Goal: Task Accomplishment & Management: Use online tool/utility

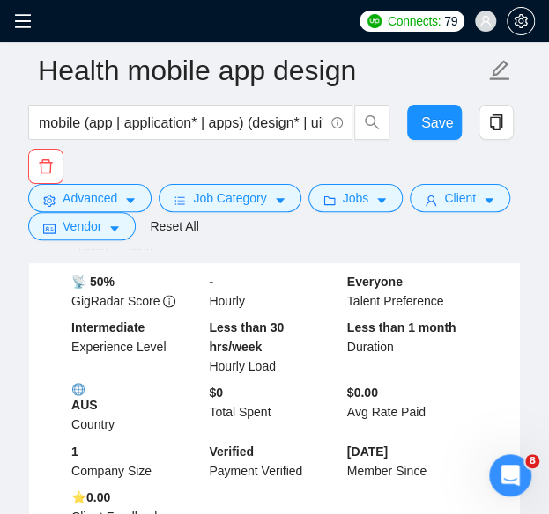
click at [30, 26] on icon "menu" at bounding box center [23, 21] width 18 height 18
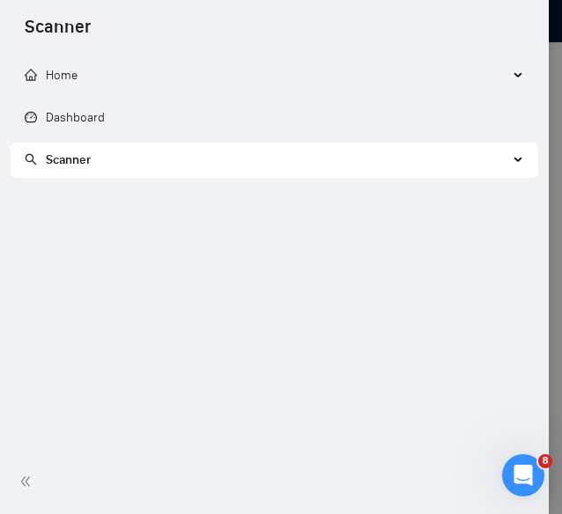
click at [176, 166] on span "Scanner" at bounding box center [266, 160] width 483 height 35
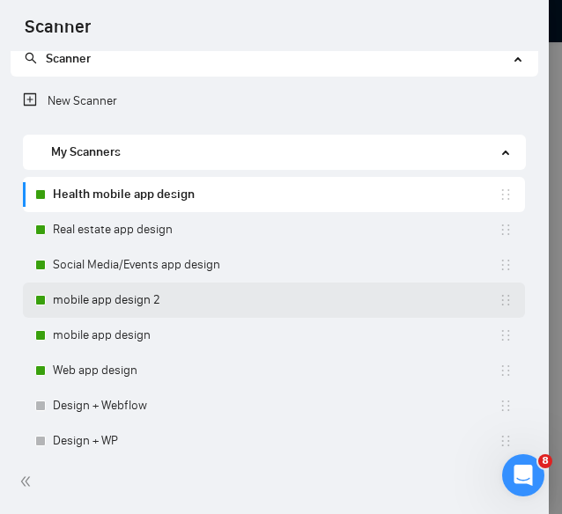
scroll to position [95, 0]
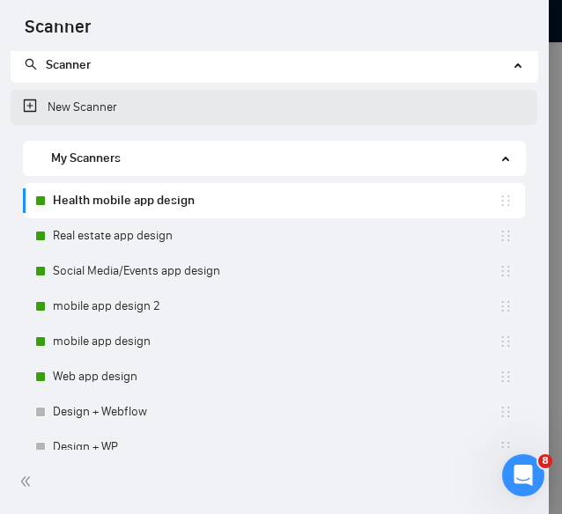
click at [31, 114] on link "New Scanner" at bounding box center [274, 107] width 502 height 35
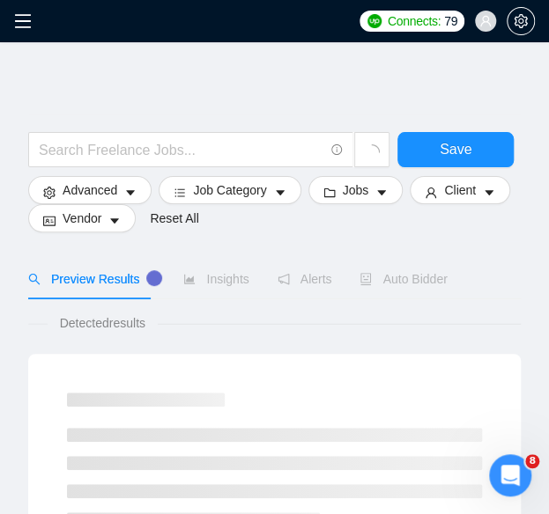
click at [89, 117] on div at bounding box center [274, 123] width 492 height 18
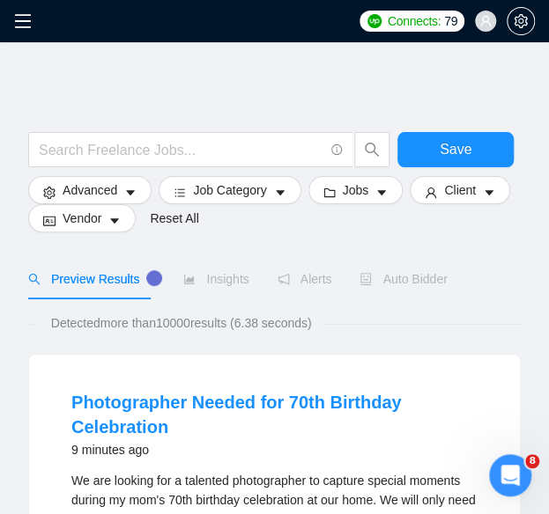
click at [89, 114] on div at bounding box center [274, 123] width 492 height 18
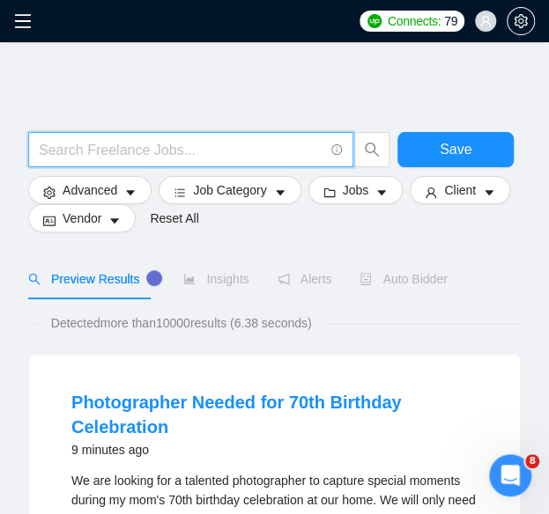
click at [86, 147] on input "text" at bounding box center [181, 150] width 284 height 22
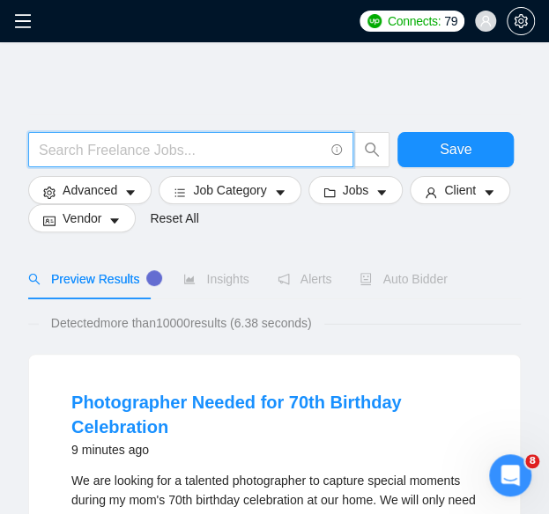
click at [118, 144] on input "text" at bounding box center [181, 150] width 284 height 22
click at [85, 144] on input "text" at bounding box center [181, 150] width 284 height 22
paste input "(mobile | ios | android | "mobile-first" | "cross-platform" | "mobile interface…"
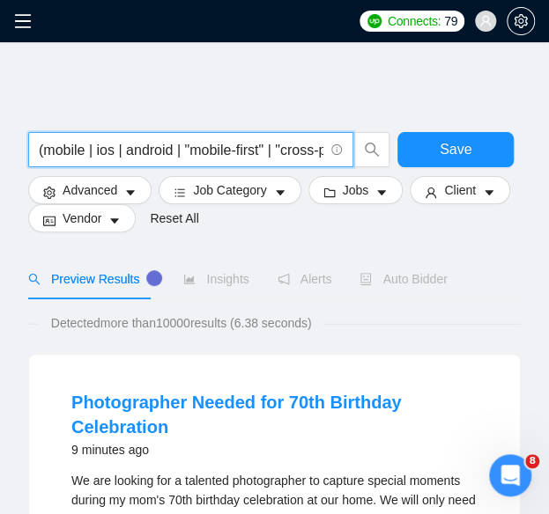
scroll to position [0, 1414]
type input "(mobile | ios | android | "mobile-first" | "cross-platform" | "mobile interface…"
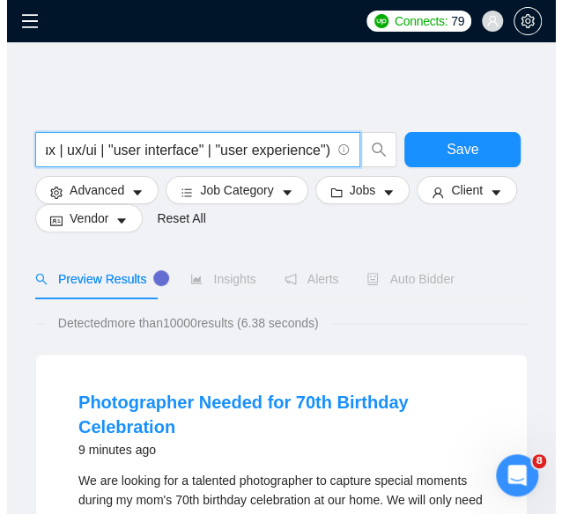
scroll to position [0, 0]
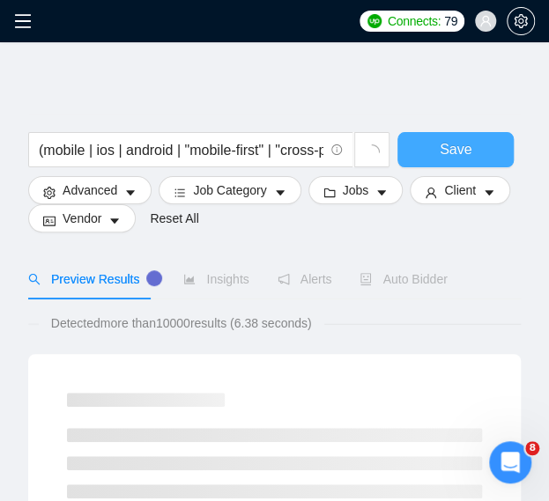
click at [442, 153] on span "Save" at bounding box center [455, 149] width 32 height 22
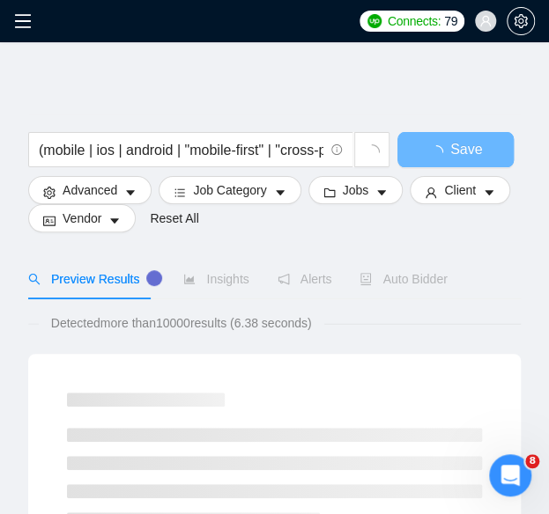
click at [102, 122] on div at bounding box center [274, 123] width 492 height 18
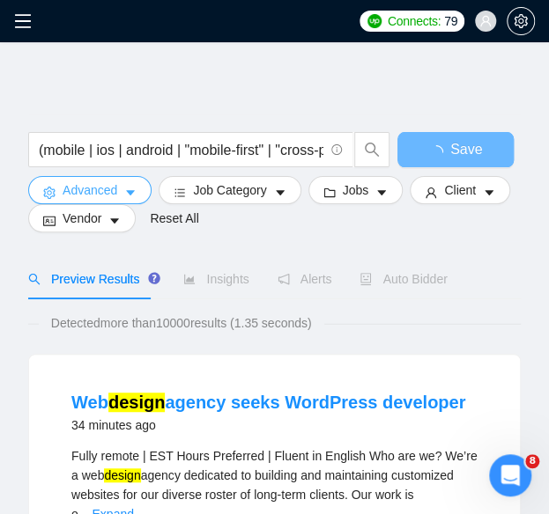
click at [85, 190] on span "Advanced" at bounding box center [90, 190] width 55 height 19
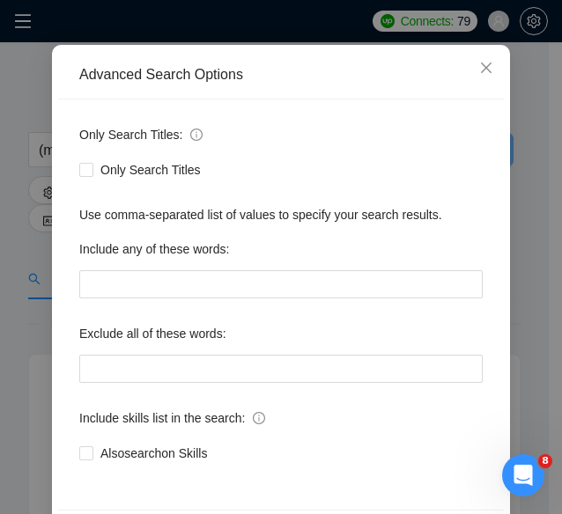
scroll to position [217, 0]
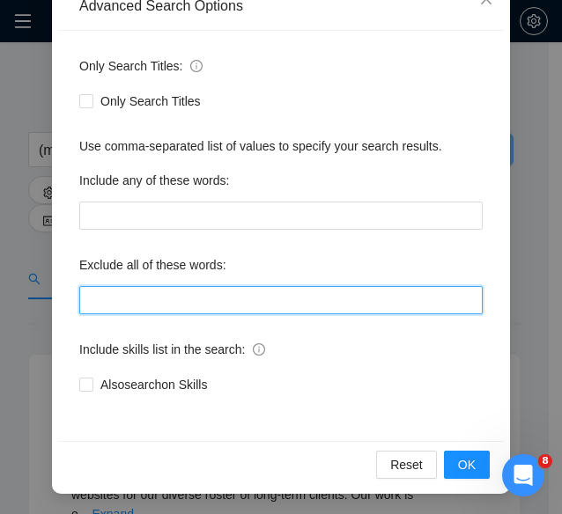
click at [144, 293] on input "text" at bounding box center [280, 300] width 403 height 28
paste input "Consultant, "no-code", nocode, "no code", Beta, Tester, "beta/[PERSON_NAME]", T…"
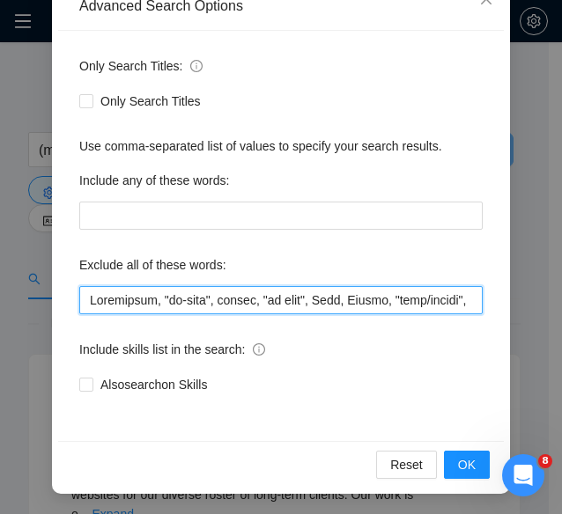
scroll to position [0, 8791]
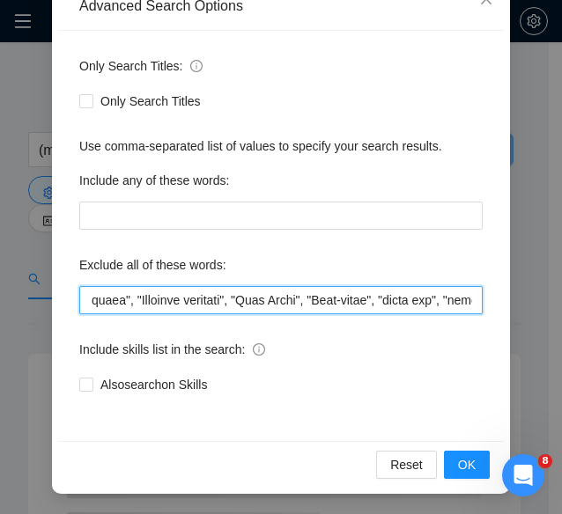
type input "Consultant, "no-code", nocode, "no code", Beta, Tester, "beta/[PERSON_NAME]", T…"
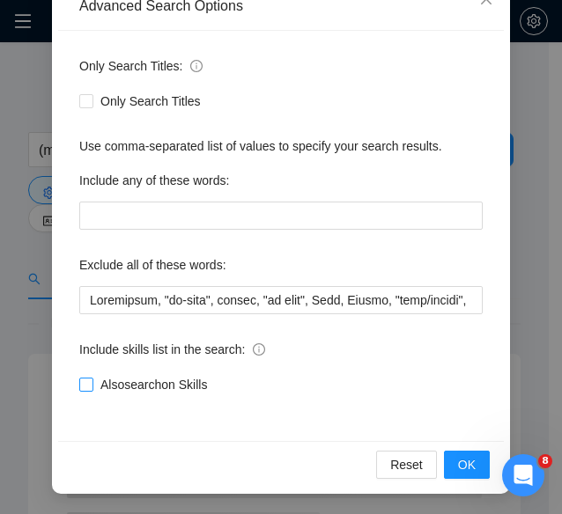
click at [93, 377] on span "Also search on Skills" at bounding box center [153, 384] width 121 height 19
click at [88, 378] on input "Also search on Skills" at bounding box center [85, 384] width 12 height 12
checkbox input "true"
click at [445, 452] on button "OK" at bounding box center [467, 465] width 46 height 28
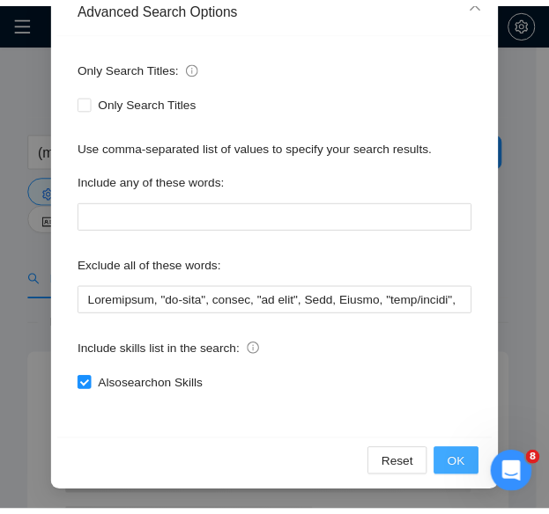
scroll to position [136, 0]
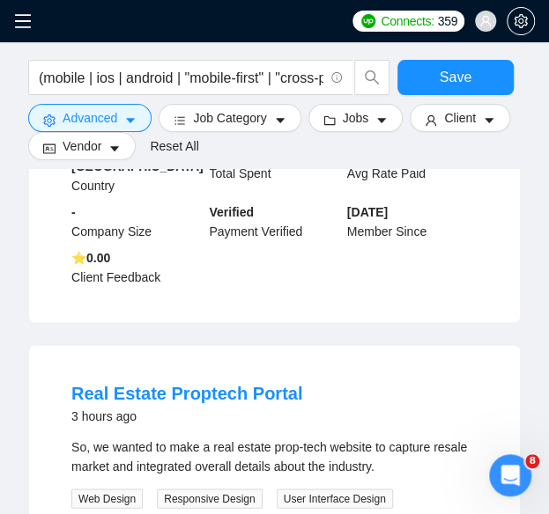
scroll to position [527, 0]
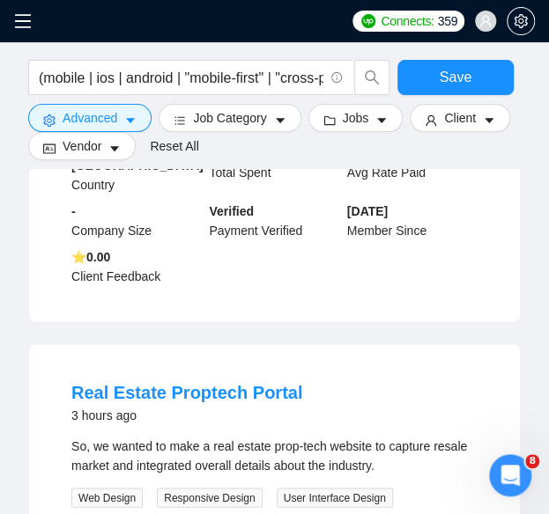
click at [255, 422] on div "3 hours ago" at bounding box center [186, 414] width 231 height 21
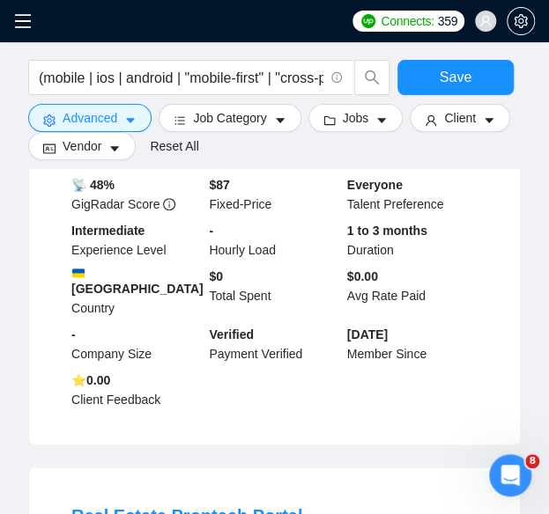
scroll to position [402, 0]
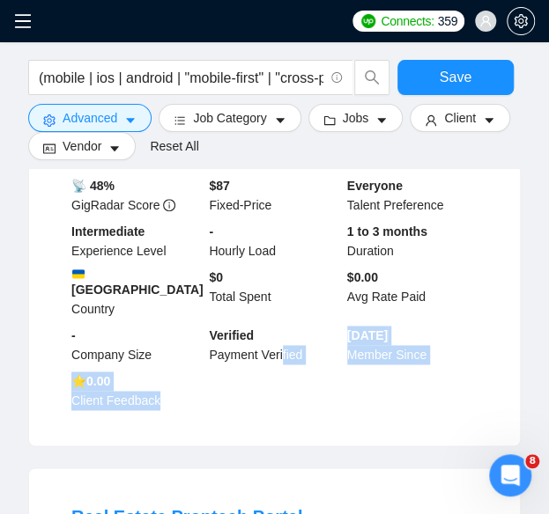
drag, startPoint x: 255, startPoint y: 422, endPoint x: 279, endPoint y: 400, distance: 32.4
click at [279, 400] on li "Mobile App UI/UX Designer for Fitness App 2 hours ago We are looking for a crea…" at bounding box center [274, 199] width 448 height 451
click at [279, 400] on div "📡 48% GigRadar Score $ 87 Fixed-Price Everyone Talent Preference Intermediate E…" at bounding box center [274, 293] width 413 height 234
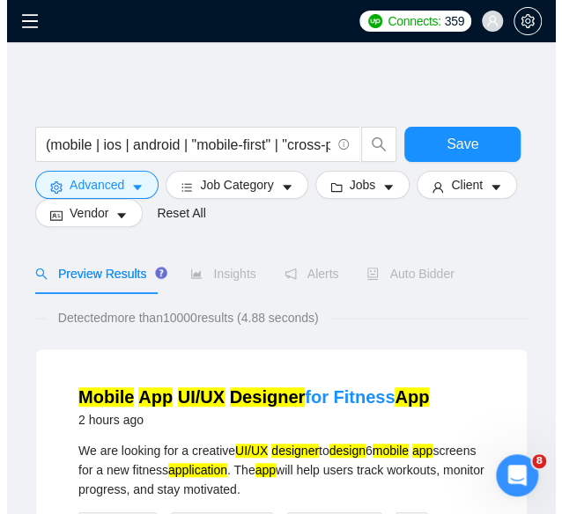
scroll to position [0, 0]
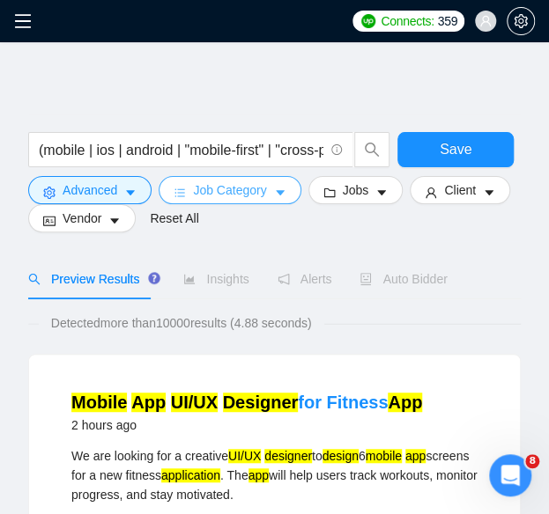
click at [237, 191] on span "Job Category" at bounding box center [229, 190] width 73 height 19
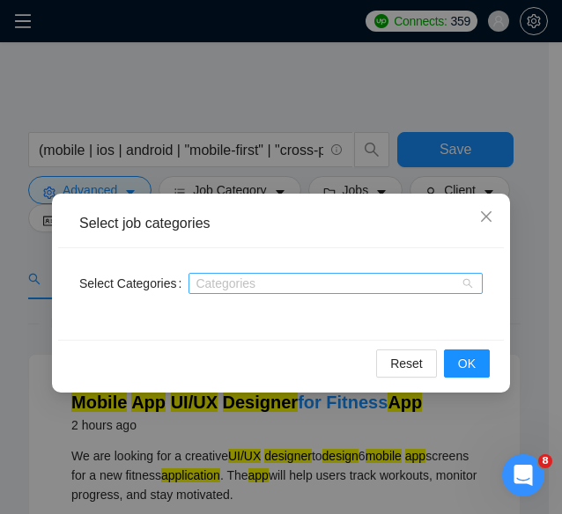
click at [252, 279] on div at bounding box center [327, 283] width 268 height 14
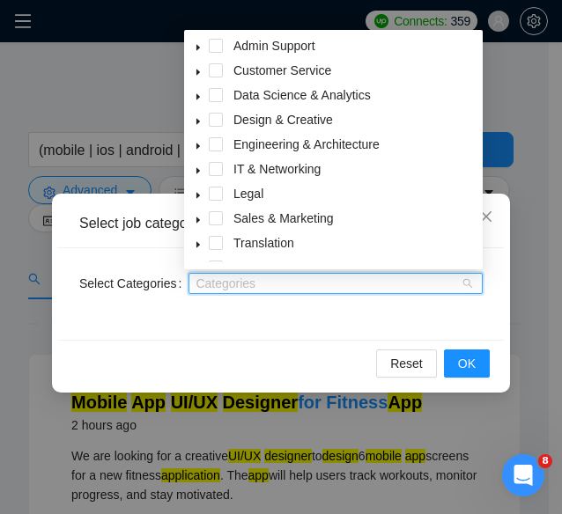
scroll to position [70, 0]
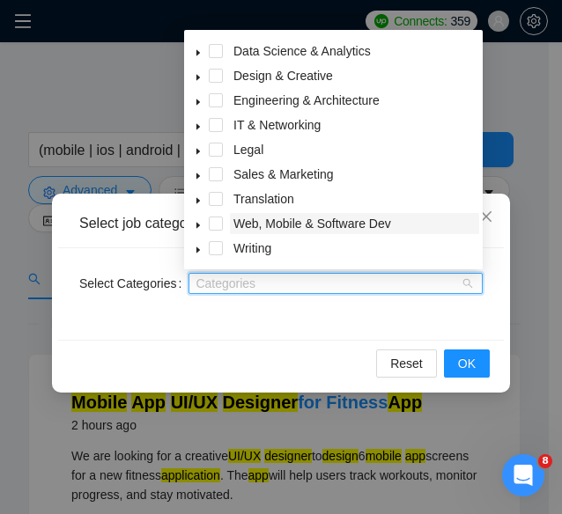
click at [322, 223] on span "Web, Mobile & Software Dev" at bounding box center [312, 224] width 158 height 14
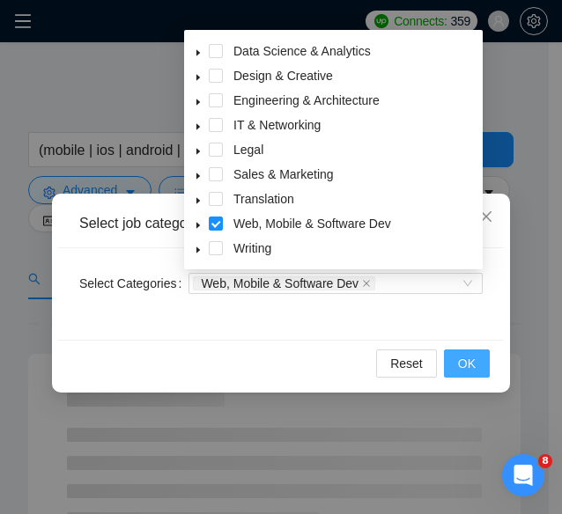
click at [465, 374] on button "OK" at bounding box center [467, 364] width 46 height 28
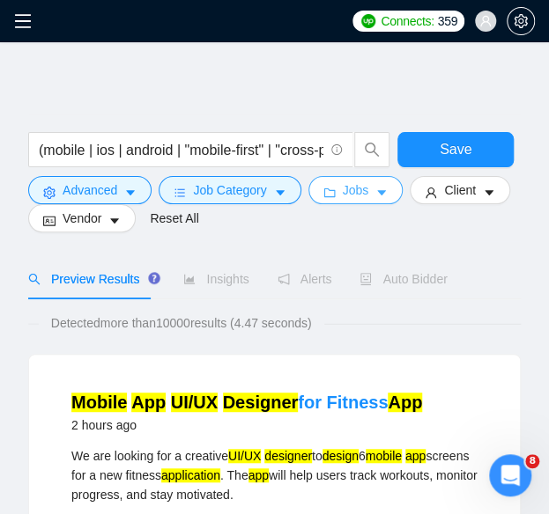
click at [323, 197] on icon "folder" at bounding box center [328, 192] width 11 height 9
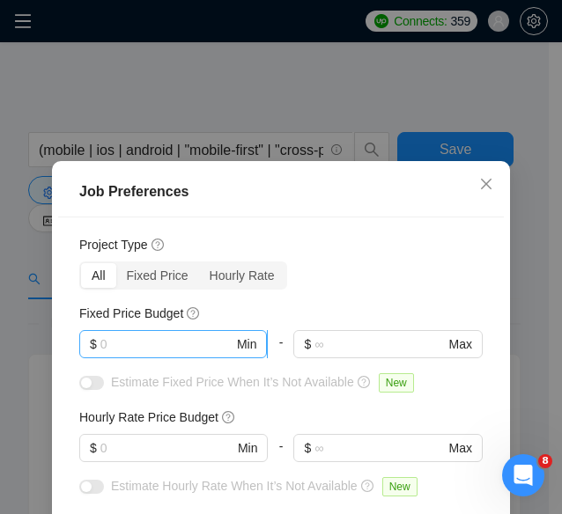
scroll to position [41, 0]
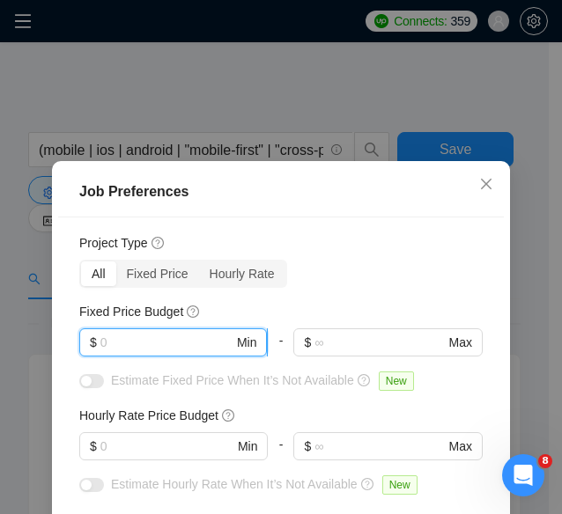
click at [167, 343] on input "text" at bounding box center [166, 342] width 133 height 19
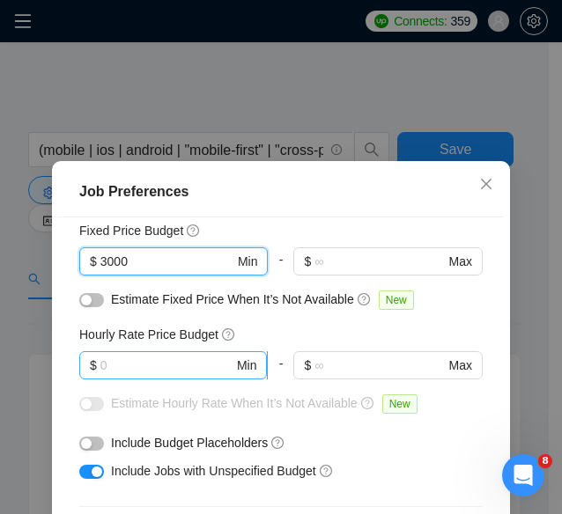
scroll to position [122, 0]
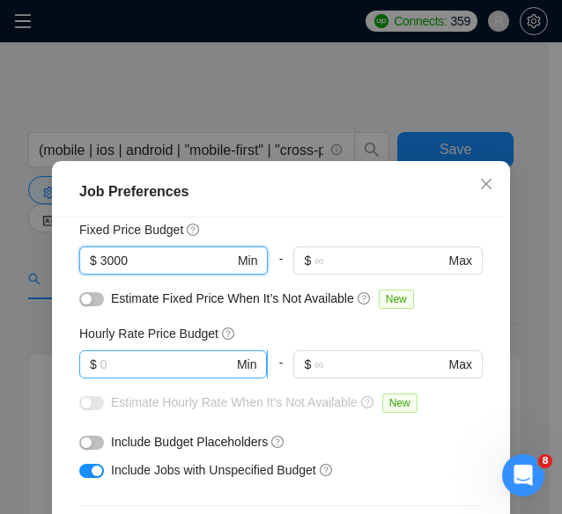
type input "3000"
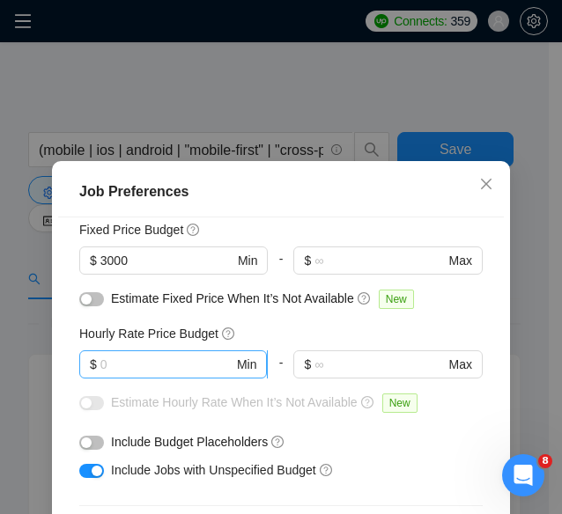
click at [133, 377] on span "$ Min" at bounding box center [173, 364] width 188 height 28
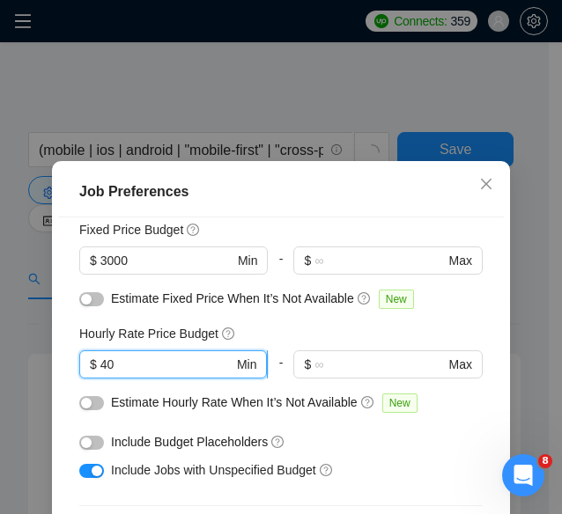
scroll to position [150, 0]
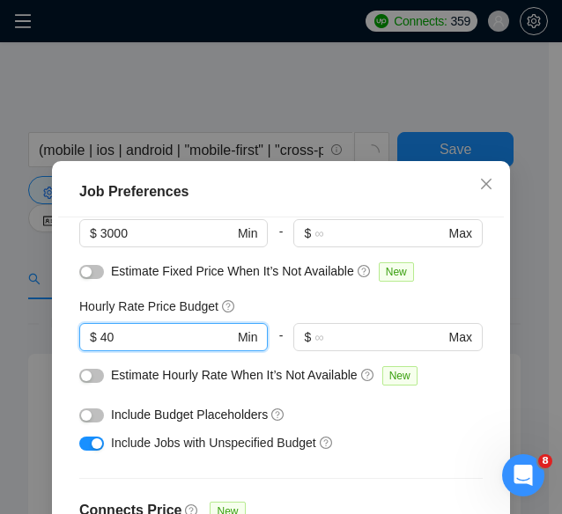
type input "40"
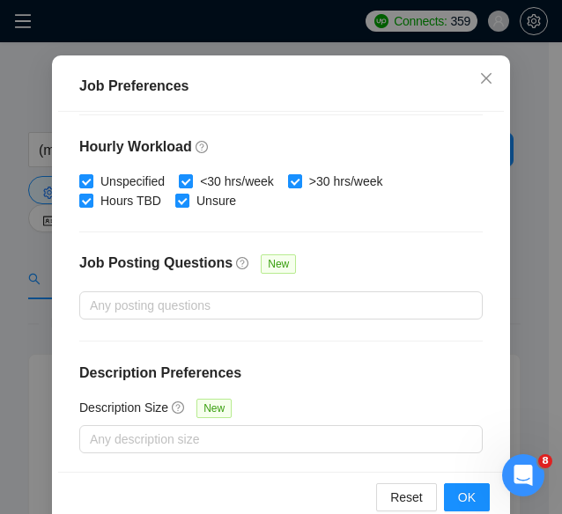
scroll to position [140, 0]
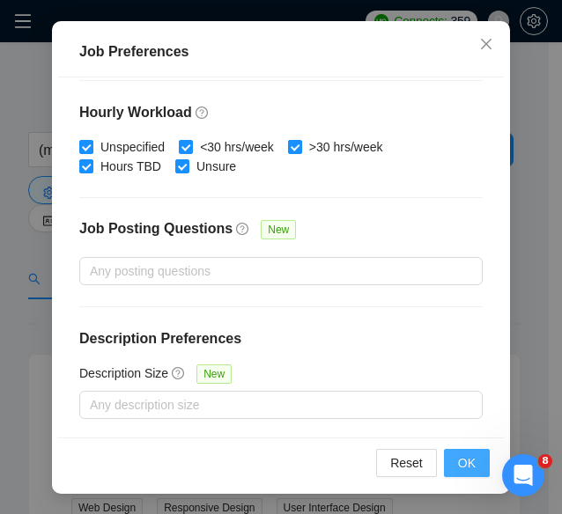
click at [458, 459] on span "OK" at bounding box center [467, 462] width 18 height 19
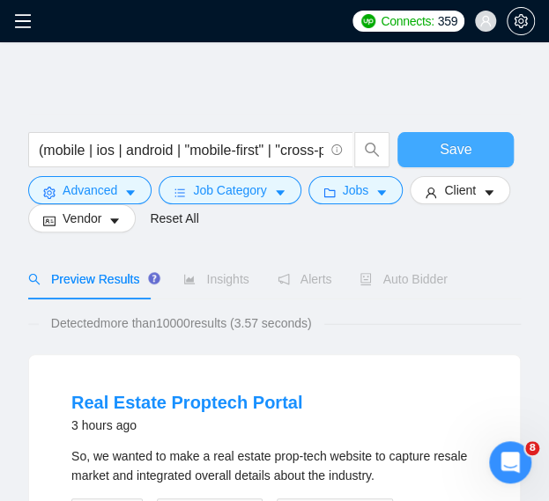
click at [449, 144] on span "Save" at bounding box center [455, 149] width 32 height 22
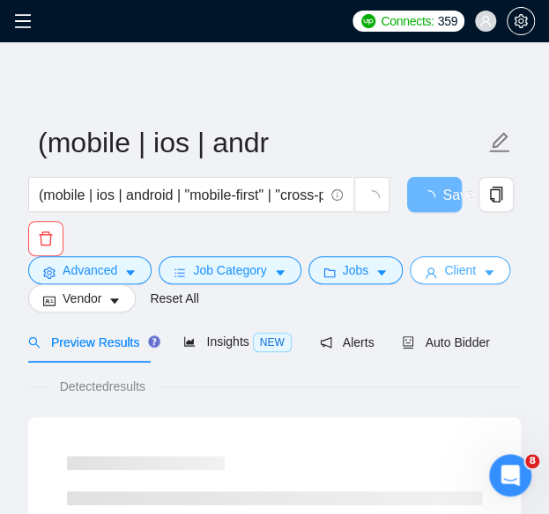
click at [431, 270] on button "Client" at bounding box center [459, 270] width 100 height 28
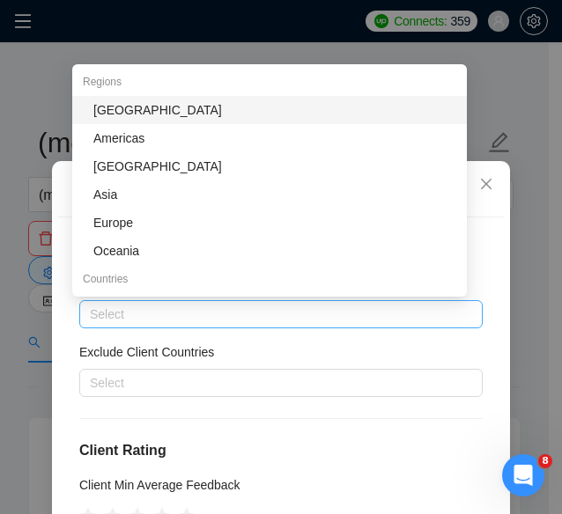
click at [130, 321] on div at bounding box center [272, 314] width 377 height 21
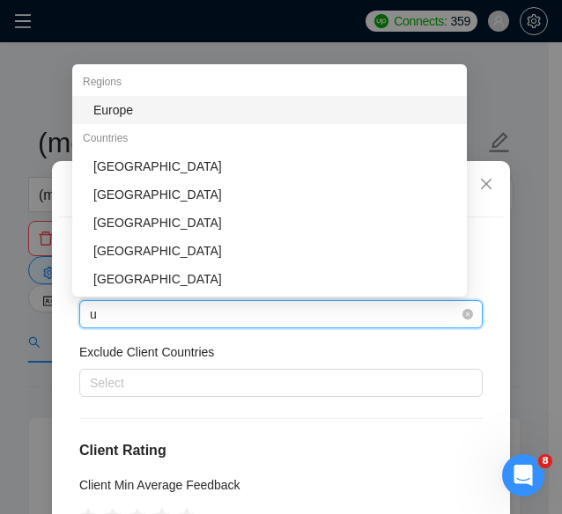
type input "un"
click at [152, 103] on div "[GEOGRAPHIC_DATA]" at bounding box center [274, 109] width 363 height 19
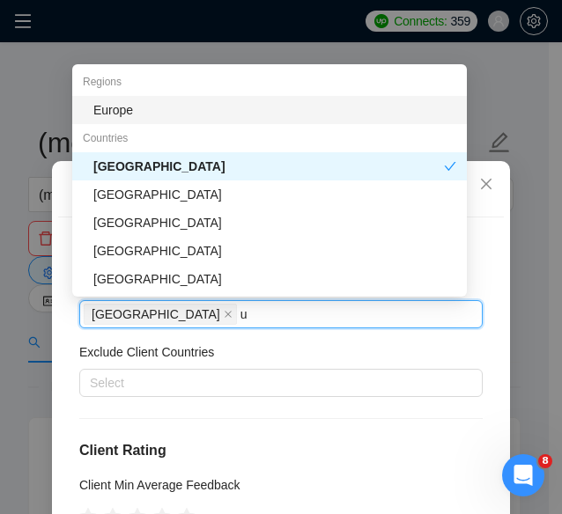
type input "un"
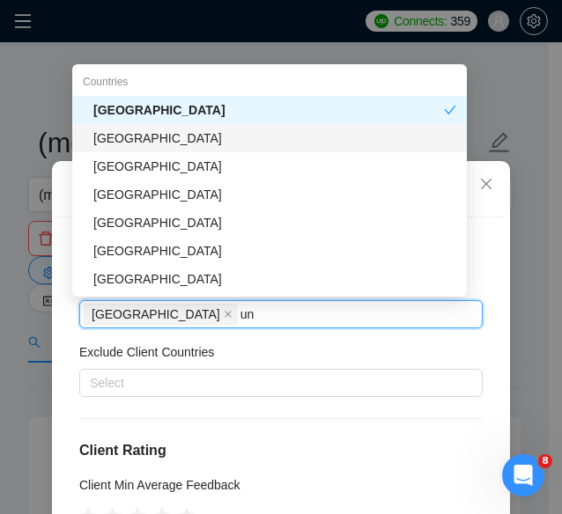
click at [171, 127] on div "[GEOGRAPHIC_DATA]" at bounding box center [269, 138] width 394 height 28
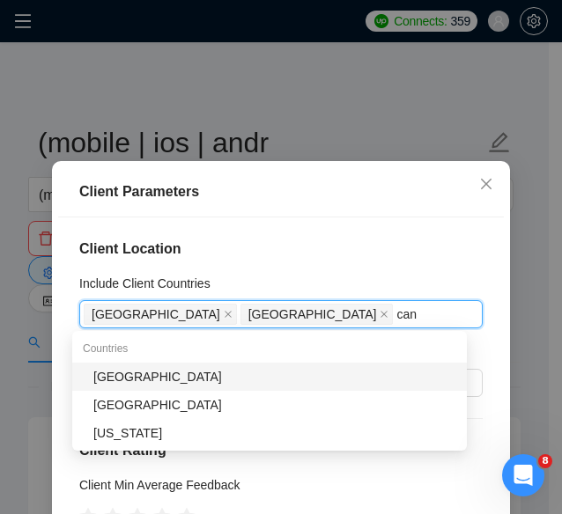
type input "cana"
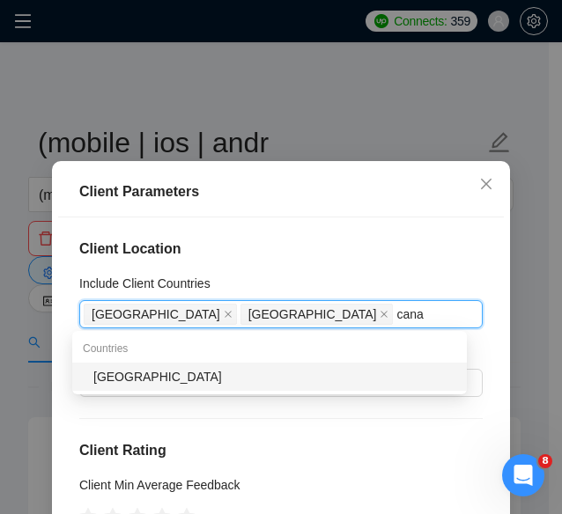
click at [166, 376] on div "[GEOGRAPHIC_DATA]" at bounding box center [274, 376] width 363 height 19
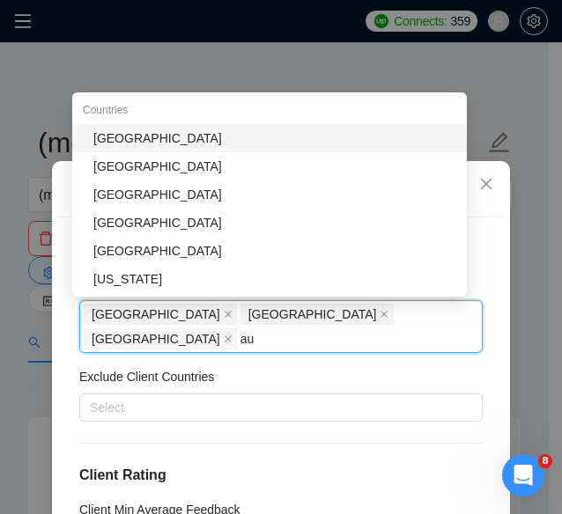
type input "aus"
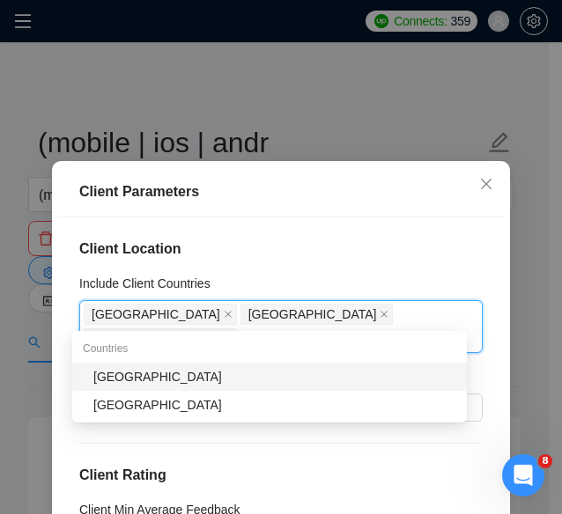
click at [165, 376] on div "[GEOGRAPHIC_DATA]" at bounding box center [274, 376] width 363 height 19
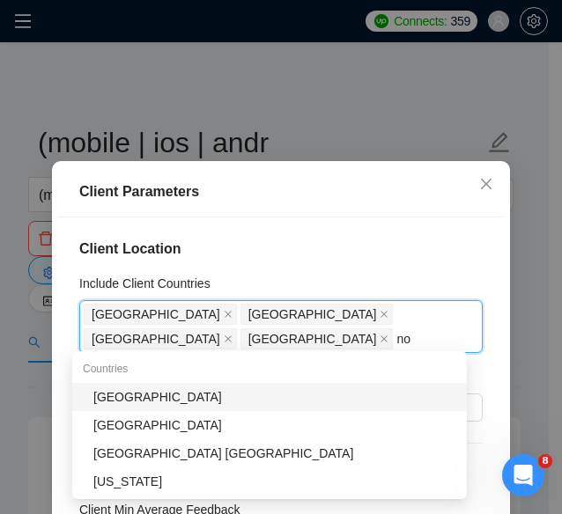
type input "nor"
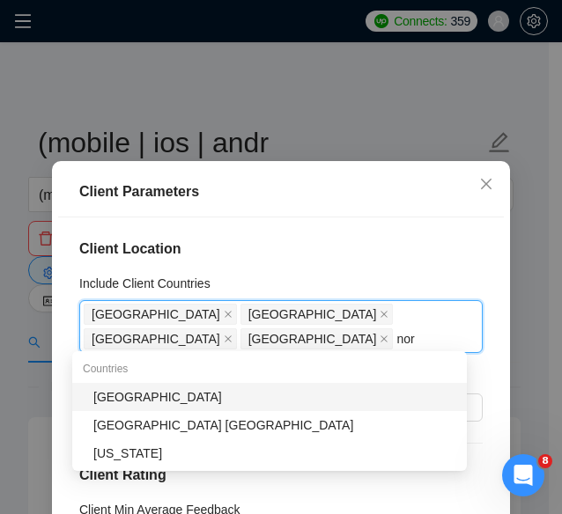
click at [147, 391] on div "[GEOGRAPHIC_DATA]" at bounding box center [274, 396] width 363 height 19
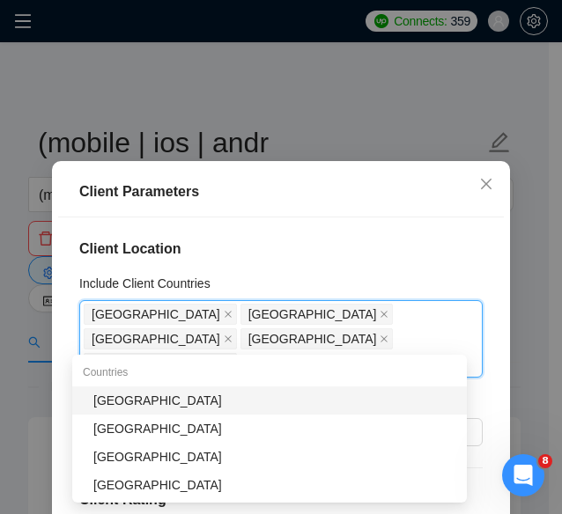
type input "swe"
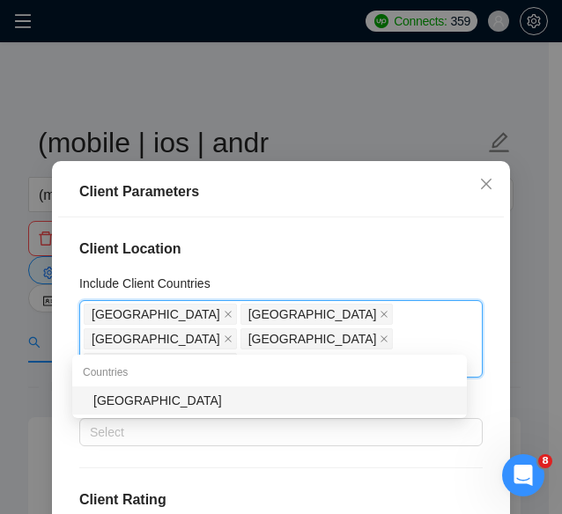
click at [147, 392] on div "[GEOGRAPHIC_DATA]" at bounding box center [274, 400] width 363 height 19
type input "swit"
click at [150, 395] on div "[GEOGRAPHIC_DATA]" at bounding box center [274, 400] width 363 height 19
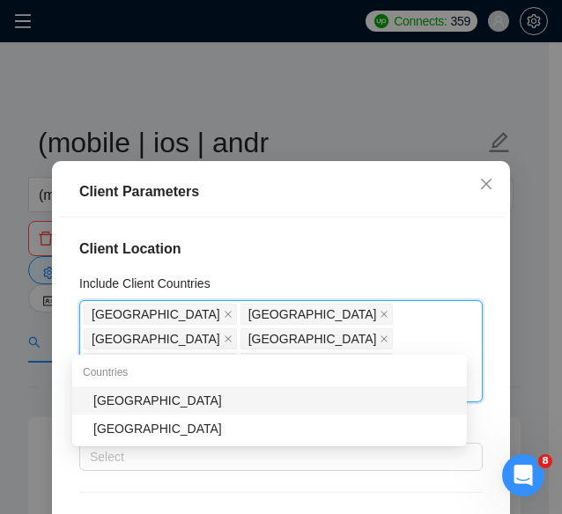
type input "nether"
click at [158, 411] on div "[GEOGRAPHIC_DATA]" at bounding box center [269, 401] width 394 height 28
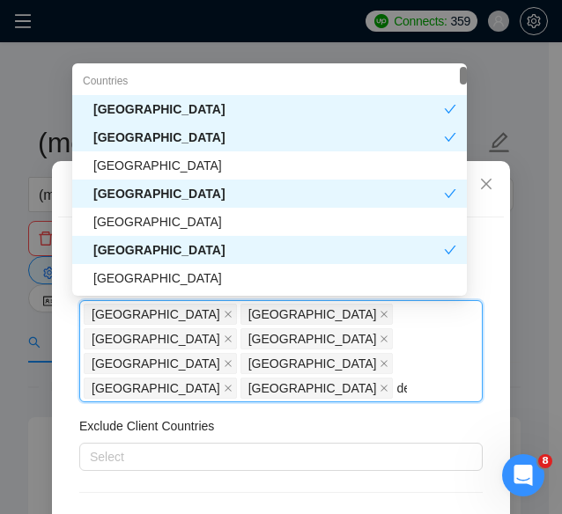
type input "den"
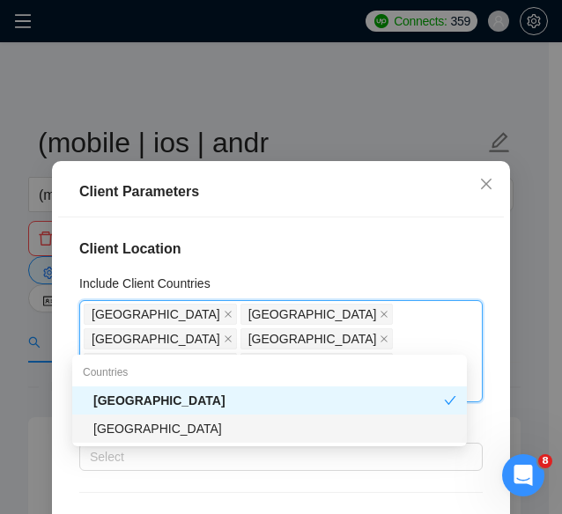
click at [136, 424] on div "[GEOGRAPHIC_DATA]" at bounding box center [274, 428] width 363 height 19
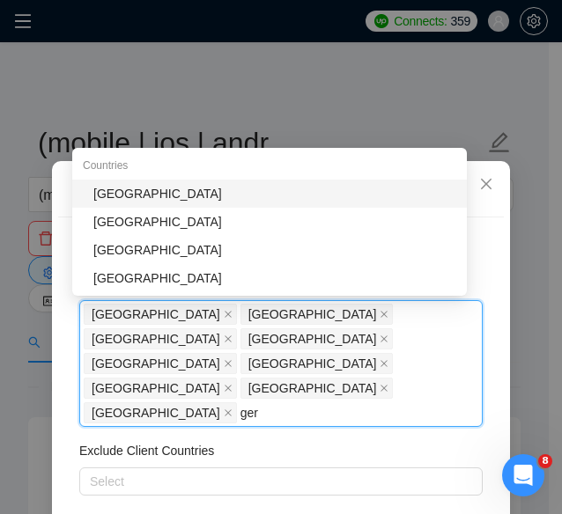
type input "germ"
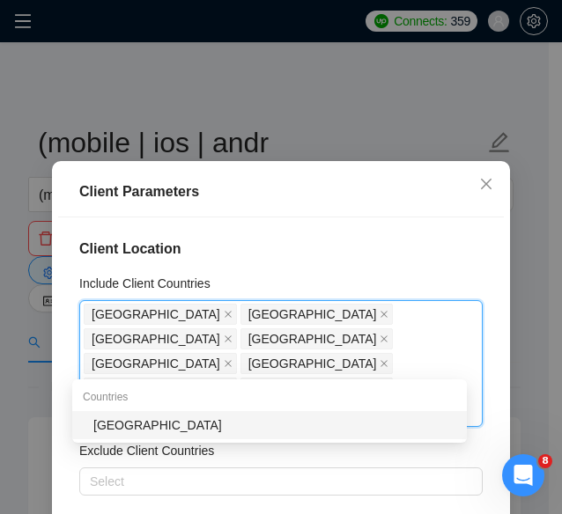
click at [131, 428] on div "[GEOGRAPHIC_DATA]" at bounding box center [274, 425] width 363 height 19
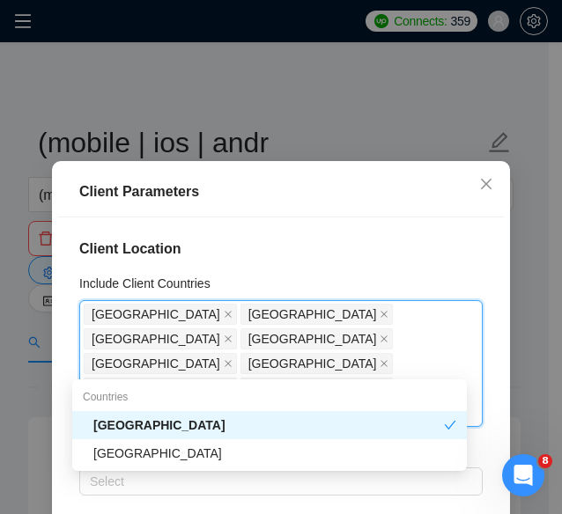
type input "aust"
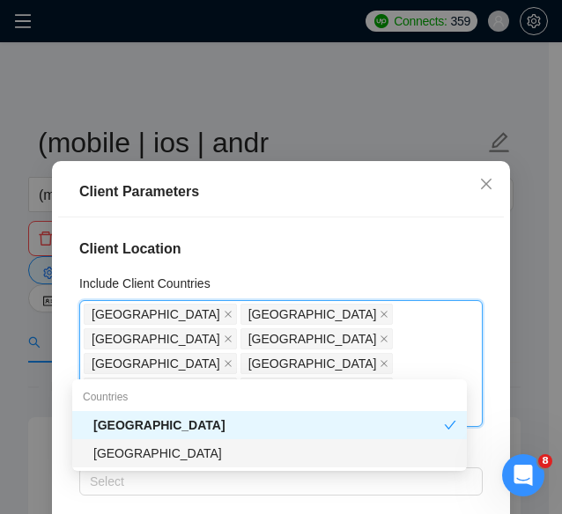
click at [153, 446] on div "[GEOGRAPHIC_DATA]" at bounding box center [274, 453] width 363 height 19
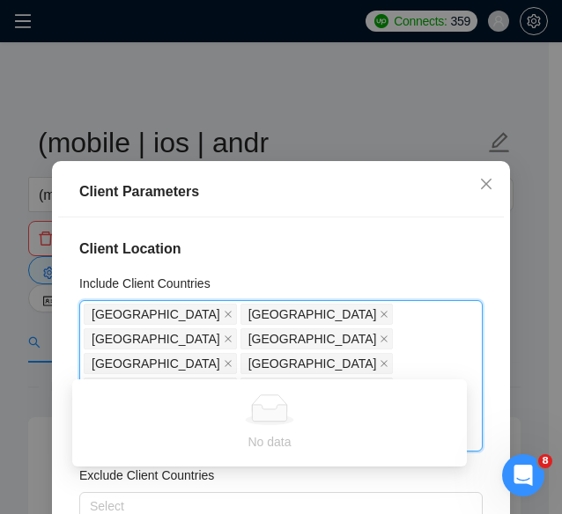
type input "belg"
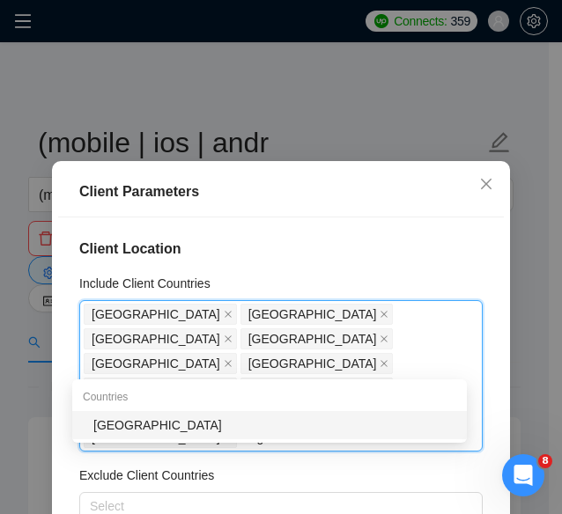
click at [143, 422] on div "[GEOGRAPHIC_DATA]" at bounding box center [274, 425] width 363 height 19
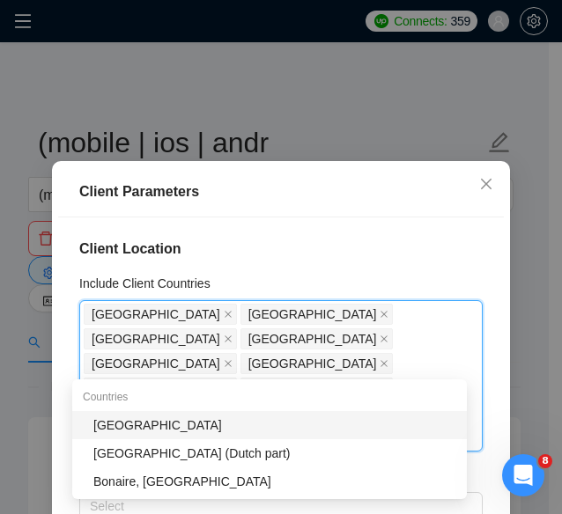
type input "sing"
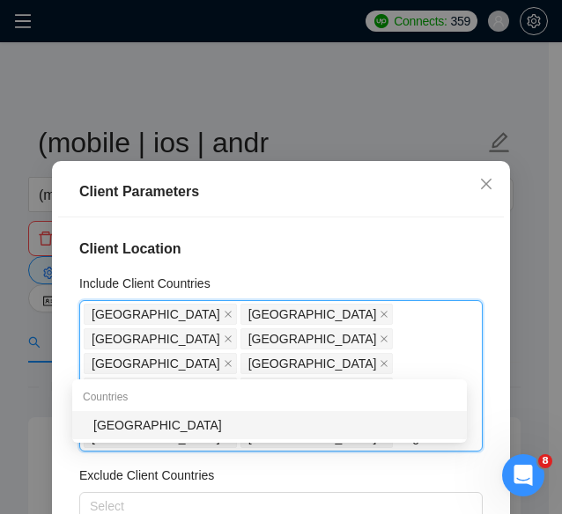
click at [118, 431] on div "[GEOGRAPHIC_DATA]" at bounding box center [274, 425] width 363 height 19
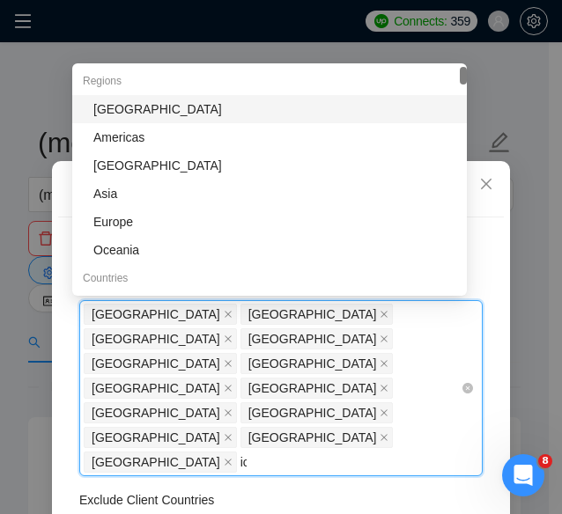
type input "ice"
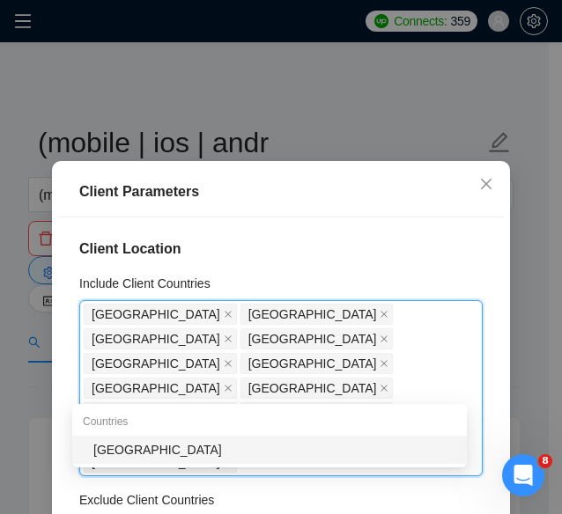
click at [144, 449] on div "[GEOGRAPHIC_DATA]" at bounding box center [274, 449] width 363 height 19
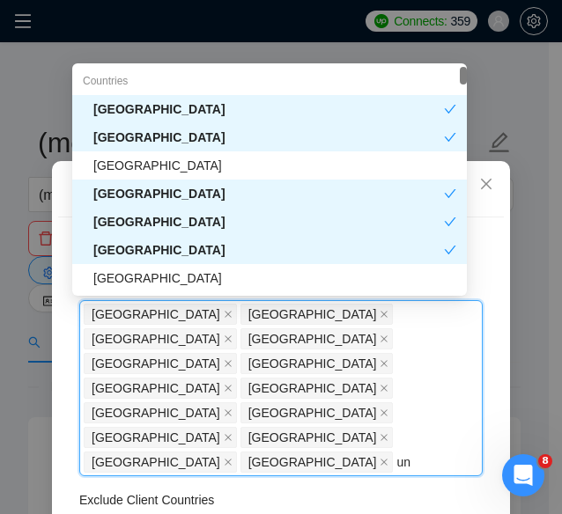
type input "uni"
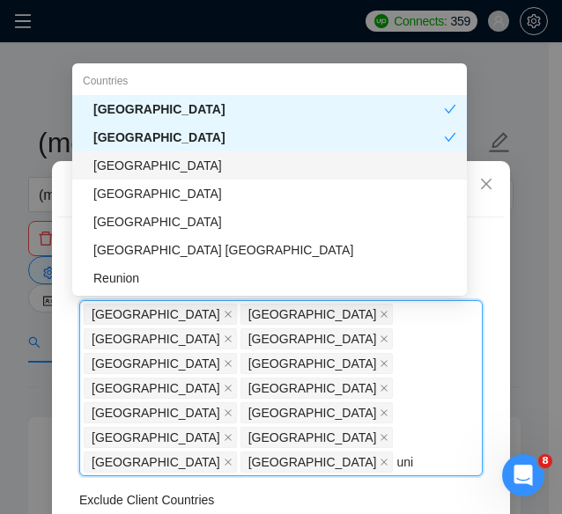
click at [190, 158] on div "[GEOGRAPHIC_DATA]" at bounding box center [274, 165] width 363 height 19
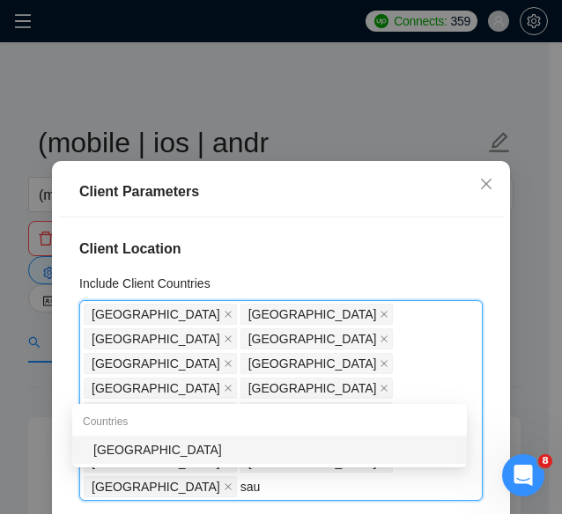
type input "saud"
click at [185, 448] on div "[GEOGRAPHIC_DATA]" at bounding box center [274, 449] width 363 height 19
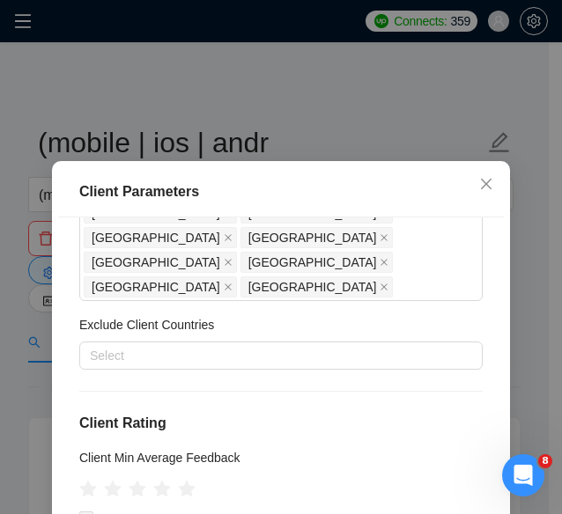
scroll to position [336, 0]
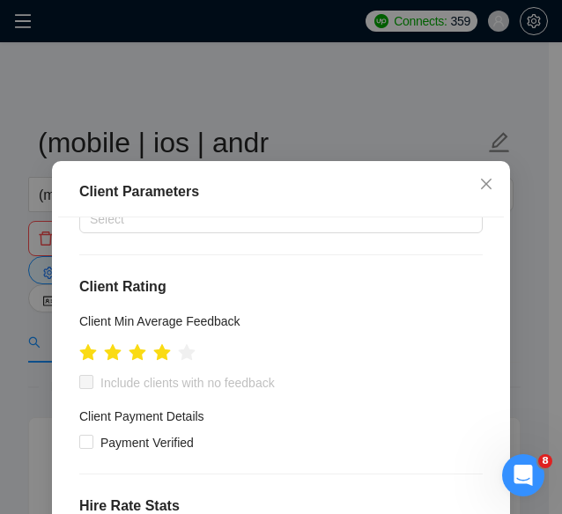
click at [164, 338] on ul at bounding box center [137, 351] width 116 height 27
click at [162, 343] on icon "star" at bounding box center [162, 352] width 18 height 18
click at [79, 375] on input "Include clients with no feedback" at bounding box center [85, 381] width 12 height 12
checkbox input "true"
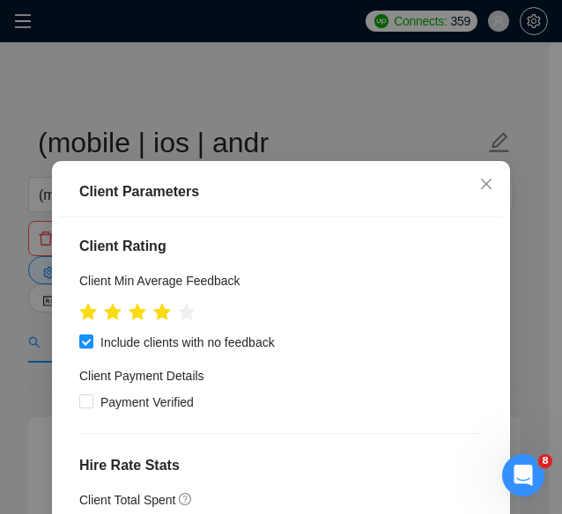
scroll to position [378, 0]
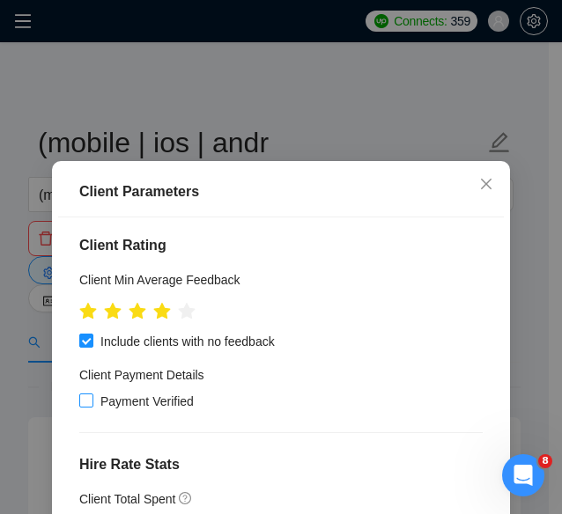
click at [81, 394] on input "Payment Verified" at bounding box center [85, 400] width 12 height 12
checkbox input "true"
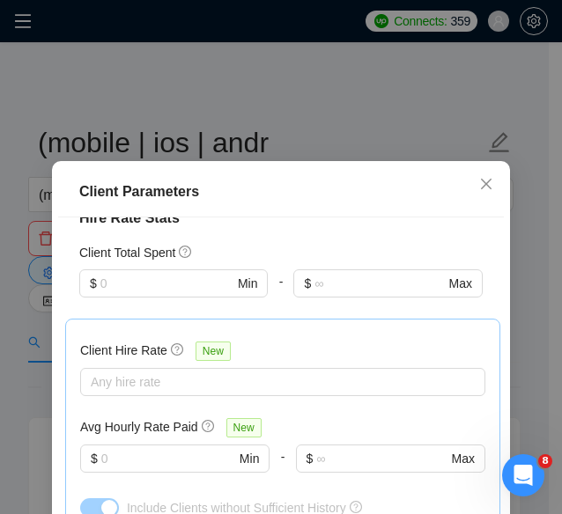
scroll to position [626, 0]
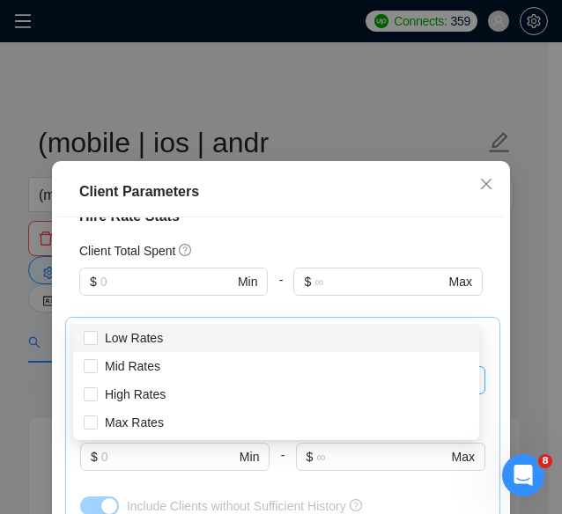
click at [196, 370] on div at bounding box center [274, 380] width 379 height 21
click at [123, 346] on span "Low Rates" at bounding box center [134, 337] width 72 height 19
click at [96, 343] on input "Low Rates" at bounding box center [90, 337] width 12 height 12
checkbox input "false"
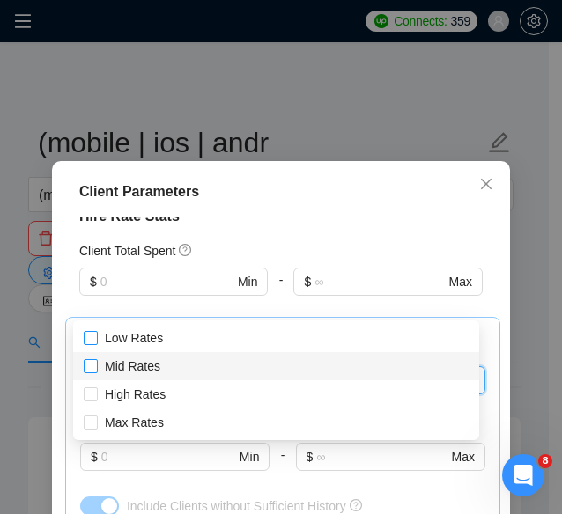
click at [97, 369] on span at bounding box center [91, 366] width 14 height 14
click at [96, 369] on input "Mid Rates" at bounding box center [90, 365] width 12 height 12
checkbox input "false"
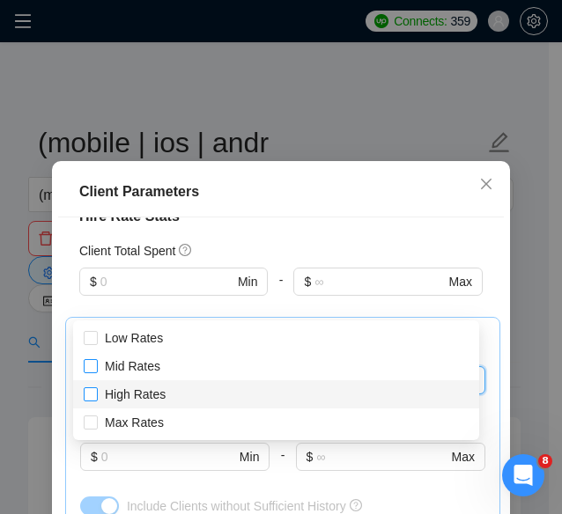
click at [90, 393] on input "High Rates" at bounding box center [90, 393] width 12 height 12
checkbox input "true"
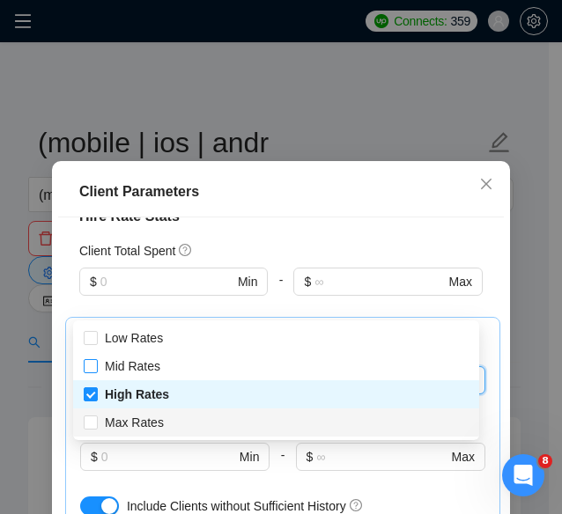
click at [92, 412] on div "Max Rates" at bounding box center [276, 423] width 406 height 28
checkbox input "true"
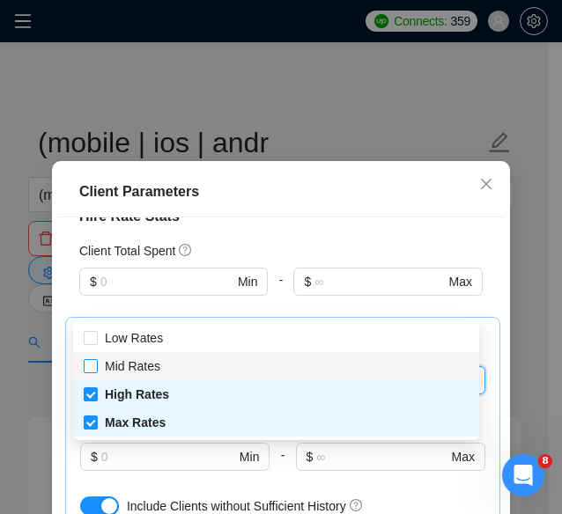
click at [87, 361] on input "Mid Rates" at bounding box center [90, 365] width 12 height 12
checkbox input "true"
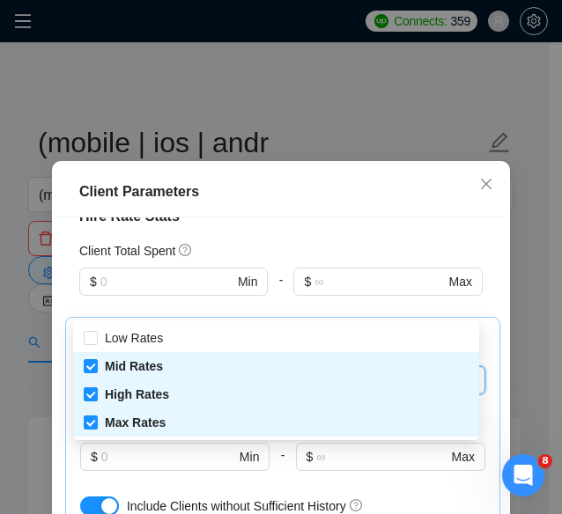
click at [303, 465] on div "Client Location Include Client Countries [GEOGRAPHIC_DATA] [GEOGRAPHIC_DATA] [G…" at bounding box center [281, 397] width 446 height 360
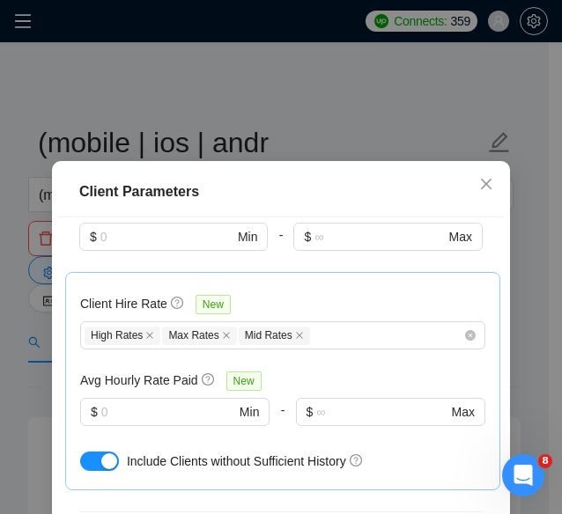
scroll to position [680, 0]
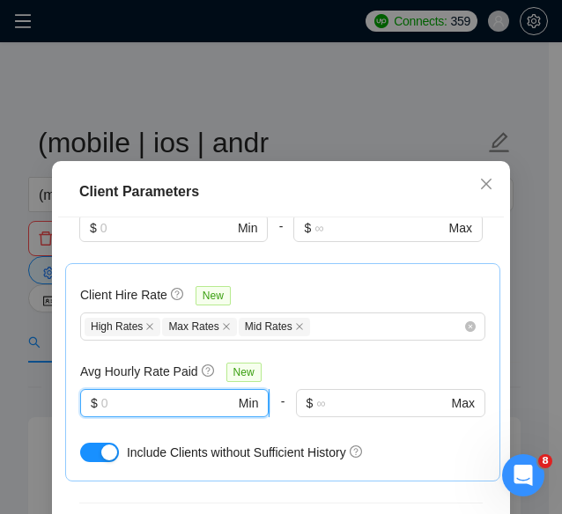
click at [155, 394] on input "text" at bounding box center [168, 403] width 134 height 19
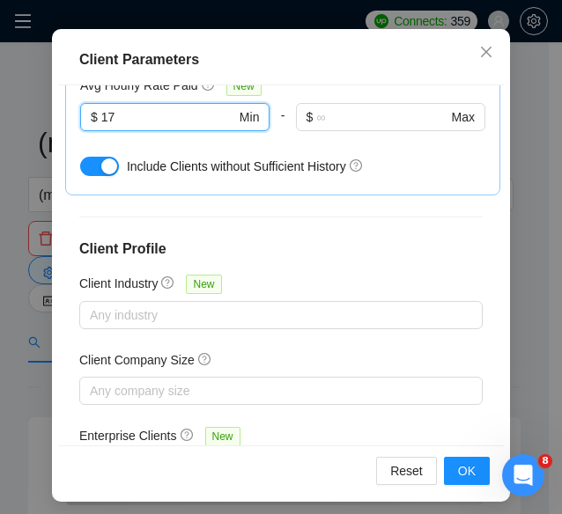
scroll to position [140, 0]
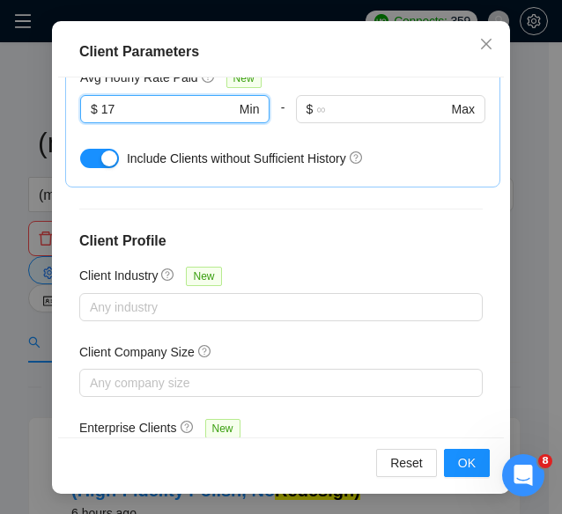
type input "17"
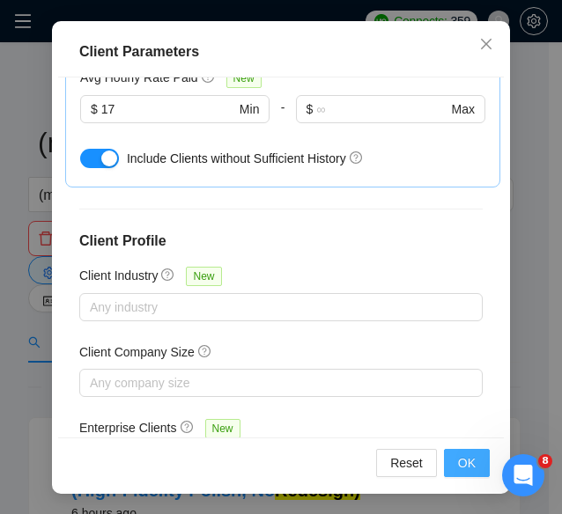
click at [458, 461] on span "OK" at bounding box center [467, 462] width 18 height 19
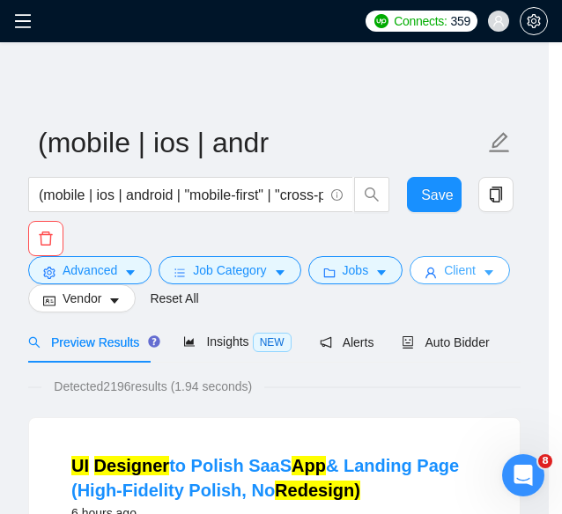
scroll to position [0, 0]
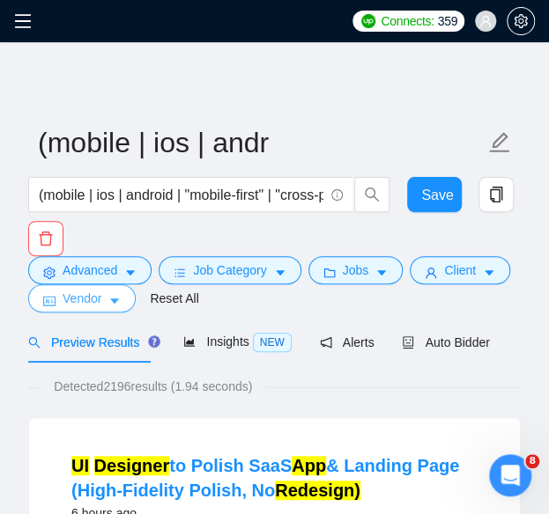
click at [111, 306] on icon "caret-down" at bounding box center [114, 301] width 12 height 12
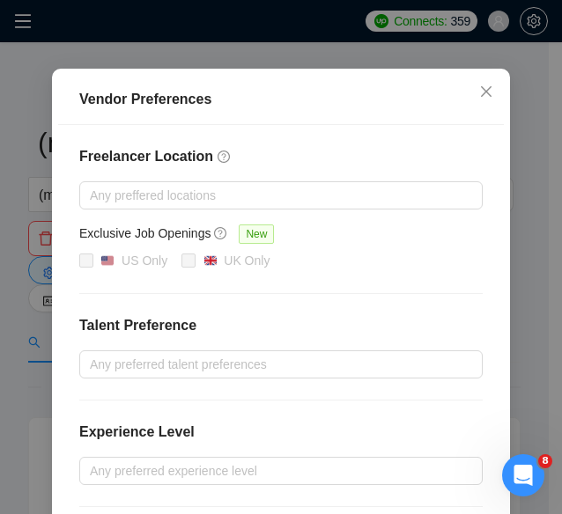
scroll to position [129, 0]
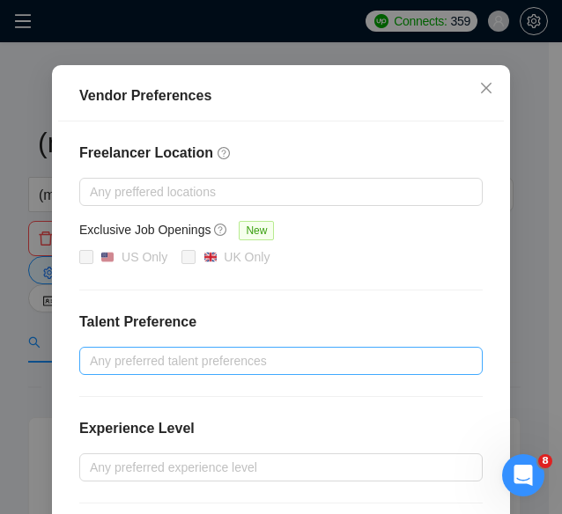
click at [143, 364] on div at bounding box center [272, 360] width 377 height 21
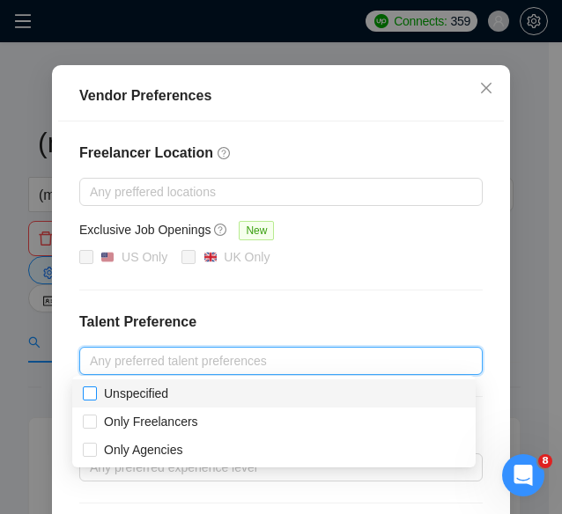
click at [151, 399] on span "Unspecified" at bounding box center [136, 394] width 64 height 14
click at [95, 399] on input "Unspecified" at bounding box center [89, 393] width 12 height 12
checkbox input "true"
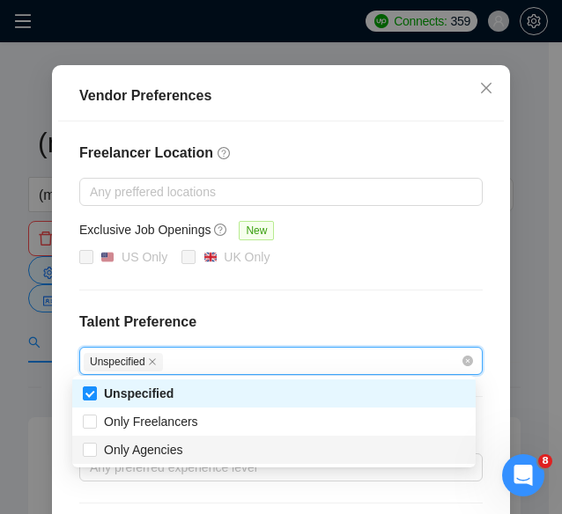
click at [158, 460] on div "Only Agencies" at bounding box center [273, 450] width 403 height 28
checkbox input "true"
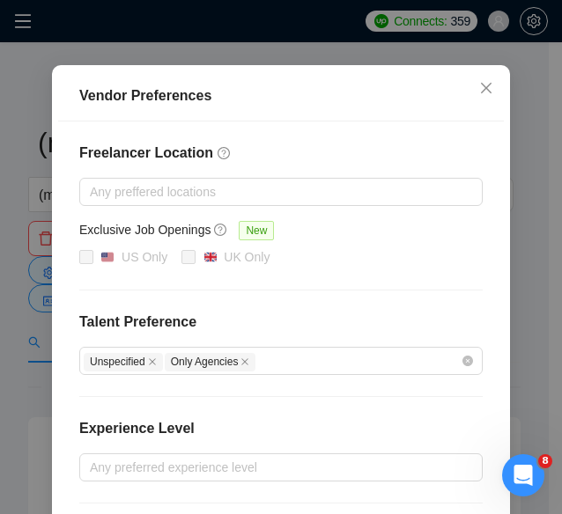
click at [306, 267] on div "Freelancer Location Any preffered locations Exclusive Job Openings New US Only …" at bounding box center [281, 366] width 446 height 488
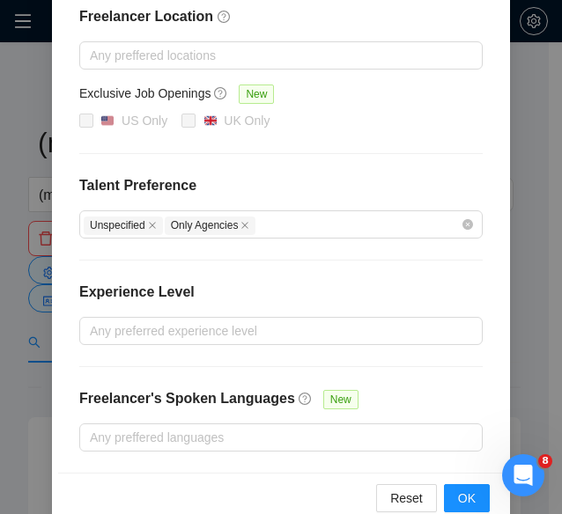
scroll to position [273, 0]
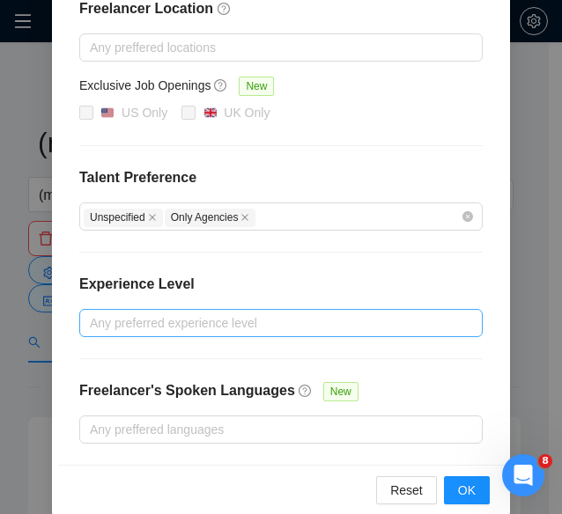
click at [177, 313] on div at bounding box center [272, 323] width 377 height 21
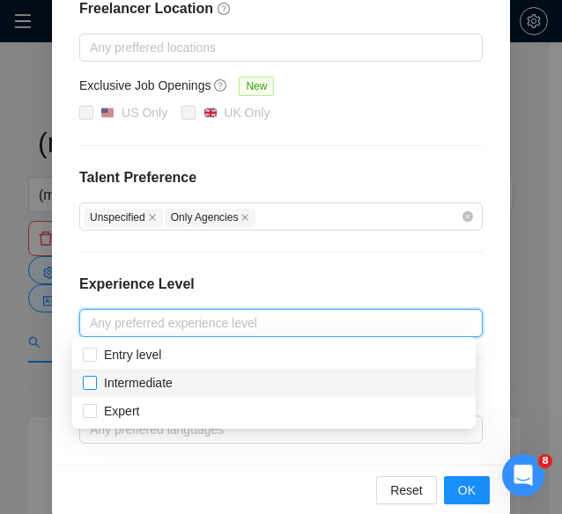
click at [159, 377] on span "Intermediate" at bounding box center [138, 383] width 69 height 14
click at [95, 377] on input "Intermediate" at bounding box center [89, 382] width 12 height 12
checkbox input "true"
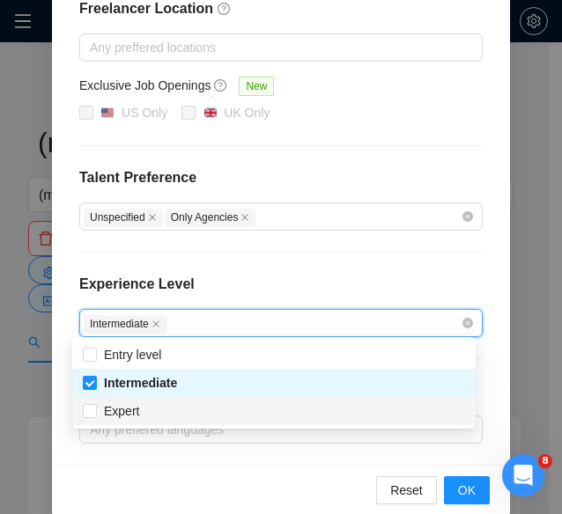
click at [146, 408] on div "Expert" at bounding box center [274, 411] width 382 height 19
checkbox input "true"
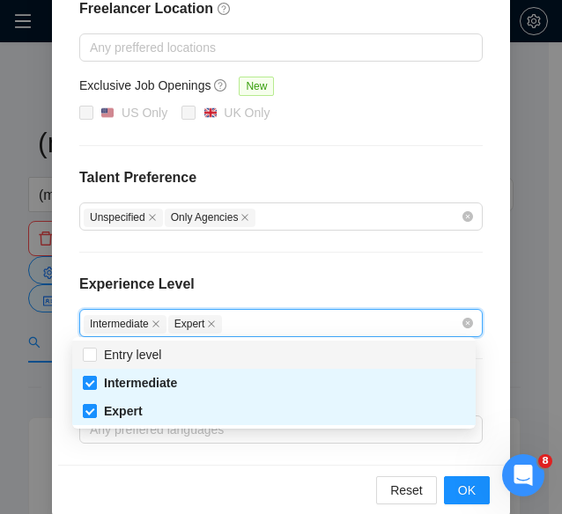
click at [341, 260] on div "Freelancer Location Any preffered locations Exclusive Job Openings New US Only …" at bounding box center [281, 221] width 446 height 488
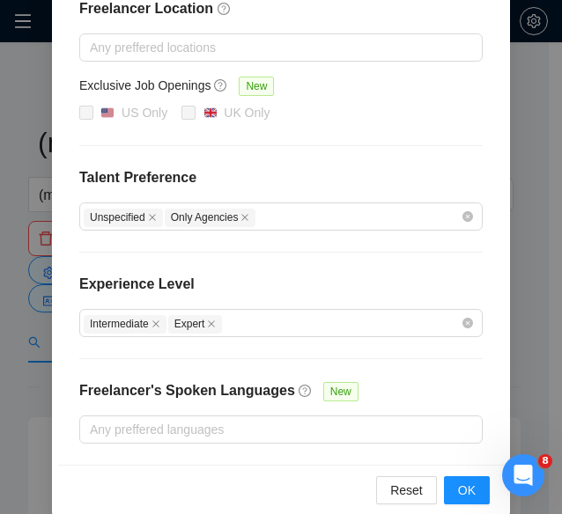
scroll to position [297, 0]
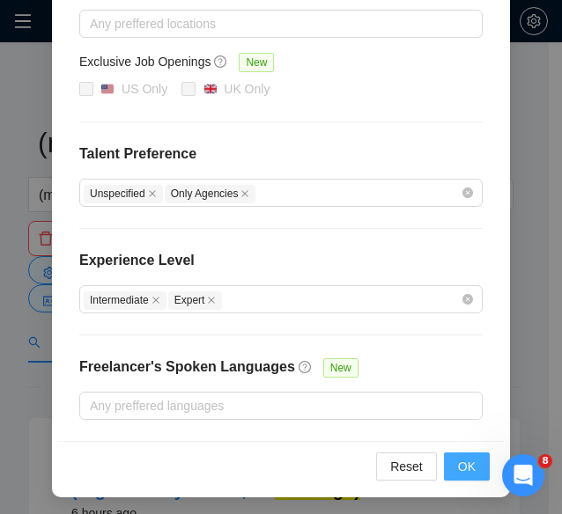
click at [468, 457] on button "OK" at bounding box center [467, 467] width 46 height 28
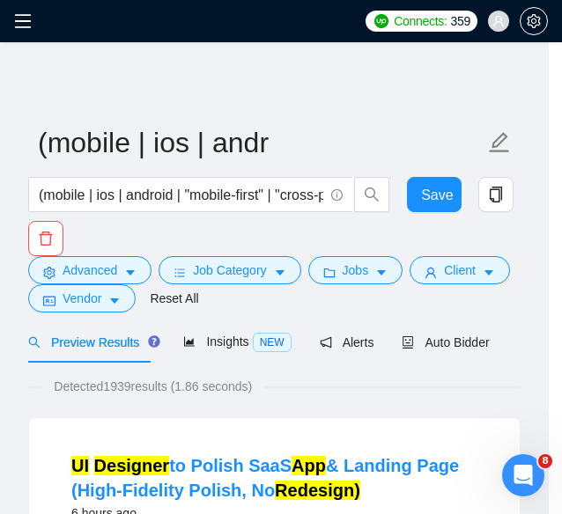
scroll to position [216, 0]
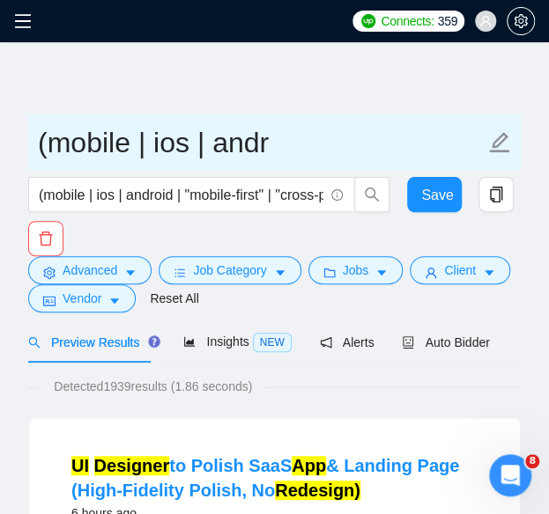
click at [292, 149] on input "(mobile | ios | andr" at bounding box center [261, 143] width 446 height 44
type input "("
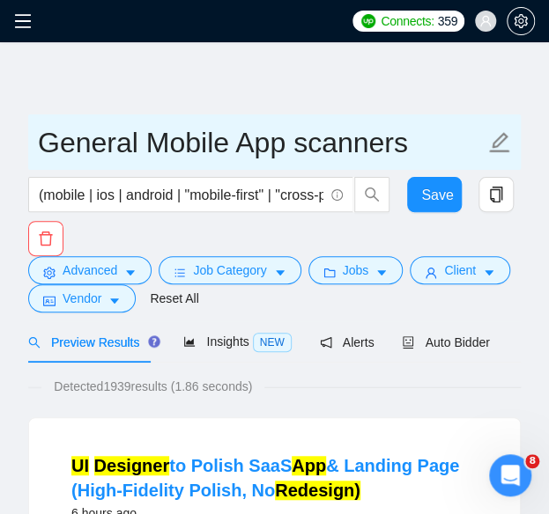
click at [415, 147] on input "General Mobile App scanners" at bounding box center [261, 143] width 446 height 44
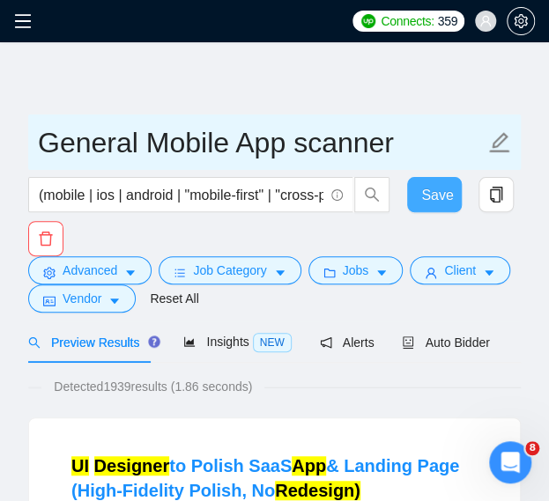
type input "General Mobile App scanner"
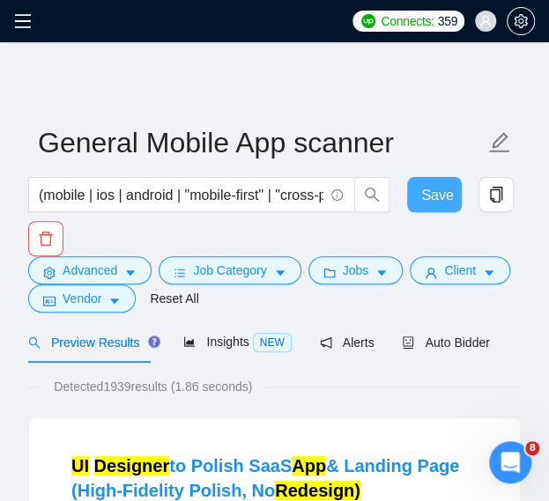
click at [421, 179] on button "Save" at bounding box center [434, 194] width 55 height 35
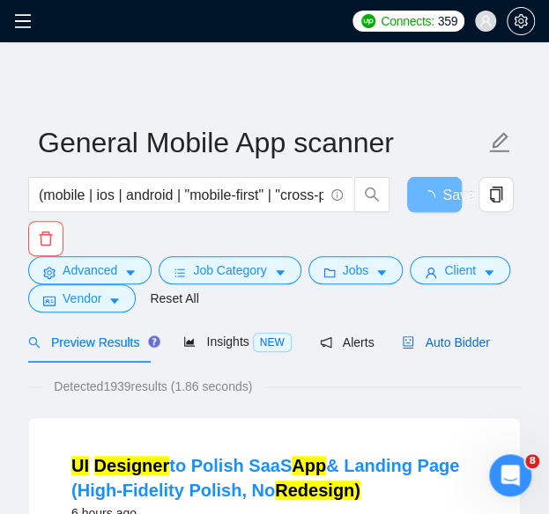
click at [409, 350] on span "Auto Bidder" at bounding box center [445, 342] width 87 height 14
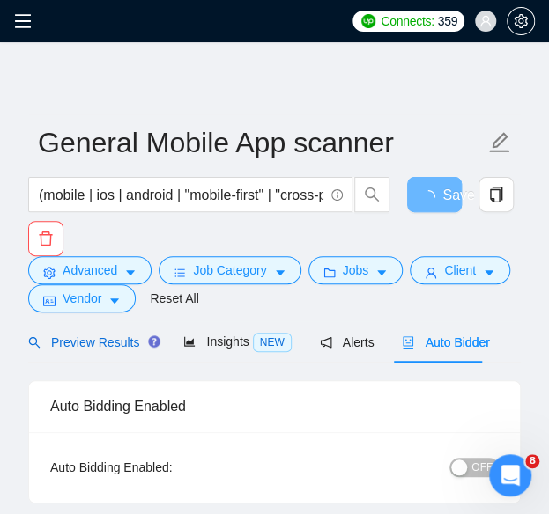
click at [112, 333] on div "Preview Results" at bounding box center [91, 342] width 127 height 19
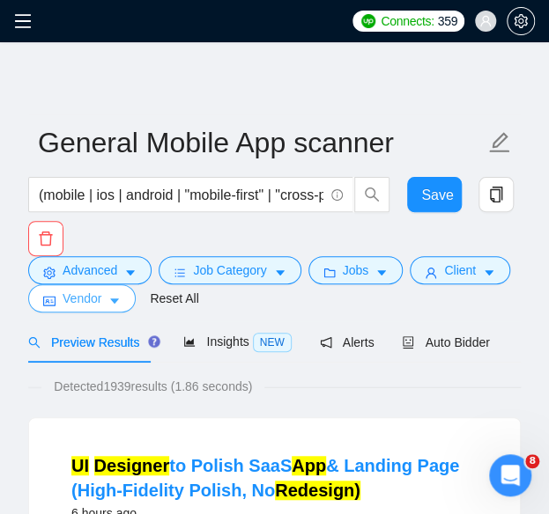
click at [101, 291] on button "Vendor" at bounding box center [81, 298] width 107 height 28
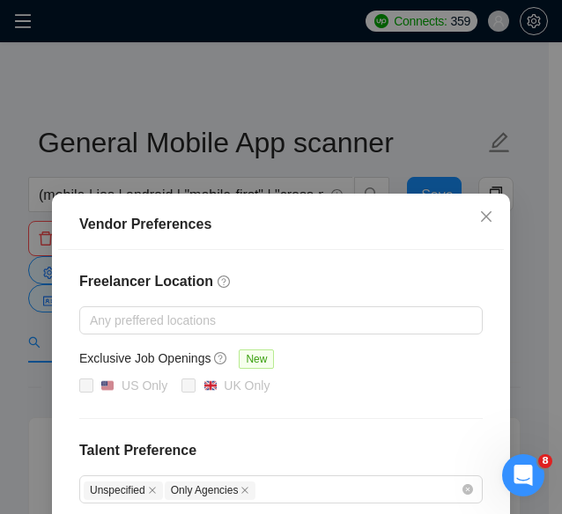
click at [169, 128] on div "Vendor Preferences Freelancer Location Any preffered locations Exclusive Job Op…" at bounding box center [281, 257] width 562 height 514
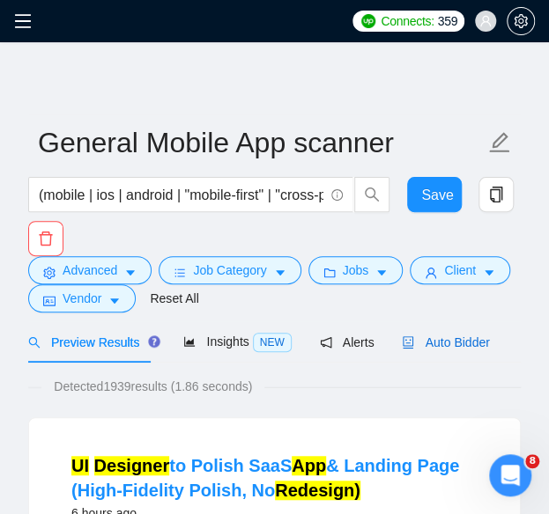
click at [419, 341] on span "Auto Bidder" at bounding box center [445, 342] width 87 height 14
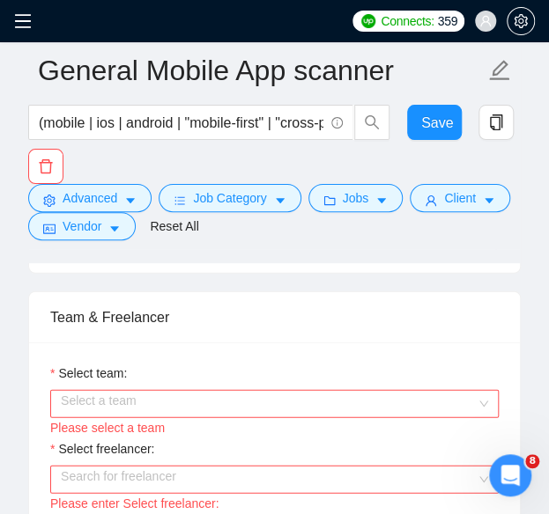
scroll to position [925, 0]
click at [343, 392] on input "Select team:" at bounding box center [268, 405] width 415 height 26
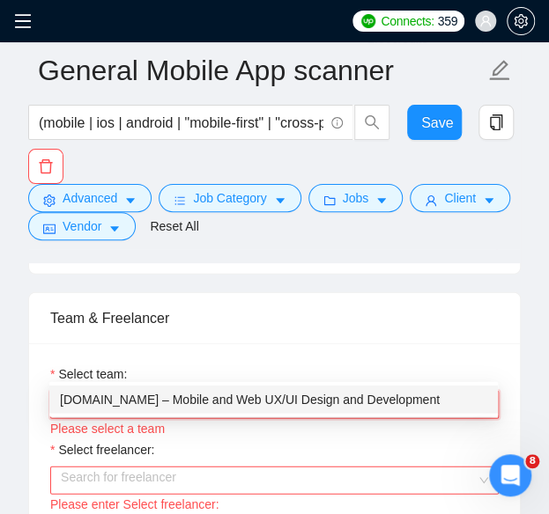
click at [317, 401] on div "[DOMAIN_NAME] – Mobile and Web UX/UI Design and Development" at bounding box center [273, 399] width 427 height 19
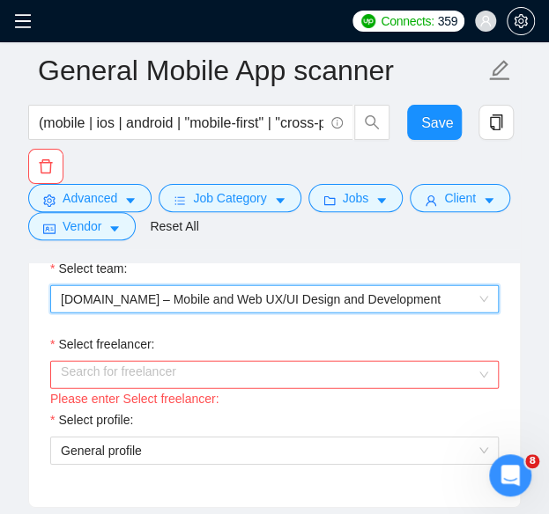
scroll to position [1034, 0]
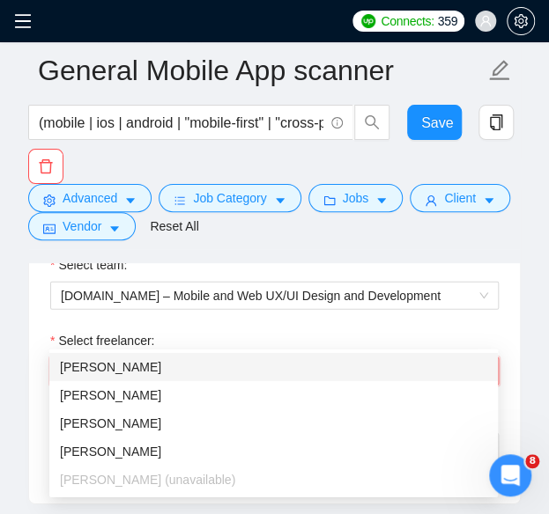
click at [325, 358] on input "Select freelancer:" at bounding box center [268, 371] width 415 height 26
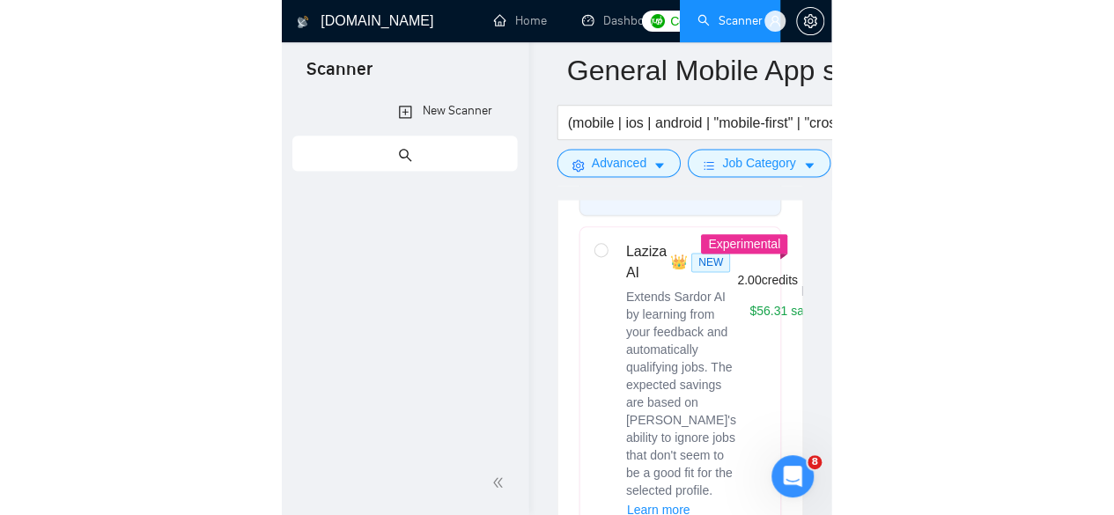
scroll to position [1057, 0]
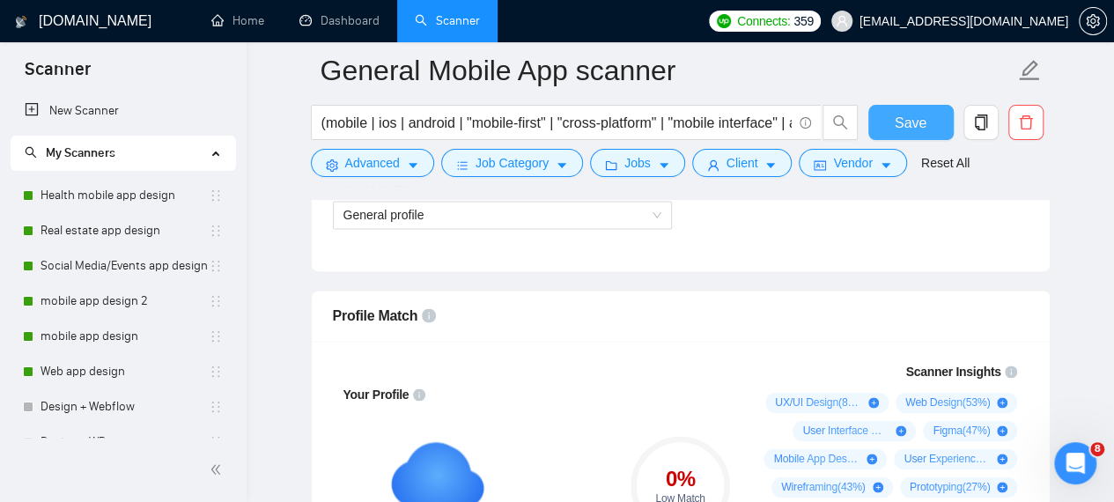
click at [548, 125] on button "Save" at bounding box center [910, 122] width 85 height 35
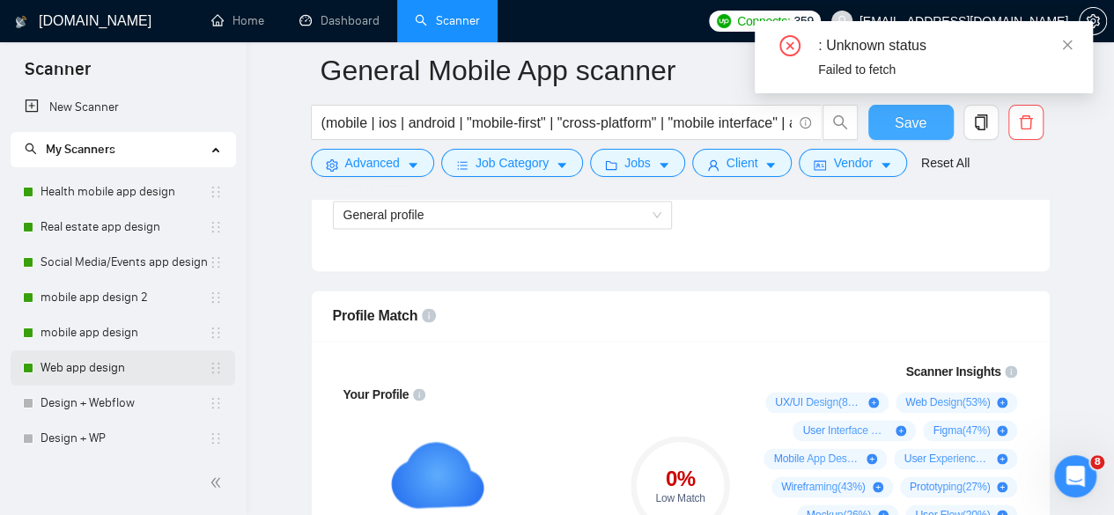
scroll to position [0, 0]
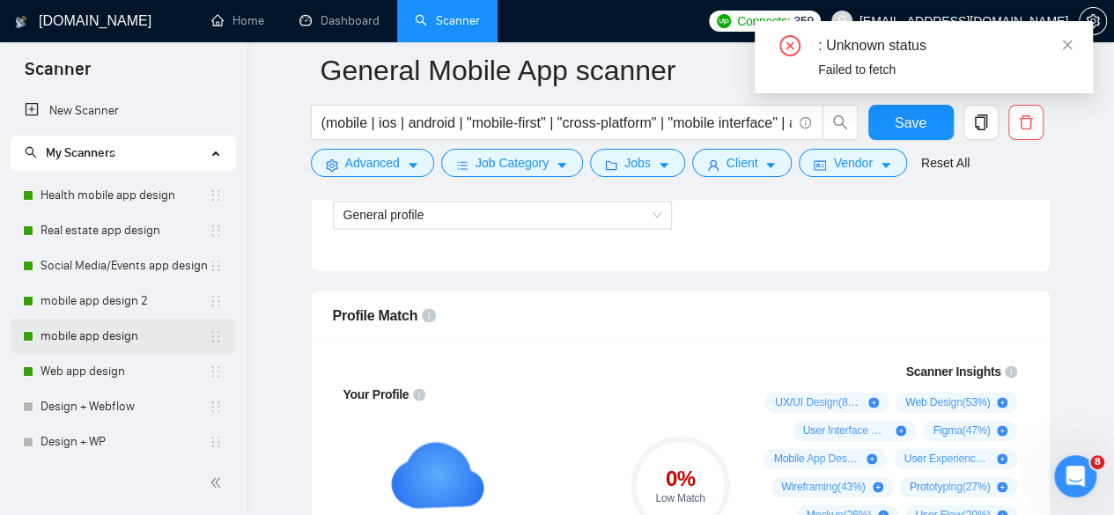
click at [114, 330] on link "mobile app design" at bounding box center [125, 336] width 168 height 35
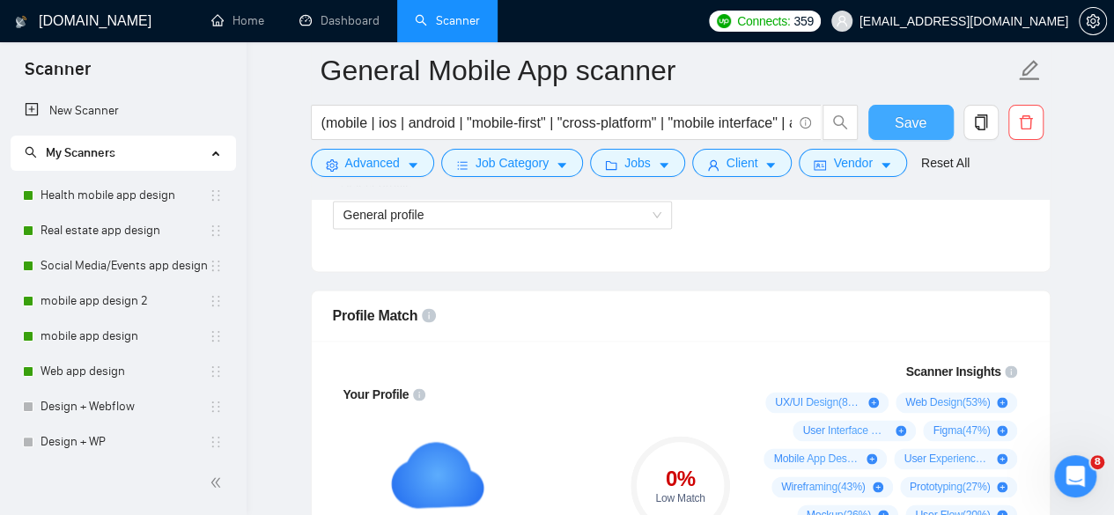
click at [548, 121] on span "Save" at bounding box center [911, 123] width 32 height 22
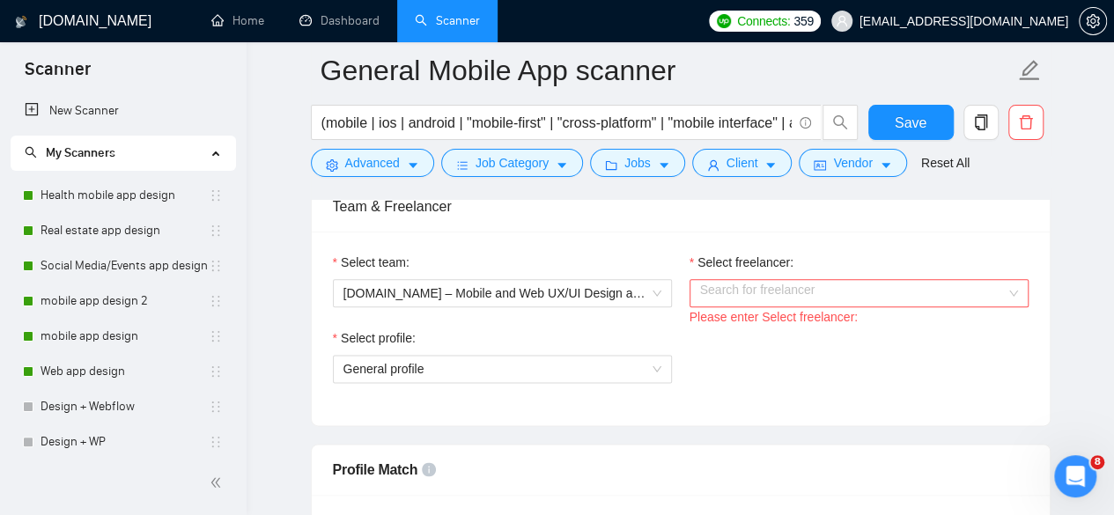
scroll to position [902, 0]
click at [548, 339] on div "Select profile: General profile" at bounding box center [680, 367] width 713 height 76
click at [548, 287] on input "Select freelancer:" at bounding box center [853, 294] width 306 height 26
click at [548, 133] on span "Save" at bounding box center [911, 123] width 32 height 22
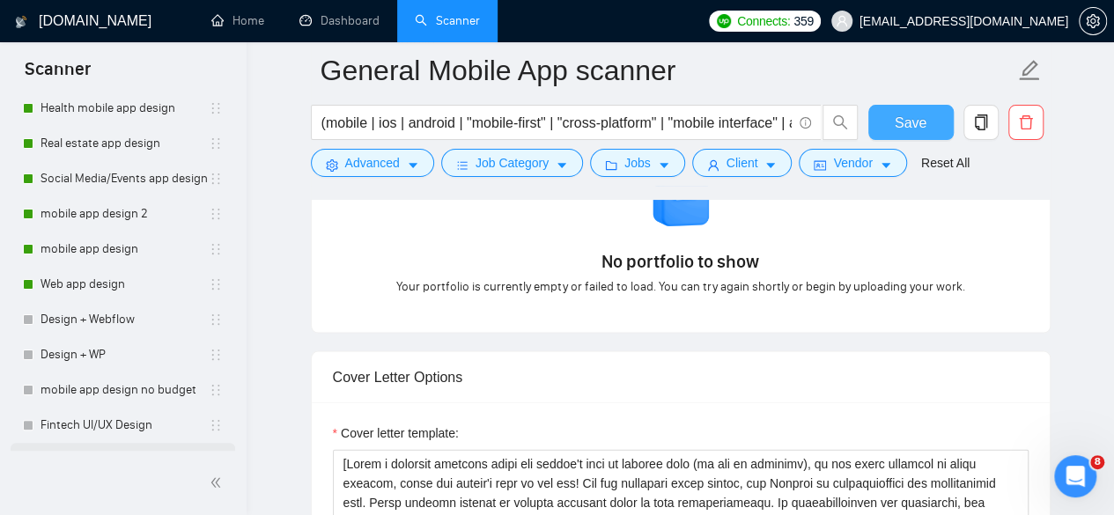
scroll to position [85, 0]
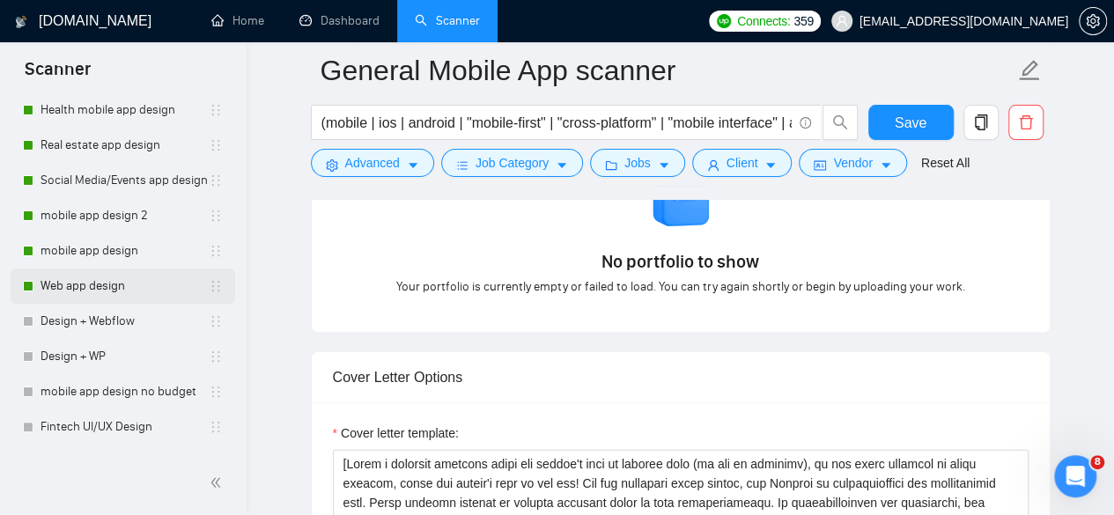
click at [114, 284] on link "Web app design" at bounding box center [125, 286] width 168 height 35
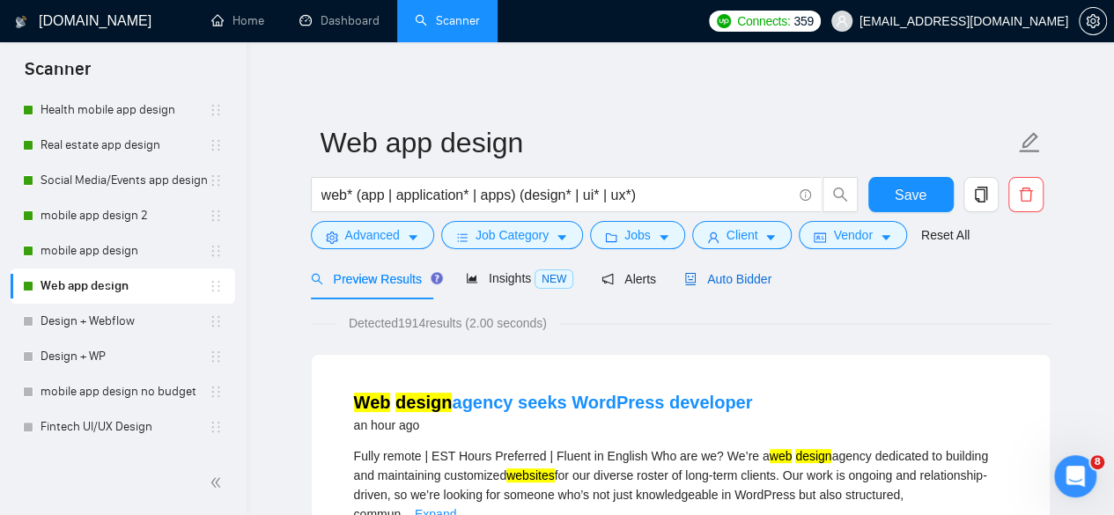
click at [548, 279] on span "Auto Bidder" at bounding box center [727, 279] width 87 height 14
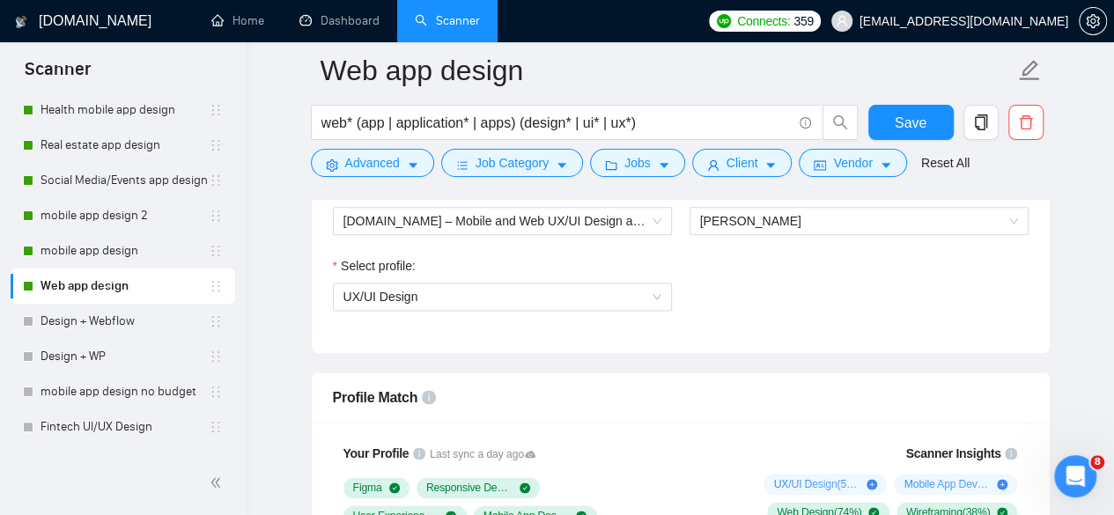
scroll to position [927, 0]
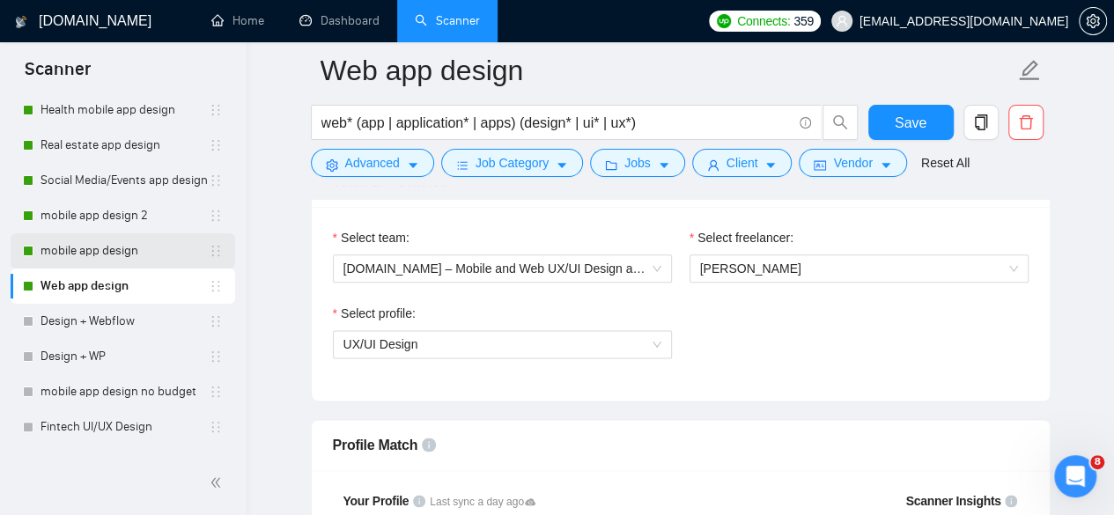
click at [144, 249] on link "mobile app design" at bounding box center [125, 250] width 168 height 35
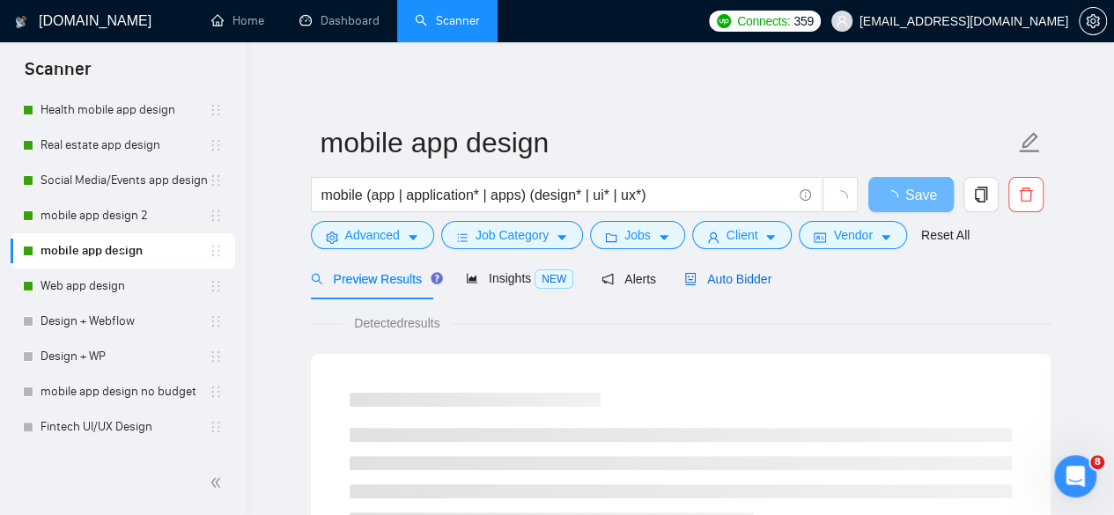
click at [548, 283] on span "Auto Bidder" at bounding box center [727, 279] width 87 height 14
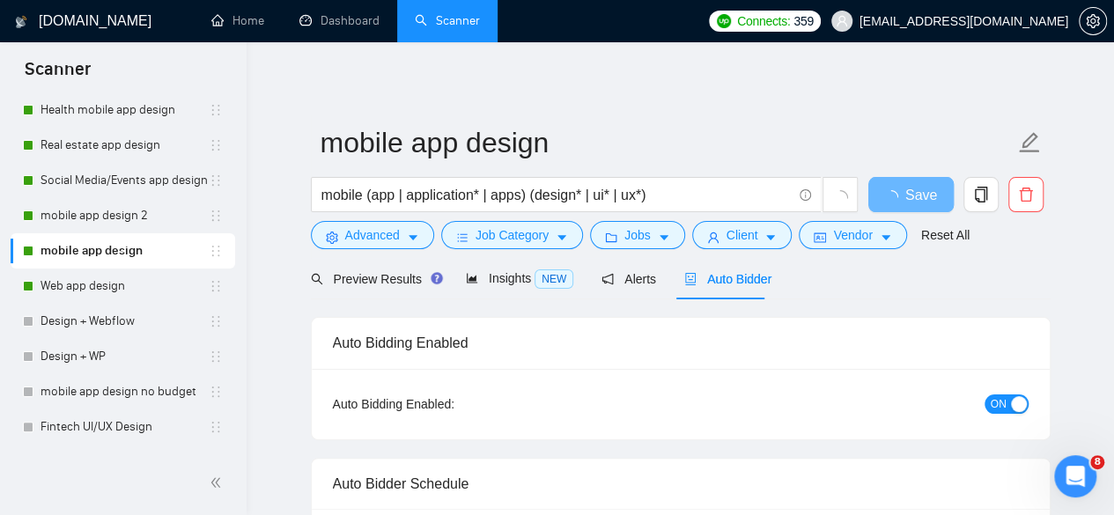
radio input "false"
radio input "true"
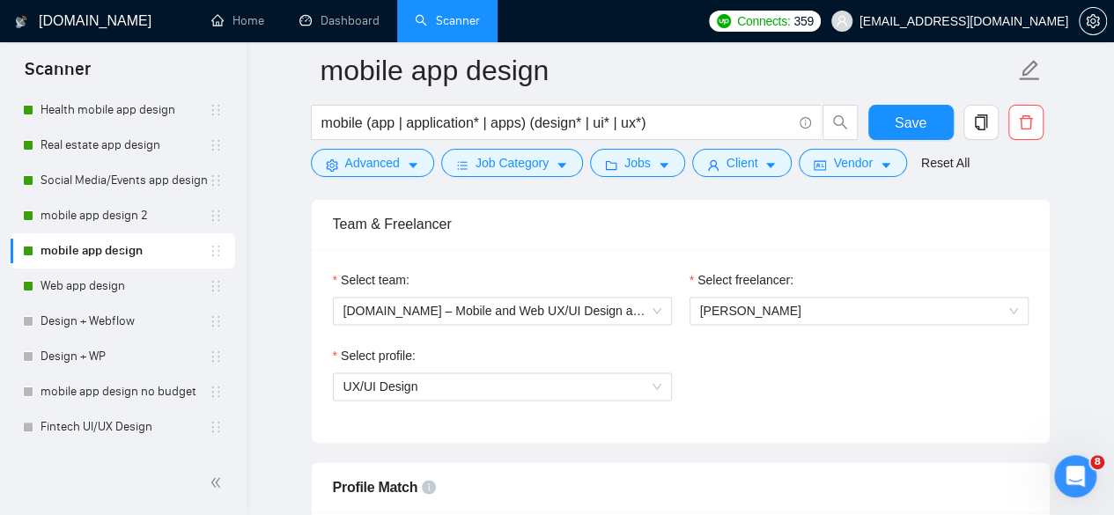
scroll to position [975, 0]
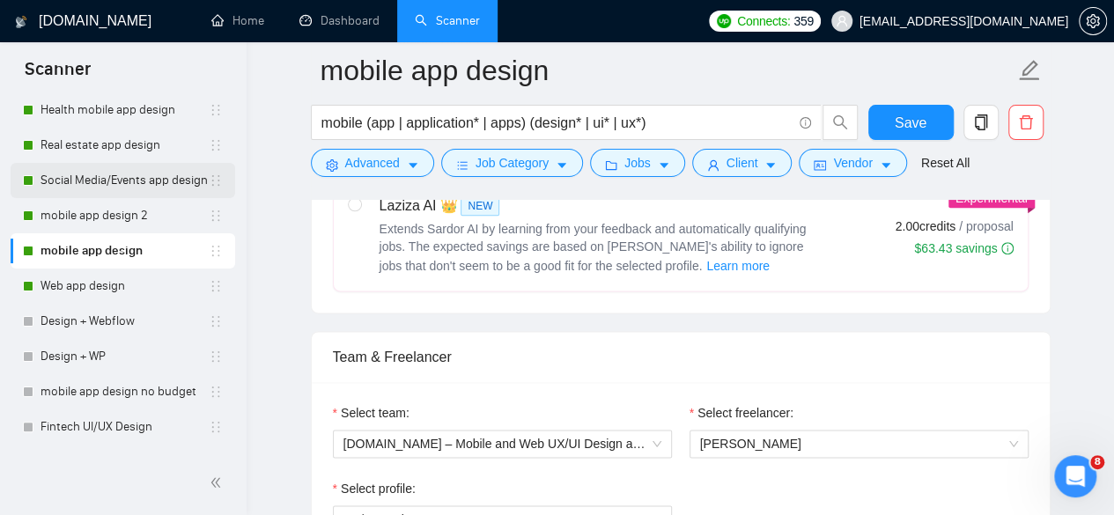
click at [120, 179] on link "Social Media/Events app design" at bounding box center [125, 180] width 168 height 35
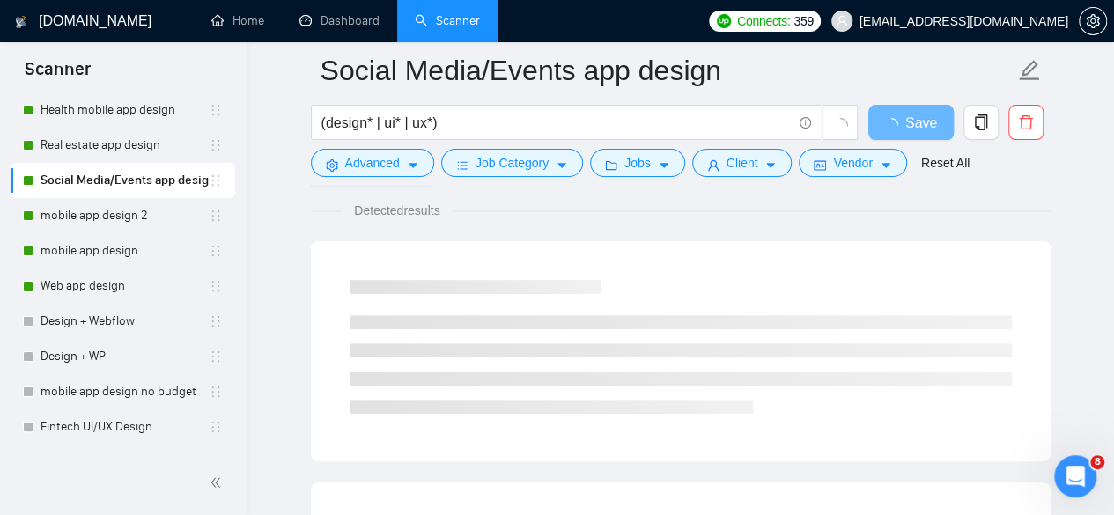
scroll to position [975, 0]
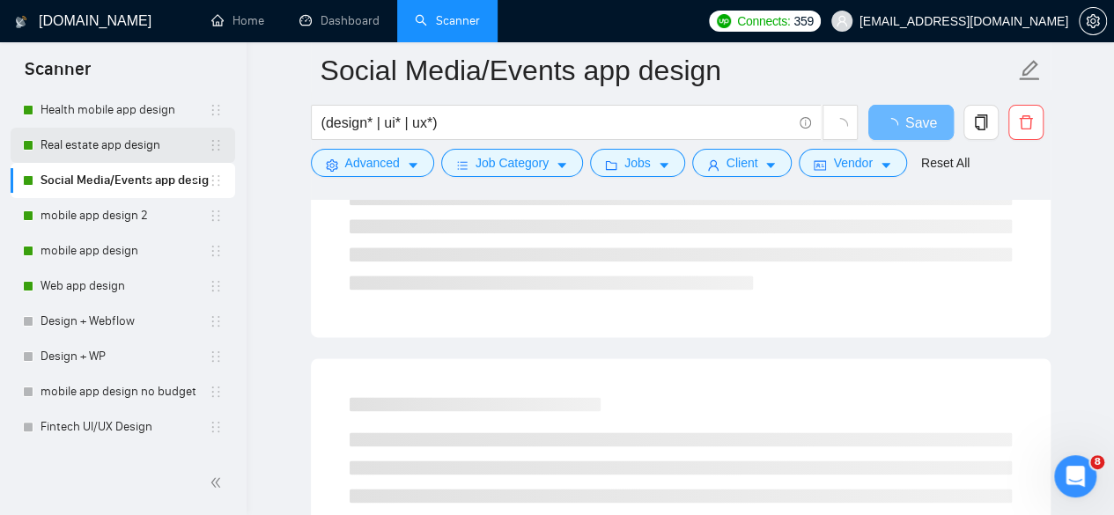
click at [100, 142] on link "Real estate app design" at bounding box center [125, 145] width 168 height 35
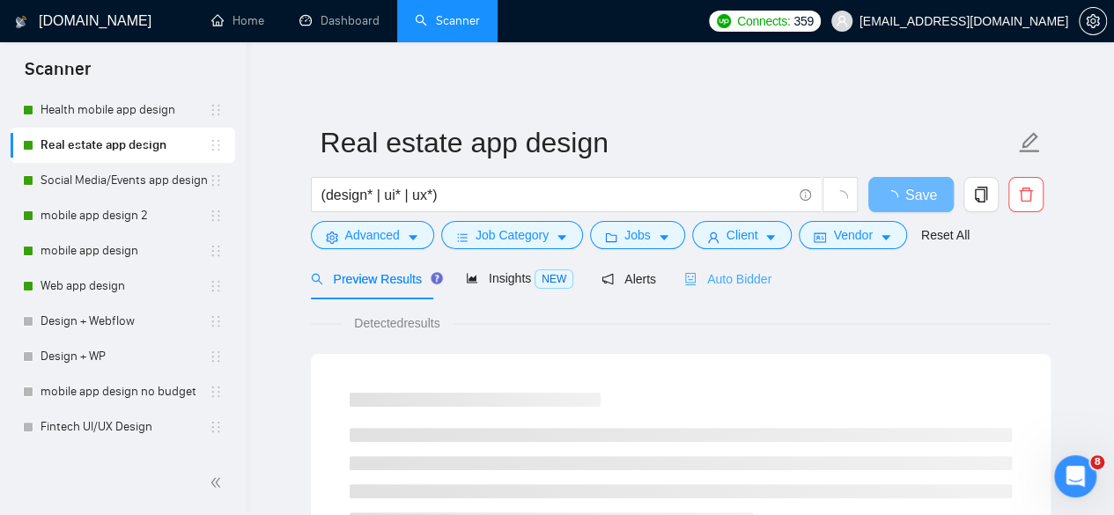
click at [548, 267] on div "Auto Bidder" at bounding box center [727, 278] width 87 height 41
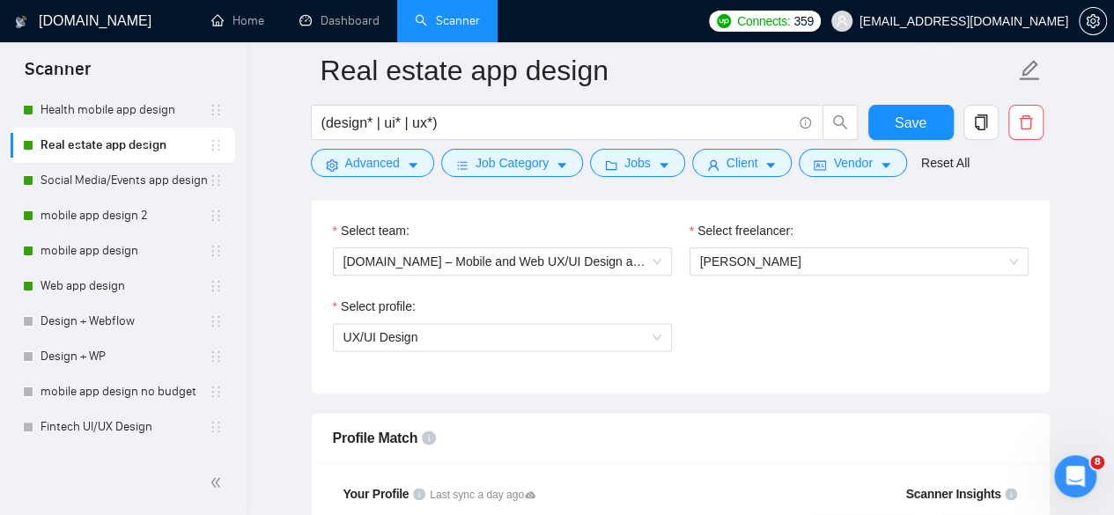
scroll to position [936, 0]
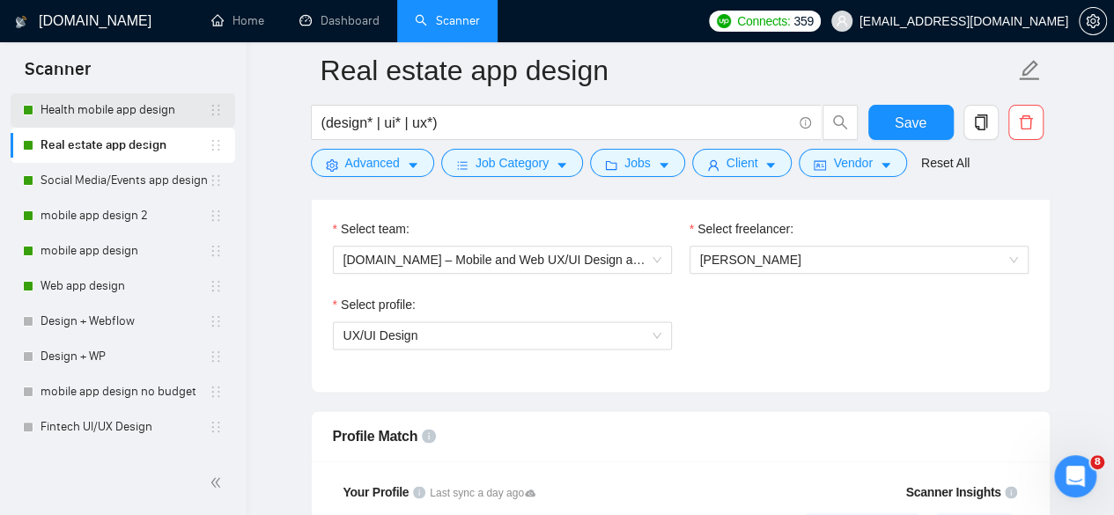
click at [162, 124] on link "Health mobile app design" at bounding box center [125, 109] width 168 height 35
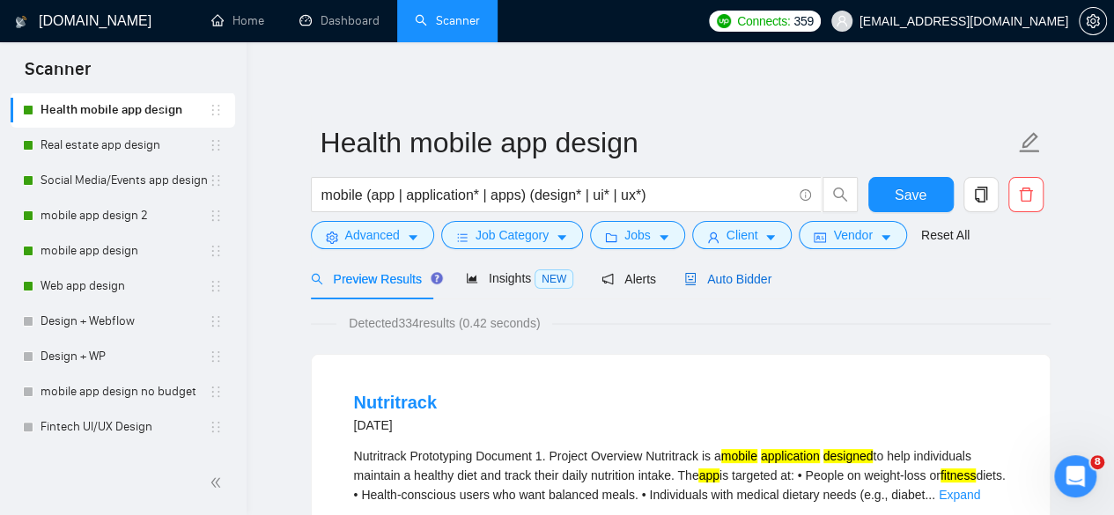
click at [548, 278] on span "Auto Bidder" at bounding box center [727, 279] width 87 height 14
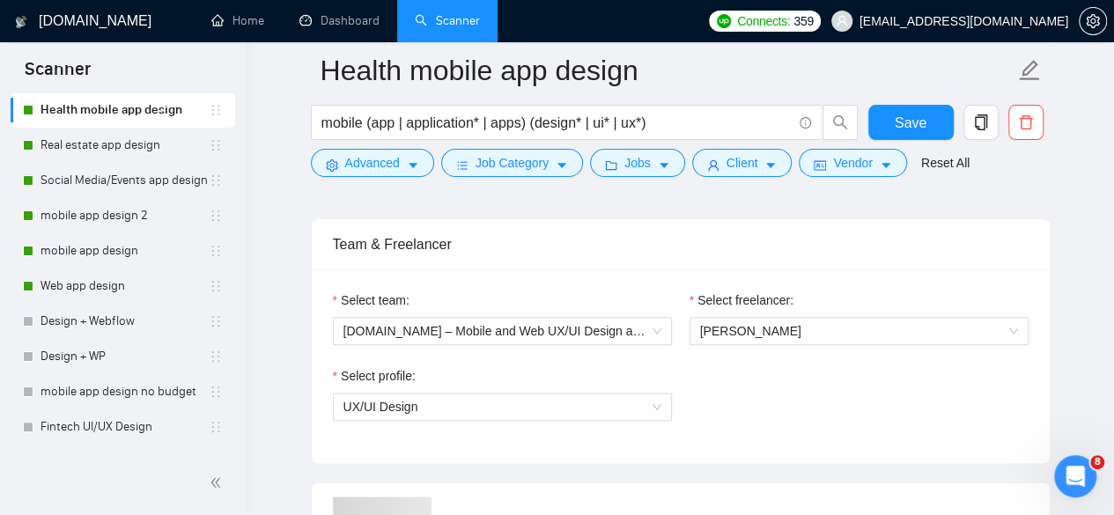
scroll to position [866, 0]
click at [548, 394] on span "UX/UI Design" at bounding box center [502, 406] width 318 height 26
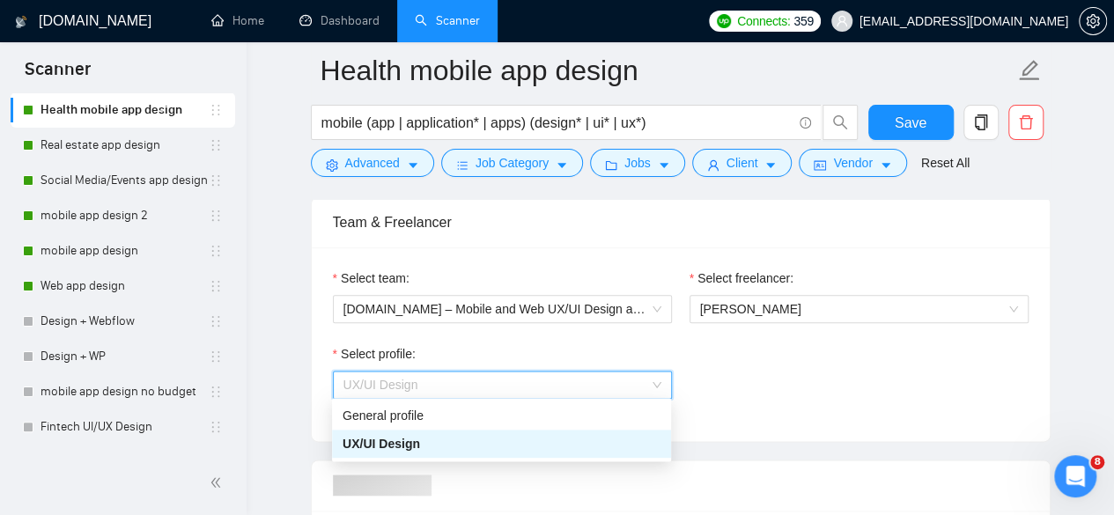
scroll to position [890, 0]
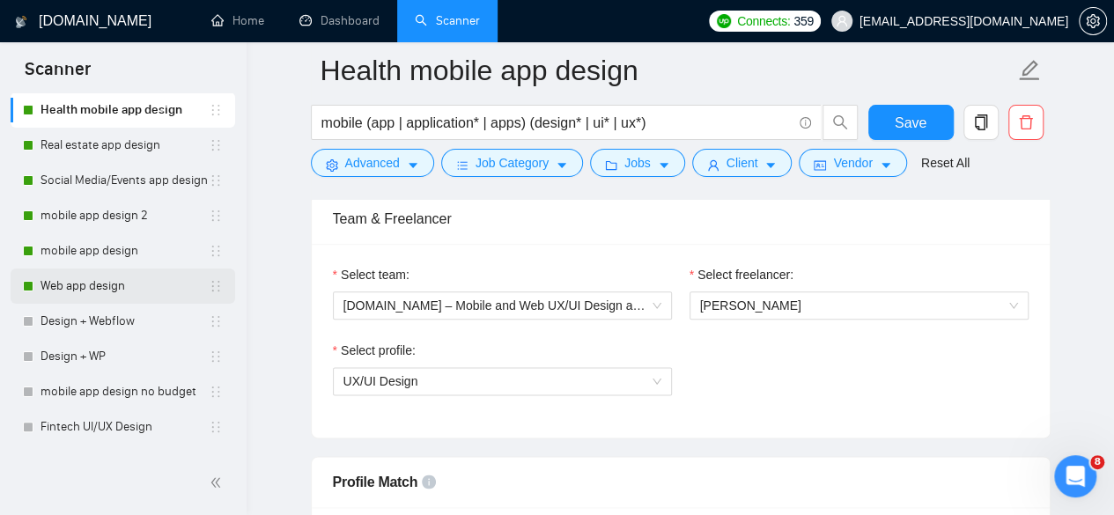
click at [133, 302] on link "Web app design" at bounding box center [125, 286] width 168 height 35
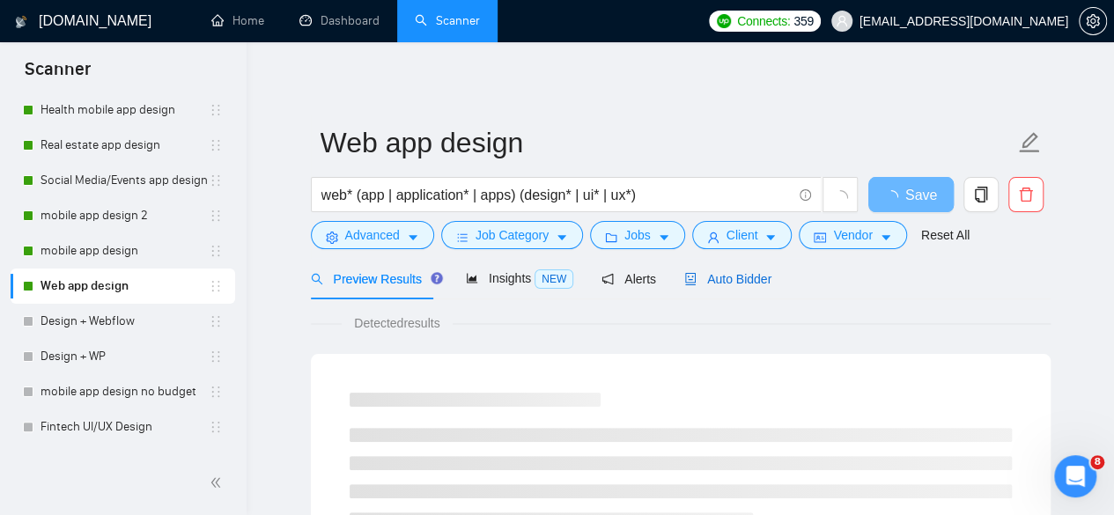
click at [548, 279] on span "Auto Bidder" at bounding box center [727, 279] width 87 height 14
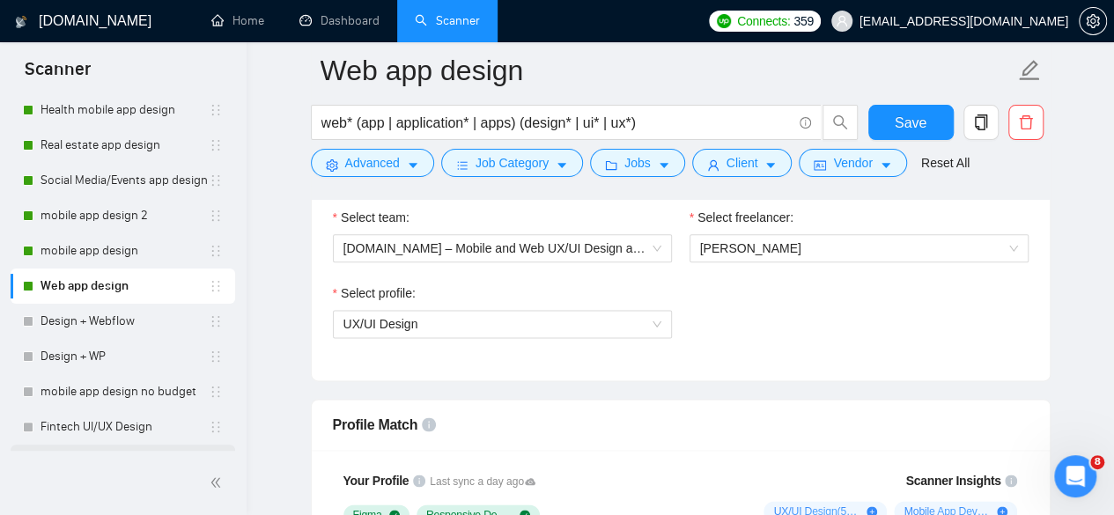
scroll to position [361, 0]
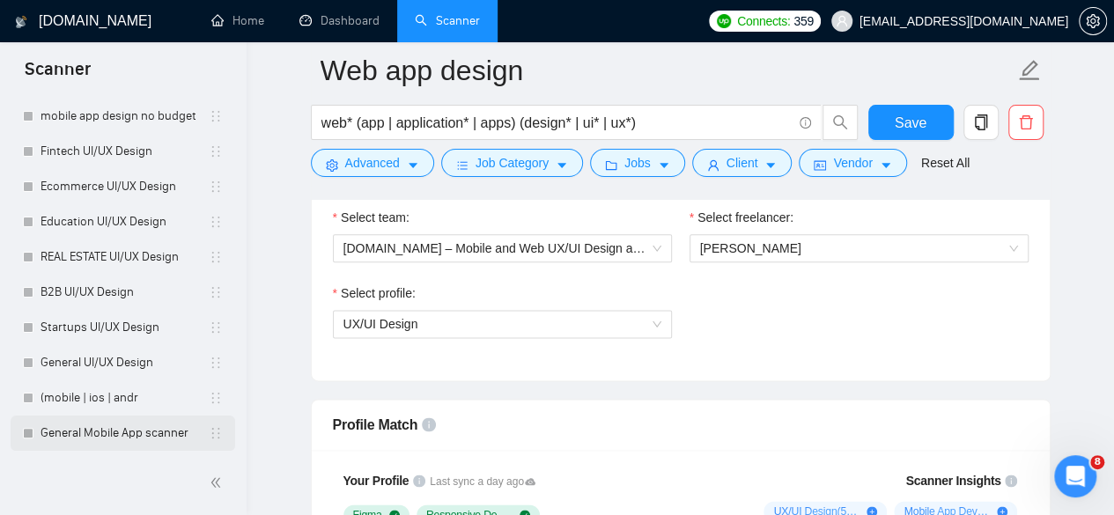
click at [136, 421] on link "General Mobile App scanner" at bounding box center [125, 433] width 168 height 35
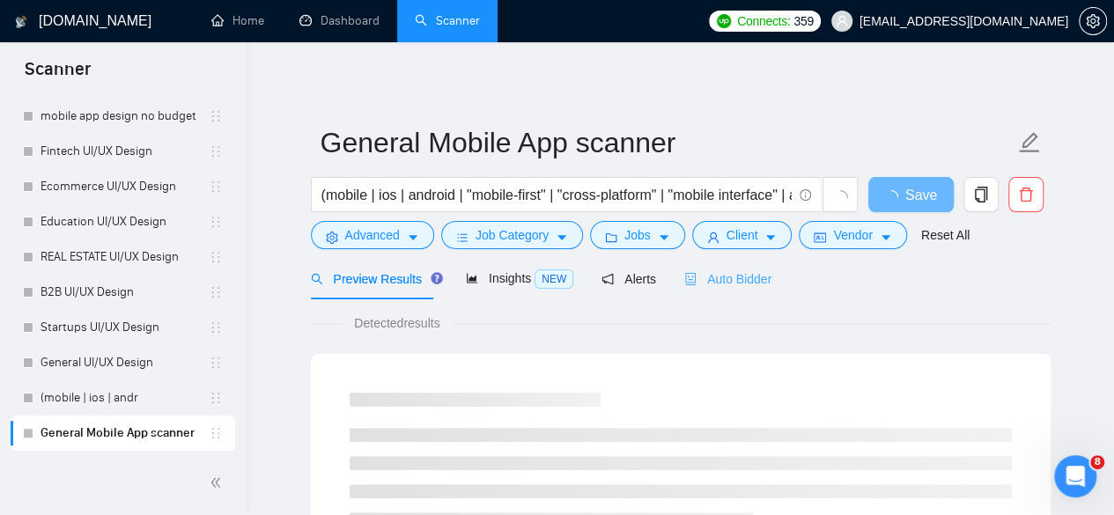
click at [548, 266] on div "Auto Bidder" at bounding box center [727, 278] width 87 height 41
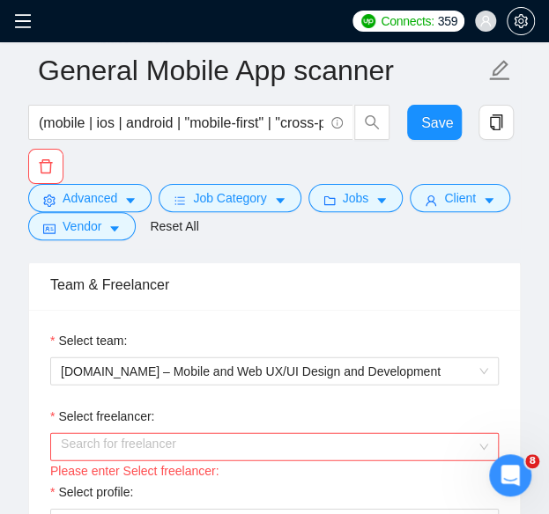
scroll to position [962, 0]
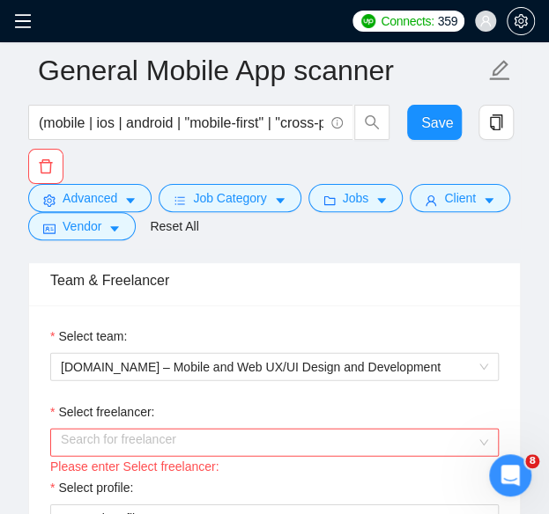
click at [150, 430] on input "Select freelancer:" at bounding box center [268, 443] width 415 height 26
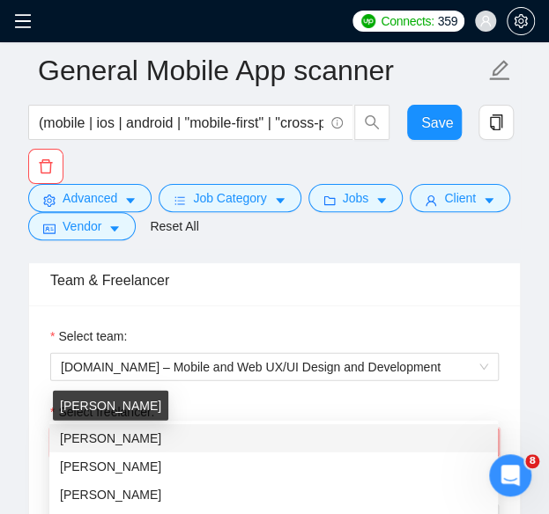
click at [122, 436] on span "[PERSON_NAME]" at bounding box center [110, 438] width 101 height 14
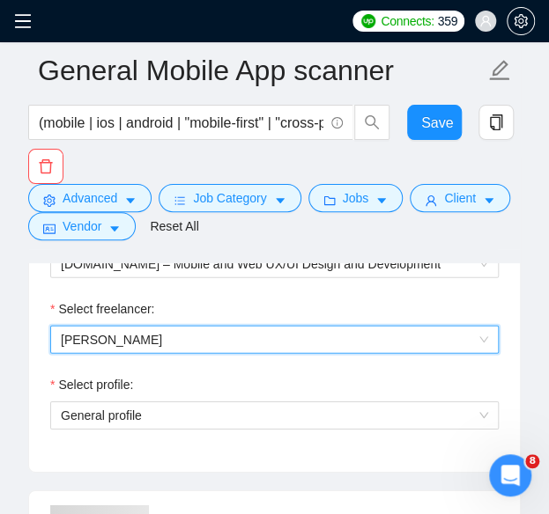
scroll to position [1066, 0]
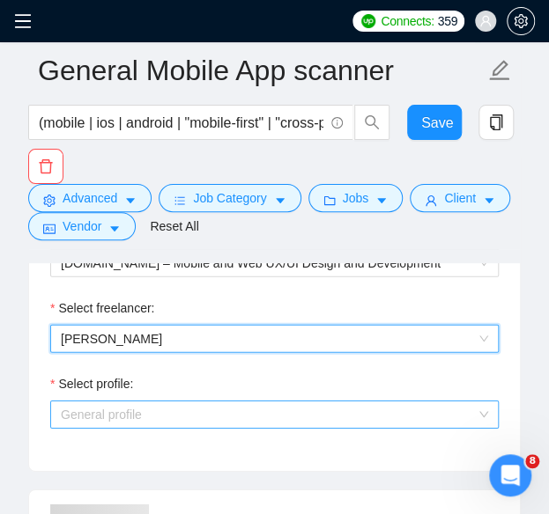
click at [164, 402] on span "General profile" at bounding box center [274, 415] width 427 height 26
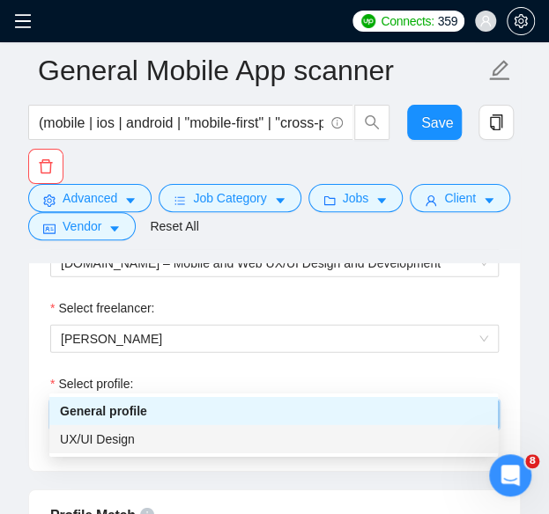
click at [115, 440] on span "UX/UI Design" at bounding box center [97, 439] width 75 height 14
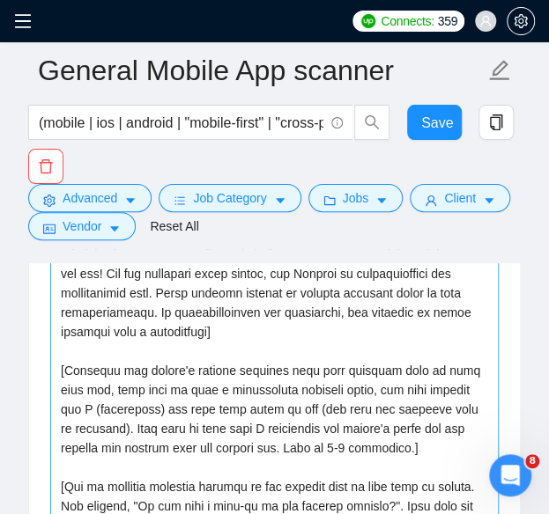
scroll to position [2315, 0]
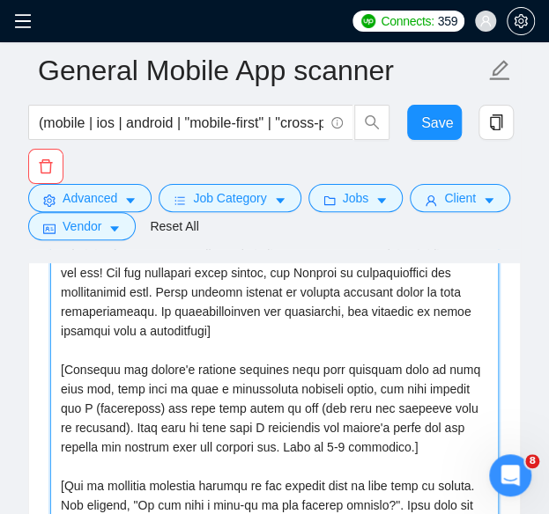
click at [252, 343] on textarea "Cover letter template:" at bounding box center [274, 417] width 448 height 396
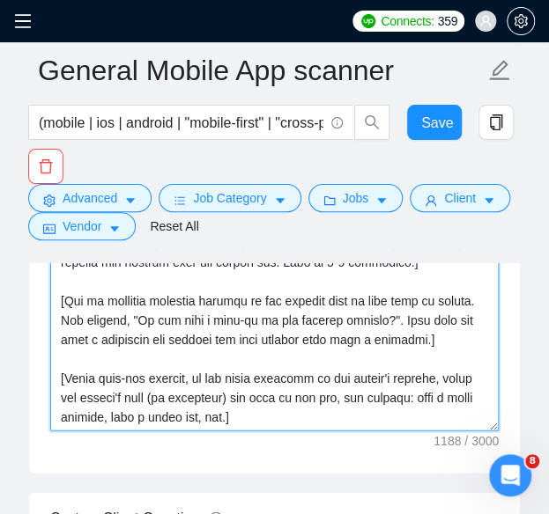
scroll to position [2500, 0]
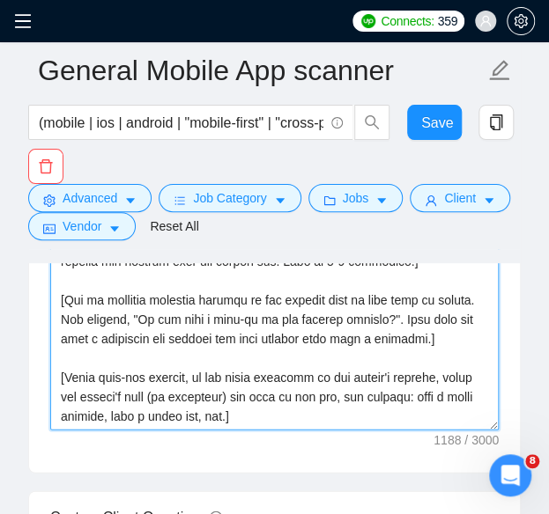
click at [113, 376] on textarea "Cover letter template:" at bounding box center [274, 232] width 448 height 396
paste textarea "Loremi= 8. DOLO: SitAmet consec| ADI: elits://doei.tempo.inci/utlab-etd-magn-al…"
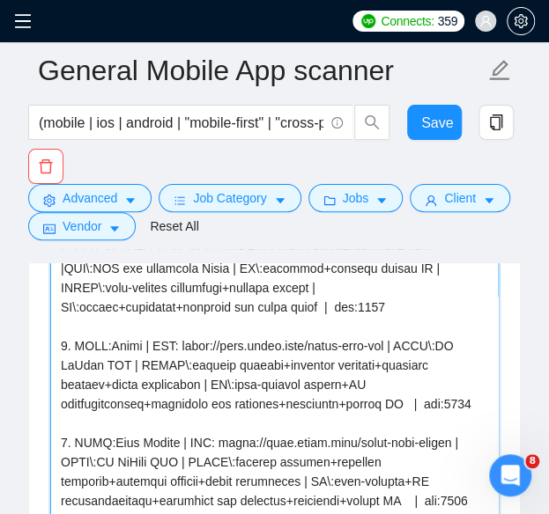
scroll to position [354, 0]
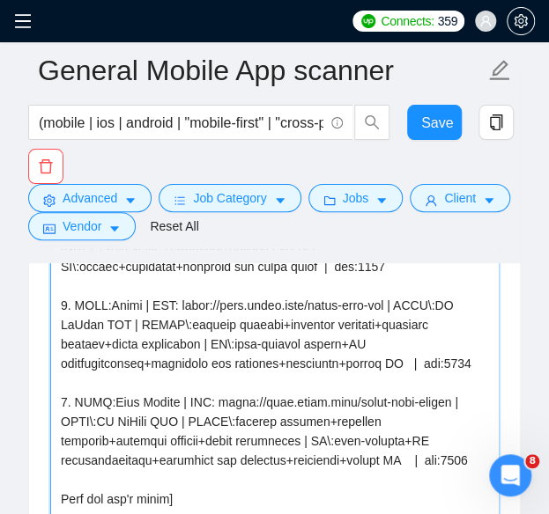
drag, startPoint x: 69, startPoint y: 314, endPoint x: 350, endPoint y: 418, distance: 300.3
click at [350, 418] on textarea "Cover letter template:" at bounding box center [274, 359] width 448 height 396
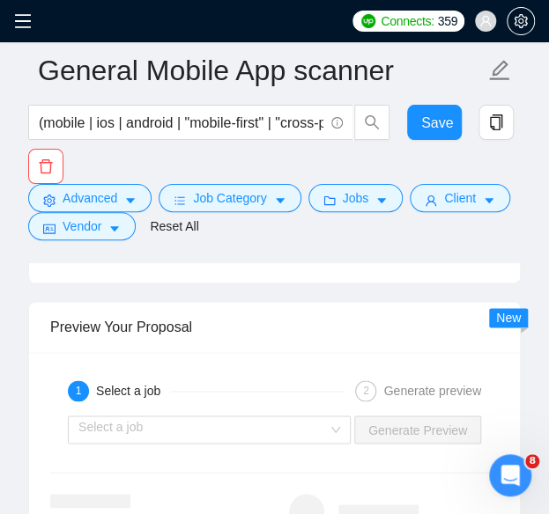
scroll to position [3754, 0]
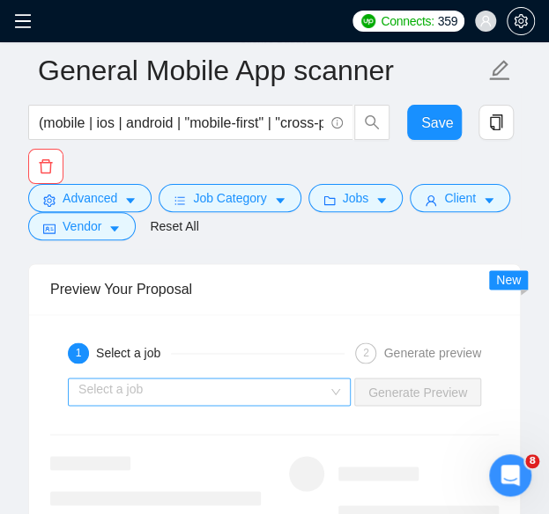
type textarea "[Loremi= Dolo sit ame'c adipi] [Elitsed d eiusmodt in utlabo etdolor magna aliq…"
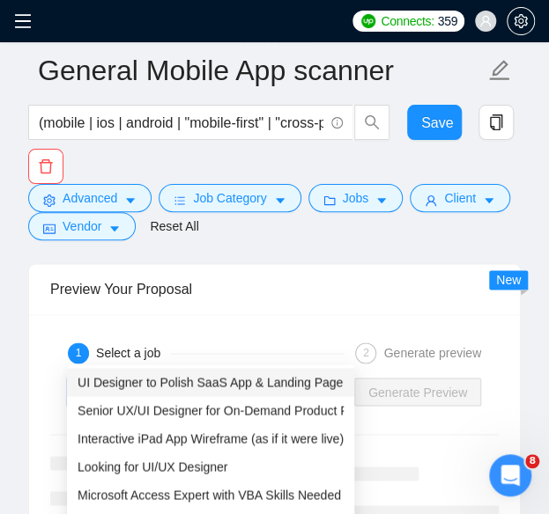
click at [243, 379] on input "search" at bounding box center [202, 392] width 249 height 26
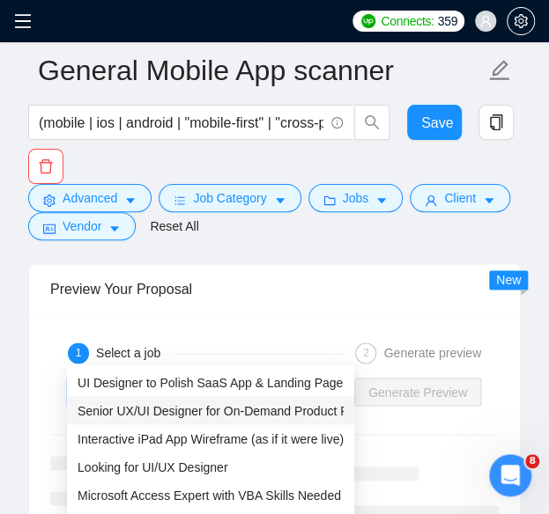
click at [212, 397] on div "Senior UX/UI Designer for On-Demand Product Reviews (Ongoing Work ..." at bounding box center [210, 410] width 287 height 28
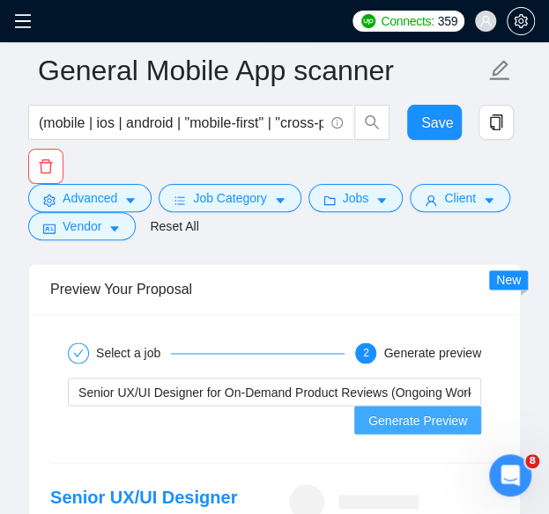
click at [384, 410] on span "Generate Preview" at bounding box center [417, 419] width 99 height 19
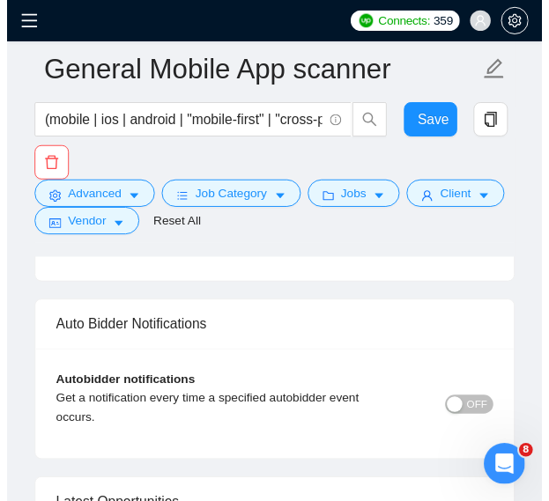
scroll to position [4760, 0]
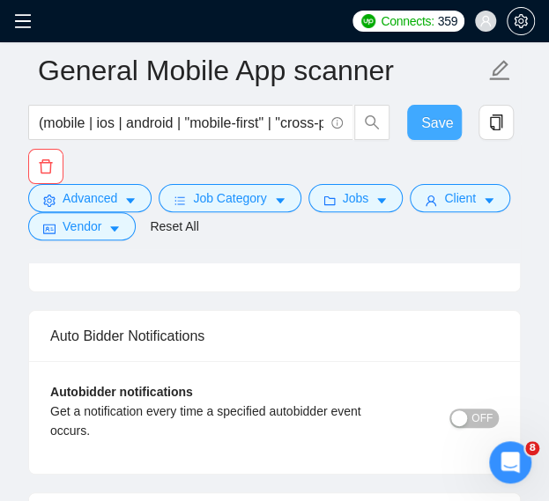
click at [460, 121] on button "Save" at bounding box center [434, 122] width 55 height 35
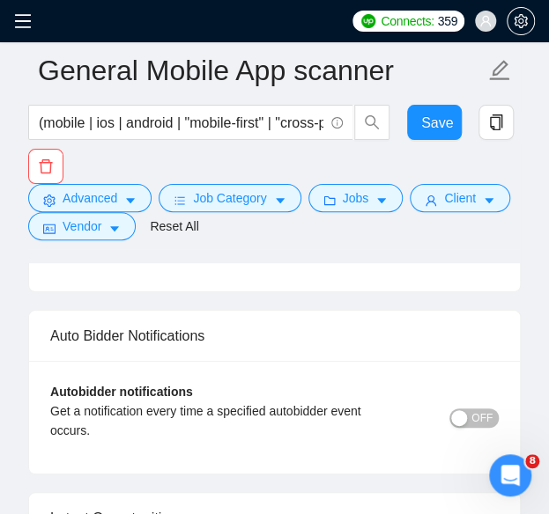
click at [12, 36] on div "Connects: 359 [EMAIL_ADDRESS][DOMAIN_NAME]" at bounding box center [274, 21] width 549 height 42
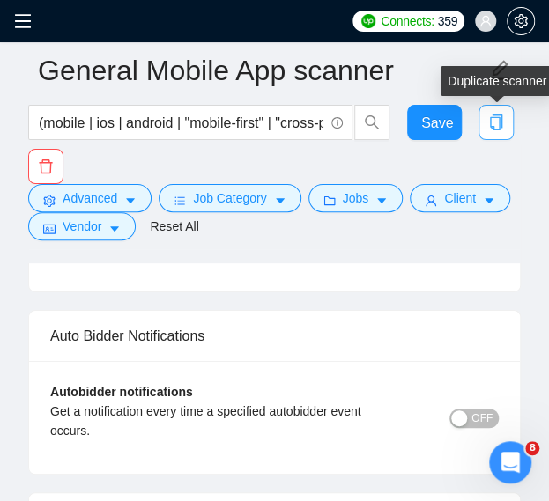
click at [507, 117] on span "copy" at bounding box center [495, 122] width 33 height 16
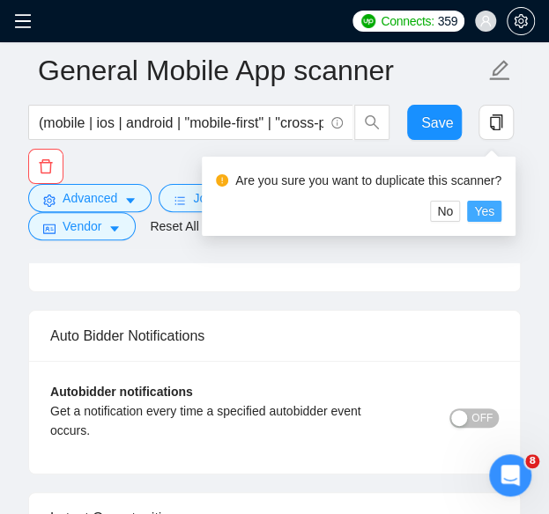
click at [486, 216] on span "Yes" at bounding box center [484, 211] width 20 height 19
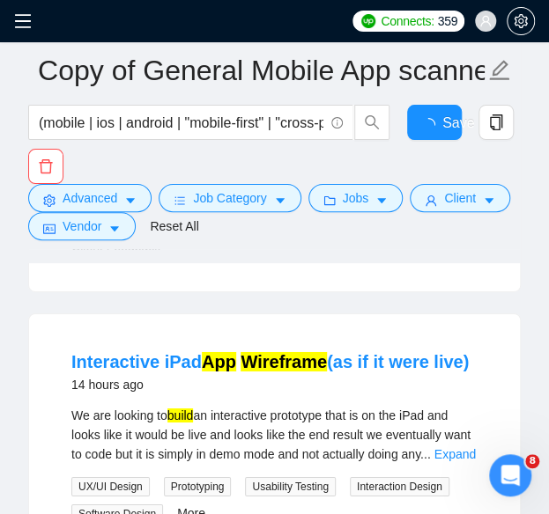
scroll to position [4755, 0]
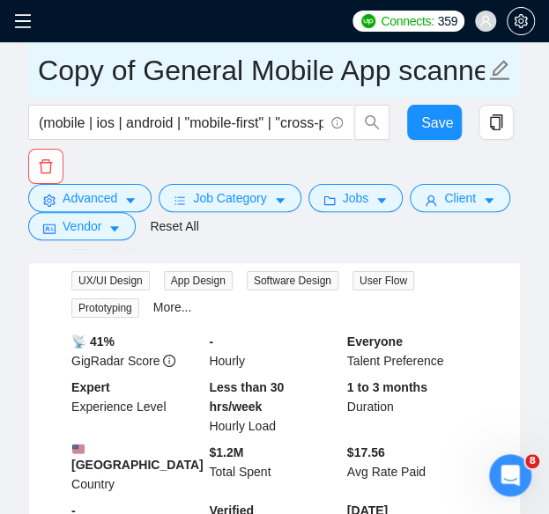
drag, startPoint x: 239, startPoint y: 70, endPoint x: 39, endPoint y: 62, distance: 200.1
click at [39, 62] on input "Copy of General Mobile App scanner" at bounding box center [261, 70] width 446 height 44
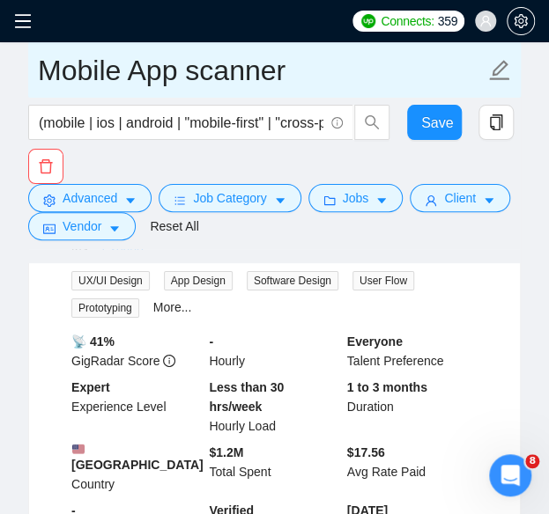
paste input "REAL ESTATE Mobile"
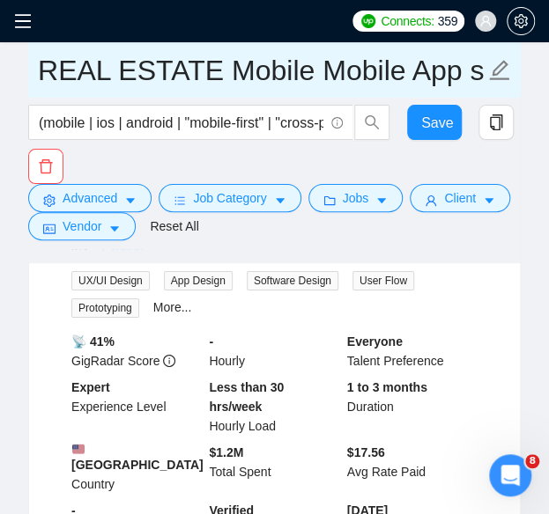
type input "REAL ESTATE Mobile Mobile App scanner"
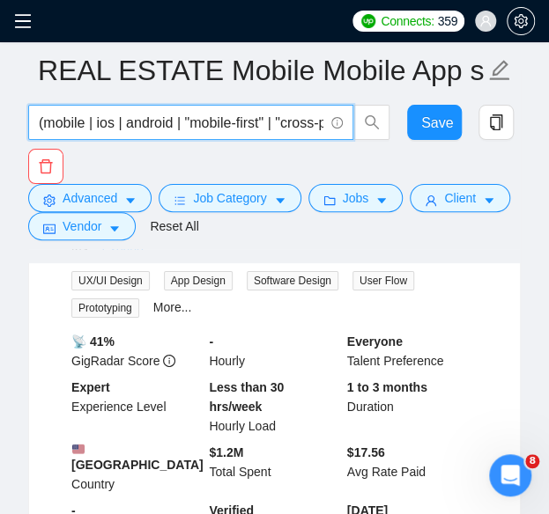
click at [136, 126] on input "(mobile | ios | android | "mobile-first" | "cross-platform" | "mobile interface…" at bounding box center [181, 123] width 284 height 22
paste input "''real estate'' | realtor | property | realty | "property listing" | housing | …"
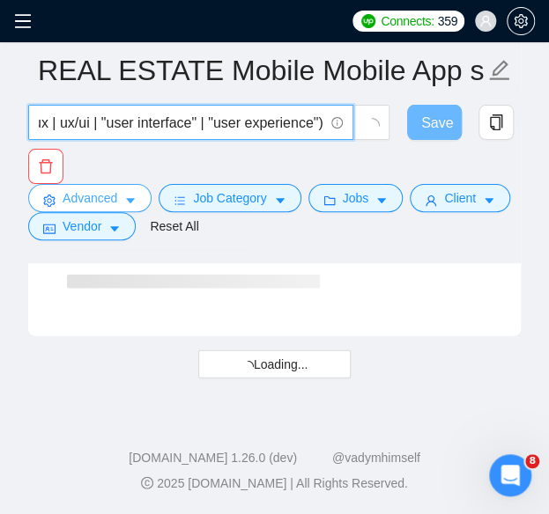
scroll to position [2487, 0]
type input "(''real estate'' | realtor | property | realty | "property listing" | housing |…"
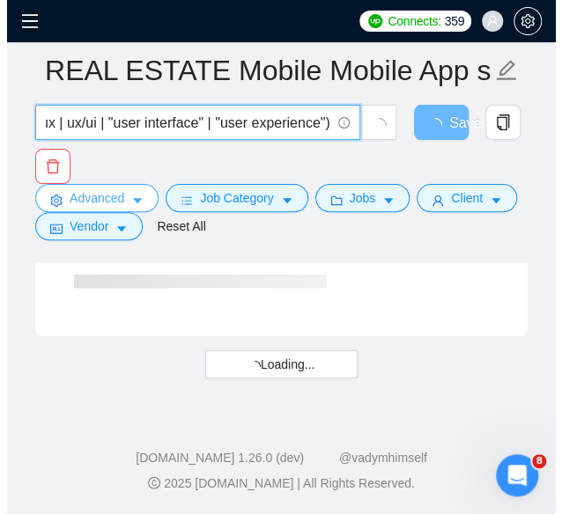
scroll to position [0, 0]
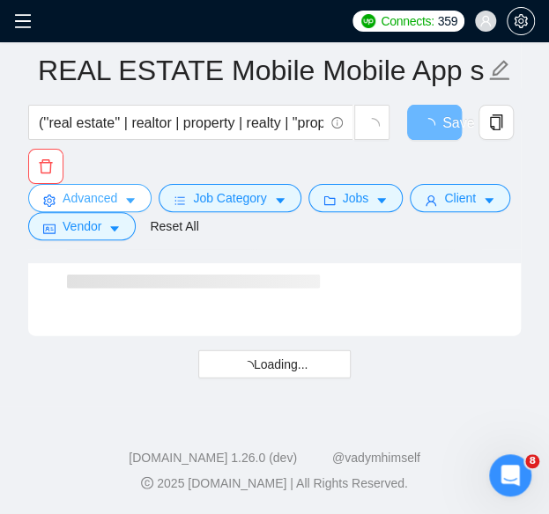
click at [93, 199] on span "Advanced" at bounding box center [90, 197] width 55 height 19
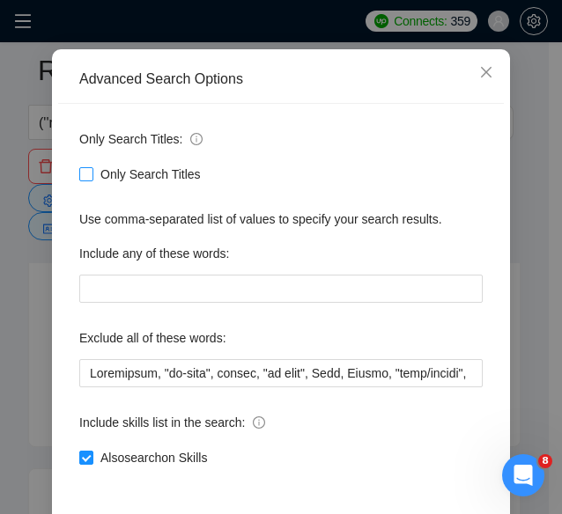
scroll to position [181, 0]
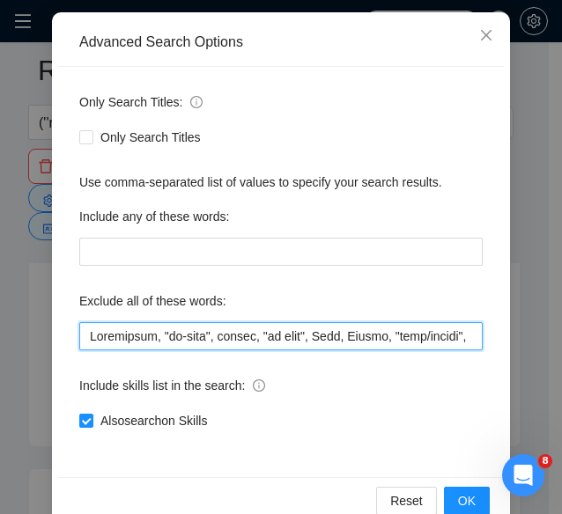
click at [141, 331] on input "text" at bounding box center [280, 336] width 403 height 28
click at [238, 340] on input "text" at bounding box center [280, 336] width 403 height 28
paste input "website, "app developer", "ios developer", "Mobile App Development", "iOS Devel…"
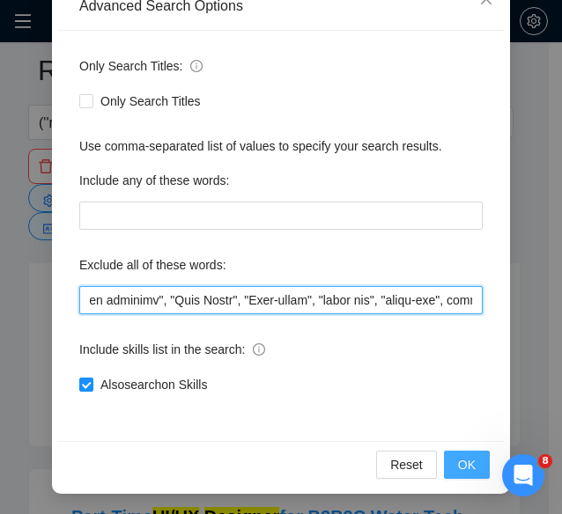
type input "website, "app developer", "ios developer", "Mobile App Development", "iOS Devel…"
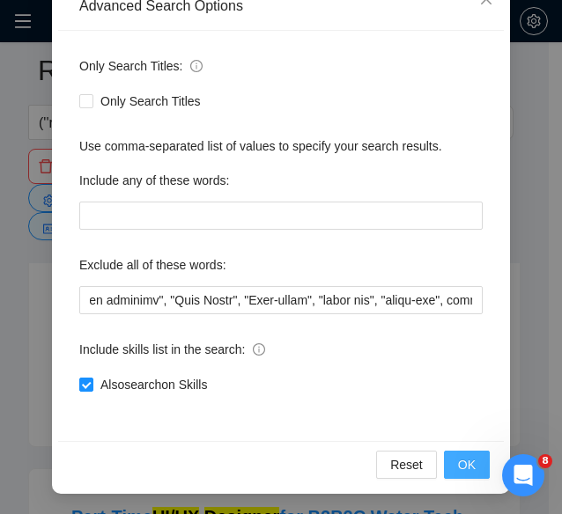
scroll to position [0, 0]
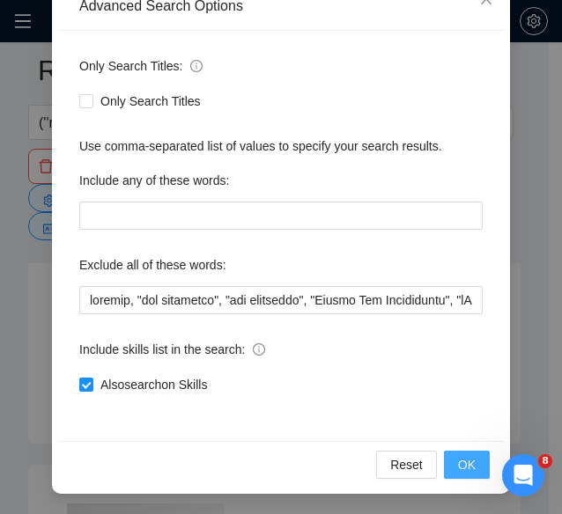
click at [475, 464] on button "OK" at bounding box center [467, 465] width 46 height 28
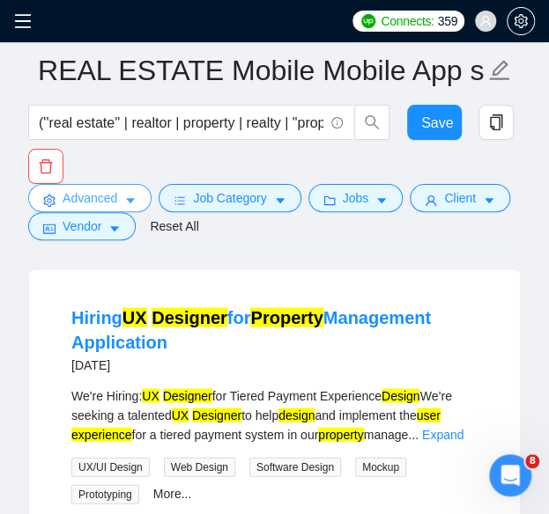
scroll to position [641, 0]
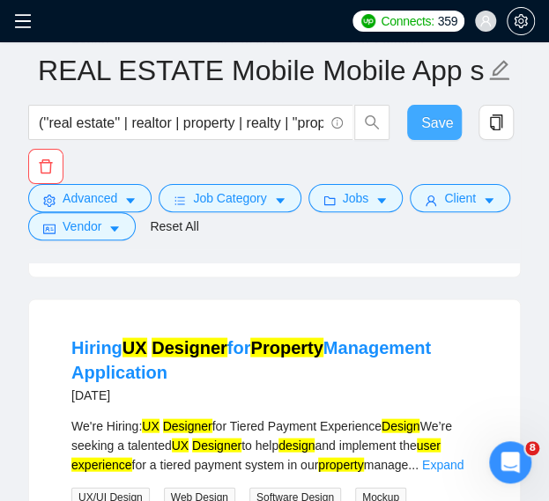
click at [412, 129] on button "Save" at bounding box center [434, 122] width 55 height 35
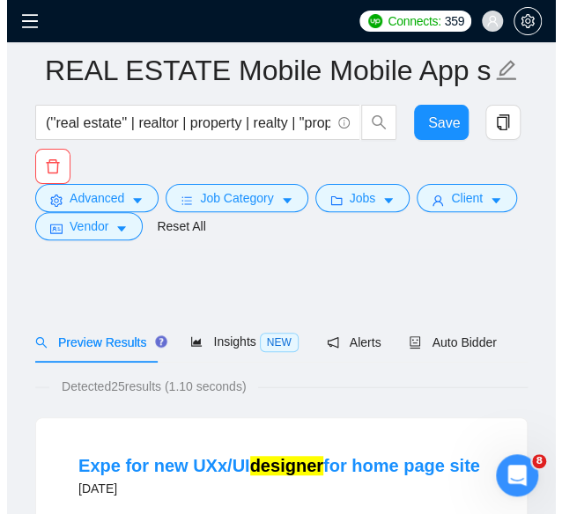
scroll to position [121, 0]
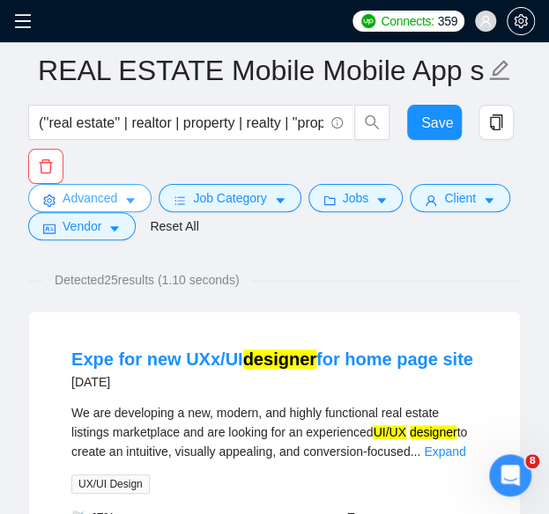
click at [93, 203] on span "Advanced" at bounding box center [90, 197] width 55 height 19
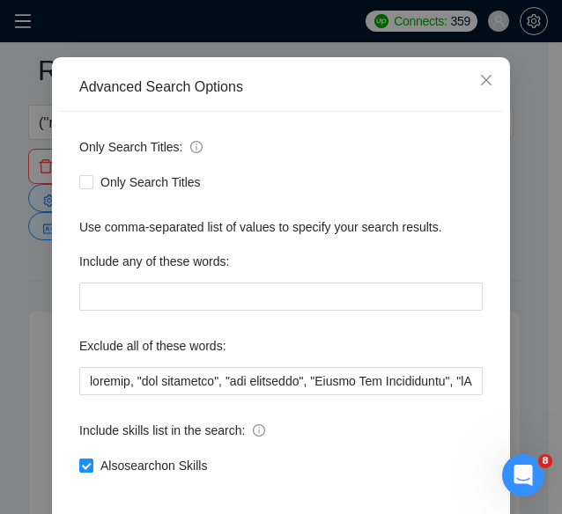
scroll to position [217, 0]
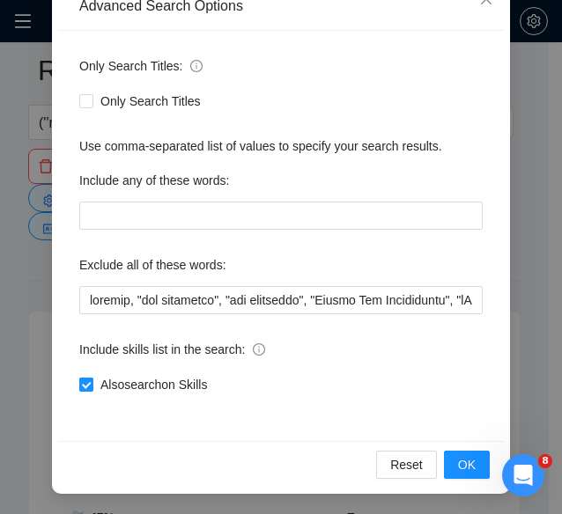
click at [80, 389] on input "Also search on Skills" at bounding box center [85, 384] width 12 height 12
checkbox input "false"
click at [464, 452] on button "OK" at bounding box center [467, 465] width 46 height 28
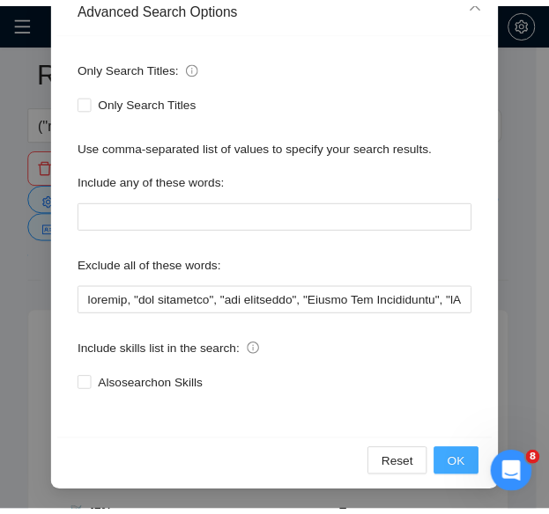
scroll to position [136, 0]
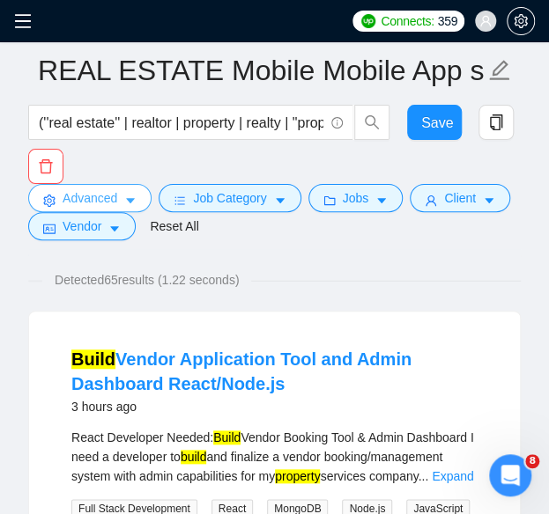
click at [28, 184] on button "Advanced" at bounding box center [89, 198] width 123 height 28
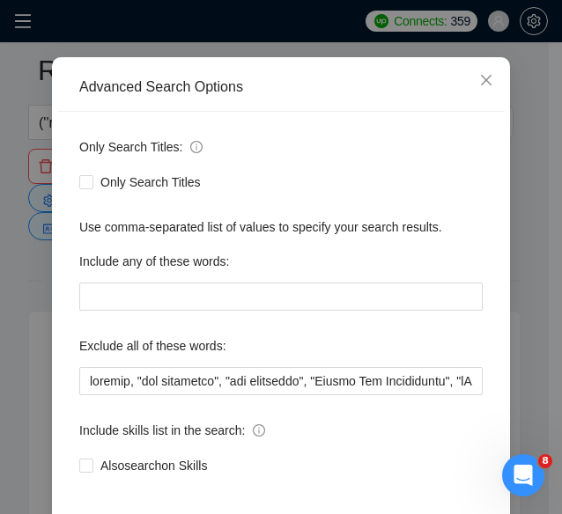
click at [121, 156] on div "Advanced Search Options Only Search Titles: Only Search Titles Use comma-separa…" at bounding box center [281, 257] width 562 height 514
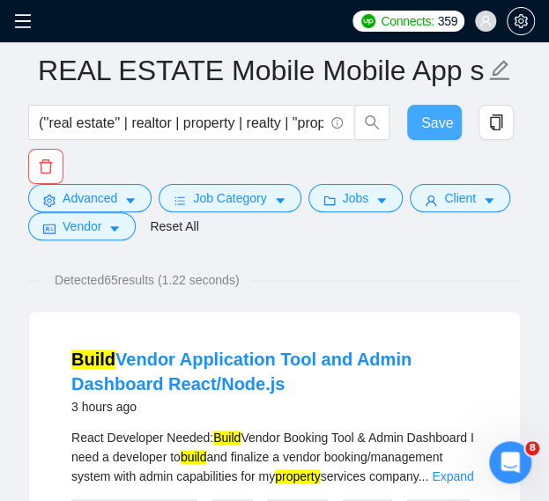
click at [431, 117] on span "Save" at bounding box center [437, 123] width 32 height 22
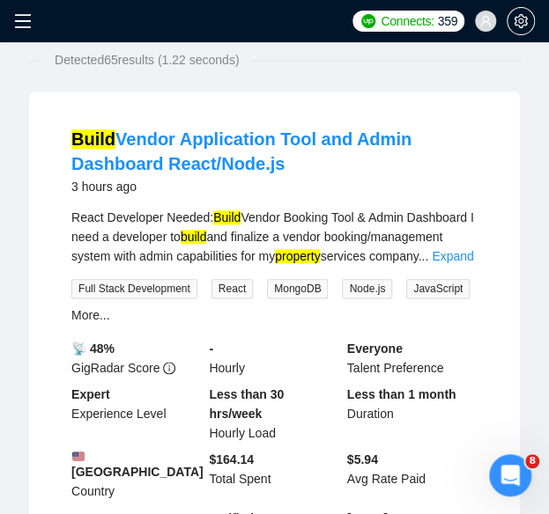
scroll to position [6, 0]
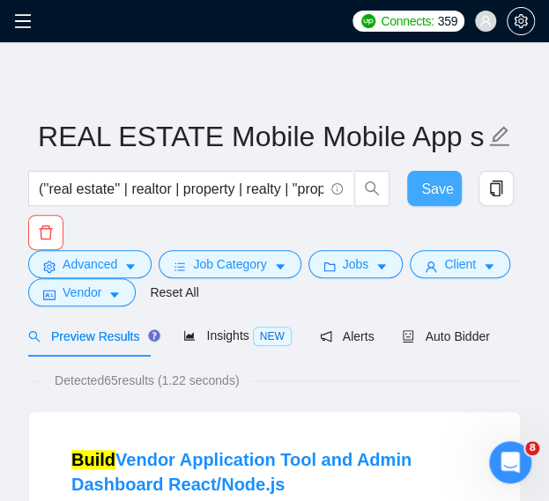
click at [410, 198] on button "Save" at bounding box center [434, 188] width 55 height 35
click at [421, 194] on span "Save" at bounding box center [437, 189] width 32 height 22
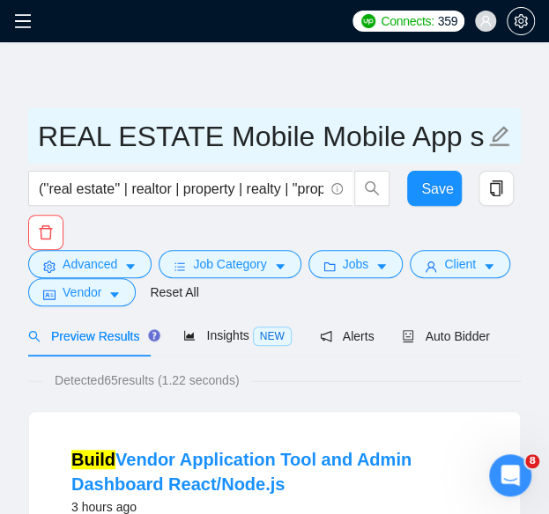
drag, startPoint x: 195, startPoint y: 143, endPoint x: 18, endPoint y: 147, distance: 177.9
paste input "Edtech"
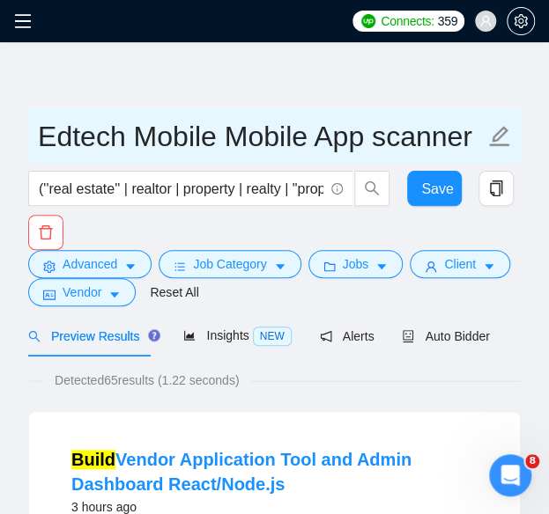
type input "Edtech Mobile Mobile App scanner"
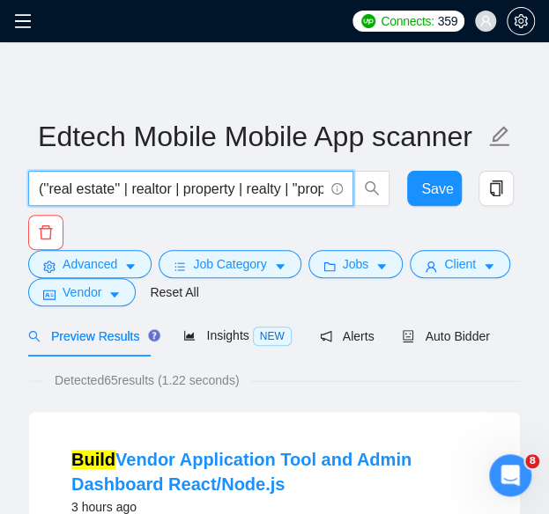
click at [164, 187] on input "(''real estate'' | realtor | property | realty | "property listing" | housing |…" at bounding box center [181, 189] width 284 height 22
click at [109, 185] on input "text" at bounding box center [181, 189] width 284 height 22
click at [82, 200] on span at bounding box center [190, 188] width 325 height 35
click at [82, 196] on input "text" at bounding box center [181, 189] width 284 height 22
click at [100, 193] on input "text" at bounding box center [181, 189] width 284 height 22
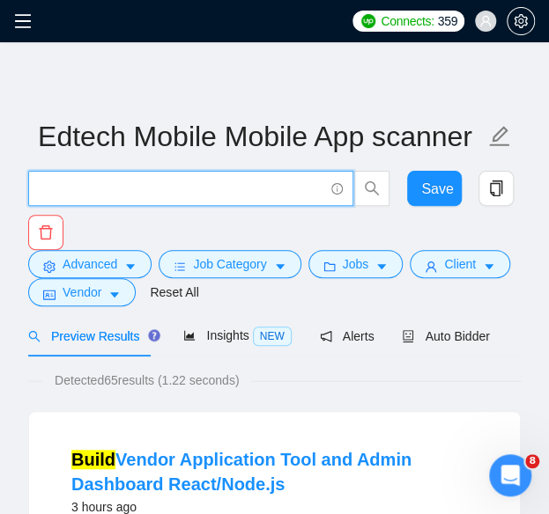
click at [79, 195] on input "text" at bounding box center [181, 189] width 284 height 22
paste input "(edtech | "ed-tech" | (educat*) | "learning platform" | "course platform" | "on…"
click at [259, 188] on input "(edtech | "ed-tech" | (educat*) | "learning platform" | "course platform" | "on…" at bounding box center [181, 189] width 284 height 22
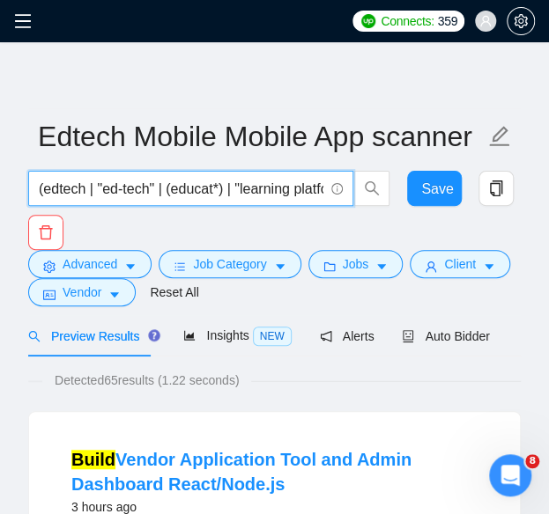
type input "(edtech | "ed-tech" | (educat*) | "learning platform" | "course platform" | "on…"
click at [433, 188] on span "Save" at bounding box center [437, 189] width 32 height 22
click at [30, 34] on span at bounding box center [28, 21] width 28 height 42
click at [28, 16] on icon "menu" at bounding box center [23, 21] width 18 height 18
click at [26, 20] on icon "menu" at bounding box center [23, 21] width 16 height 14
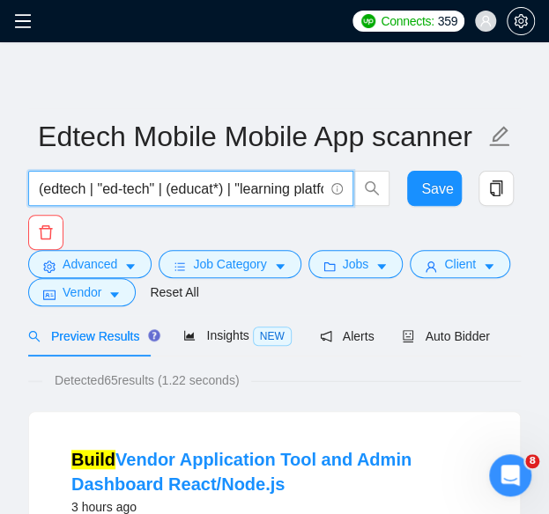
click at [21, 18] on icon "menu" at bounding box center [23, 21] width 18 height 18
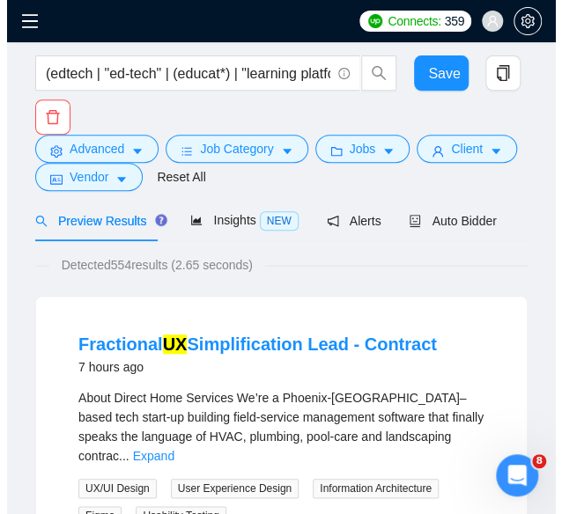
scroll to position [0, 0]
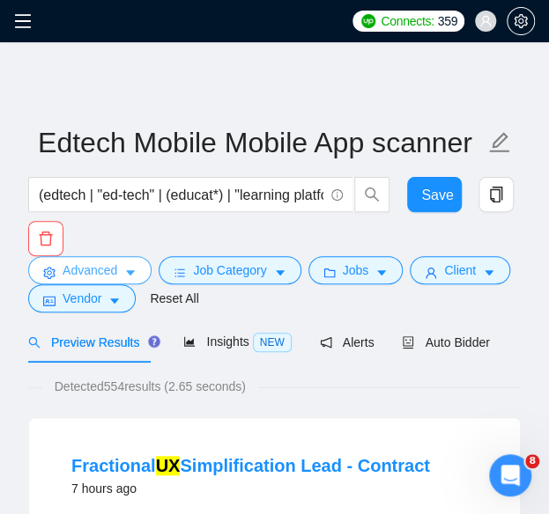
click at [116, 265] on button "Advanced" at bounding box center [89, 270] width 123 height 28
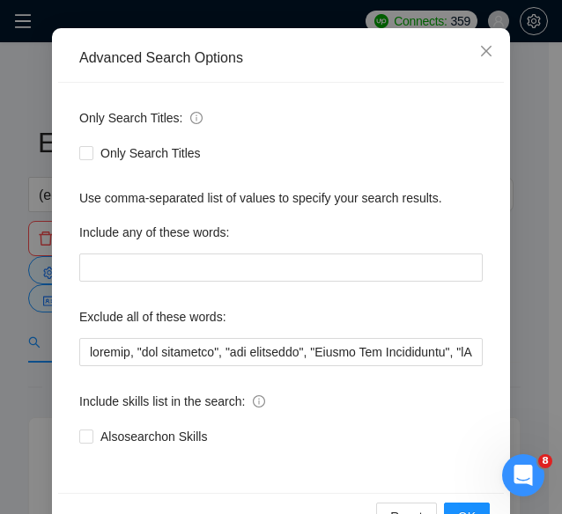
scroll to position [217, 0]
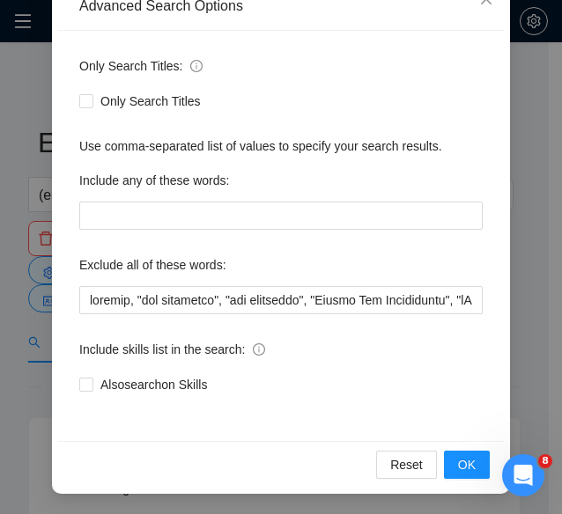
click at [97, 395] on div "Also search on Skills" at bounding box center [280, 385] width 403 height 28
click at [93, 387] on span "Also search on Skills" at bounding box center [153, 384] width 121 height 19
click at [89, 387] on input "Also search on Skills" at bounding box center [85, 384] width 12 height 12
checkbox input "true"
click at [9, 244] on div "Advanced Search Options Only Search Titles: Only Search Titles Use comma-separa…" at bounding box center [281, 257] width 562 height 514
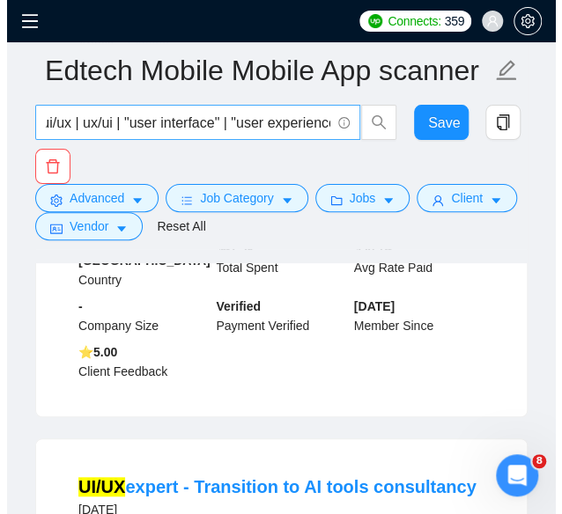
scroll to position [0, 2562]
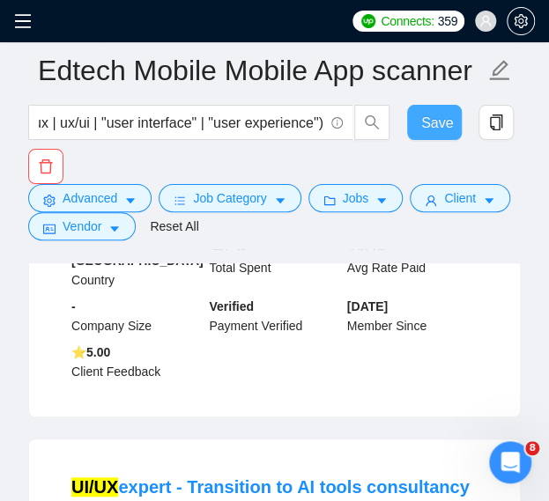
drag, startPoint x: 449, startPoint y: 110, endPoint x: 373, endPoint y: 146, distance: 83.9
click at [449, 110] on button "Save" at bounding box center [434, 122] width 55 height 35
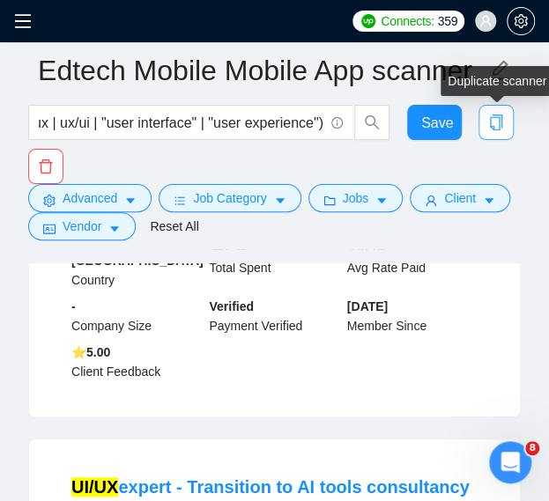
click at [497, 126] on icon "copy" at bounding box center [496, 122] width 16 height 16
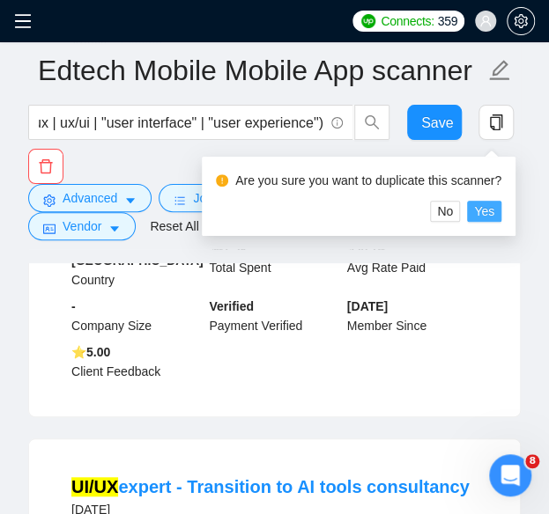
click at [475, 209] on span "Yes" at bounding box center [484, 211] width 20 height 19
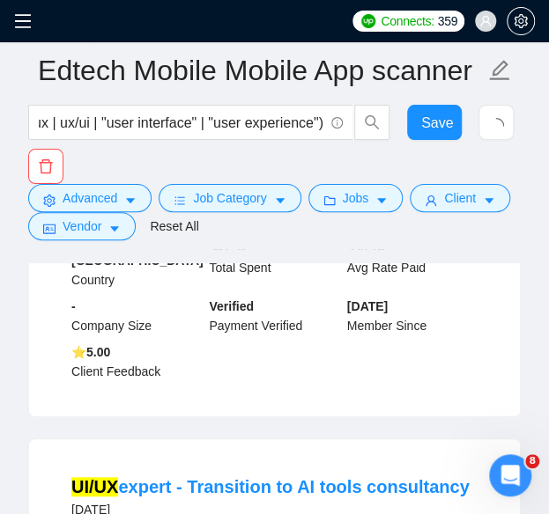
click at [30, 29] on icon "menu" at bounding box center [23, 21] width 18 height 18
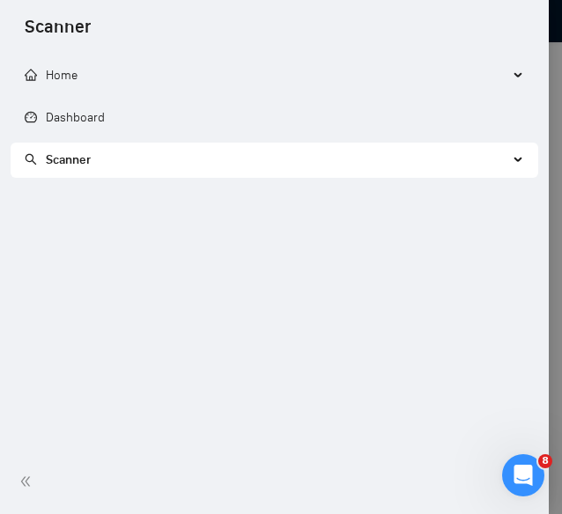
click at [150, 160] on span "Scanner" at bounding box center [266, 160] width 483 height 35
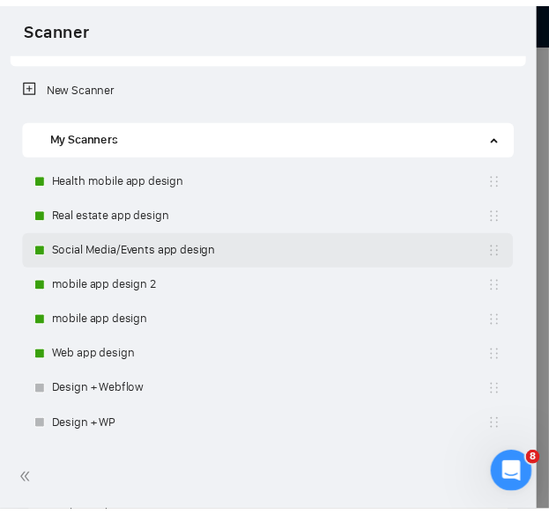
scroll to position [506, 0]
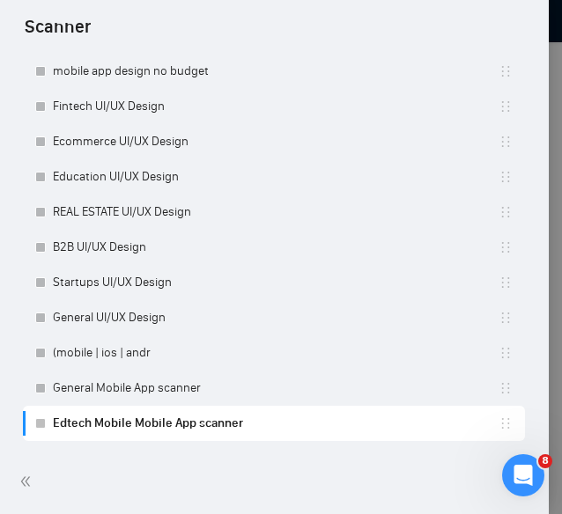
click at [548, 71] on div at bounding box center [281, 257] width 562 height 514
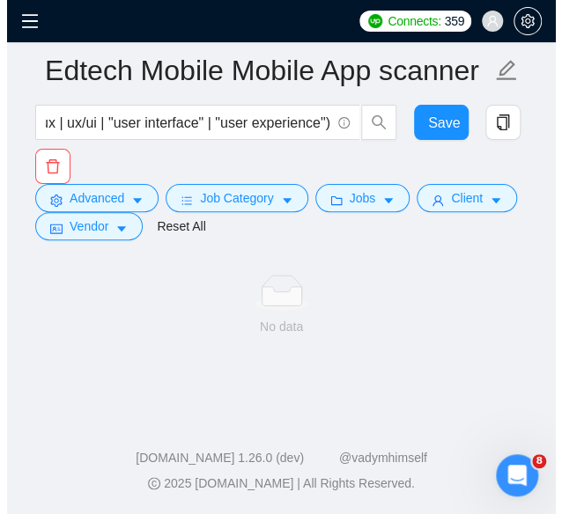
scroll to position [1238, 0]
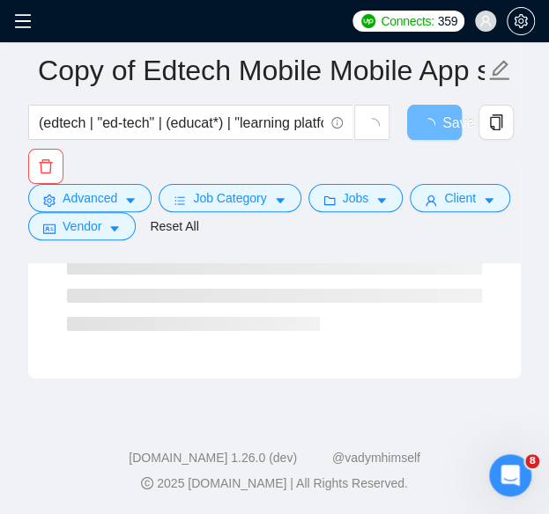
click at [24, 29] on icon "menu" at bounding box center [23, 21] width 18 height 18
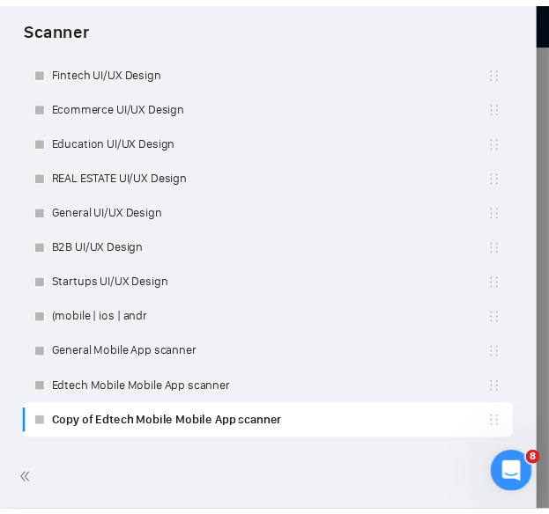
scroll to position [192, 0]
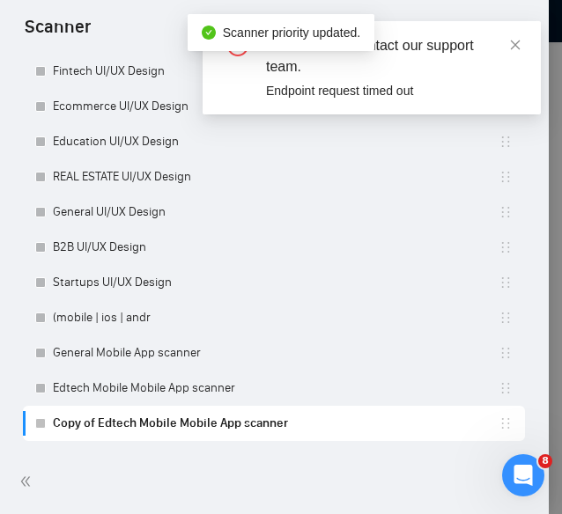
click at [548, 163] on div at bounding box center [281, 257] width 562 height 514
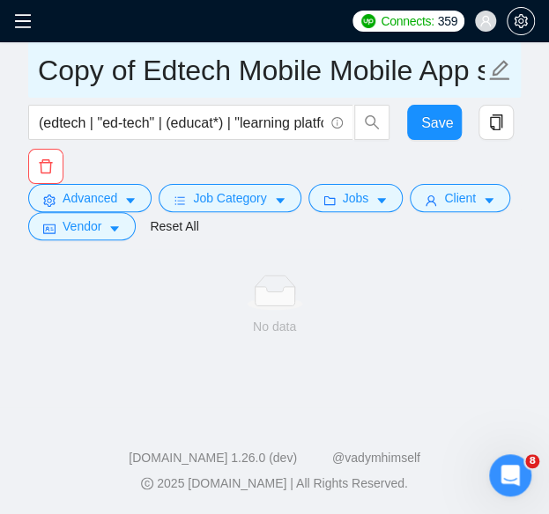
click at [231, 69] on input "Copy of Edtech Mobile Mobile App scanner" at bounding box center [261, 70] width 446 height 44
drag, startPoint x: 228, startPoint y: 72, endPoint x: 7, endPoint y: 88, distance: 221.6
click at [7, 88] on div "Connects: 359 [EMAIL_ADDRESS][DOMAIN_NAME] Copy of Edtech Mobile Mobile App sca…" at bounding box center [274, 161] width 549 height 706
paste input "REAL ESTATE"
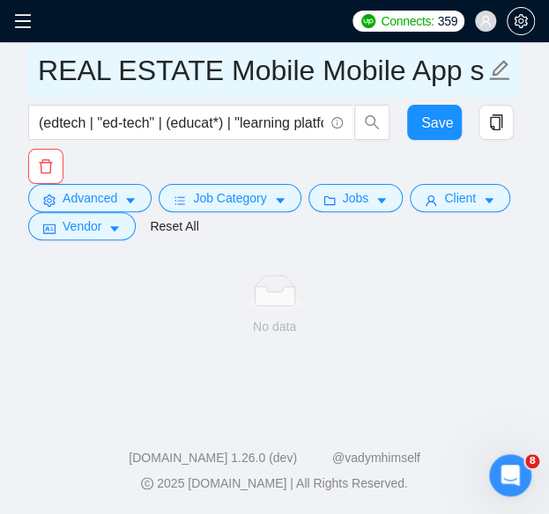
type input "REAL ESTATE Mobile Mobile App scanner"
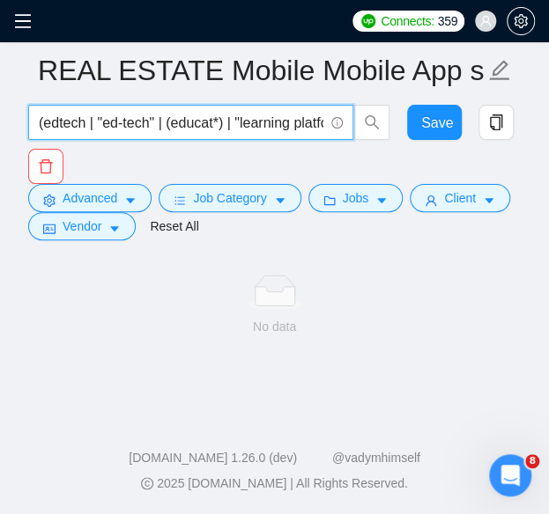
click at [130, 127] on input "(edtech | "ed-tech" | (educat*) | "learning platform" | "course platform" | "on…" at bounding box center [181, 123] width 284 height 22
paste input "''real estate'' | realtor | property | realty | "property listing" | housing | …"
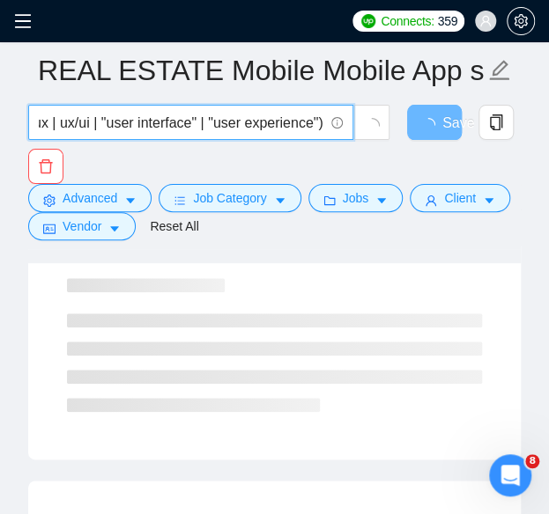
type input "(''real estate'' | realtor | property | realty | "property listing" | housing |…"
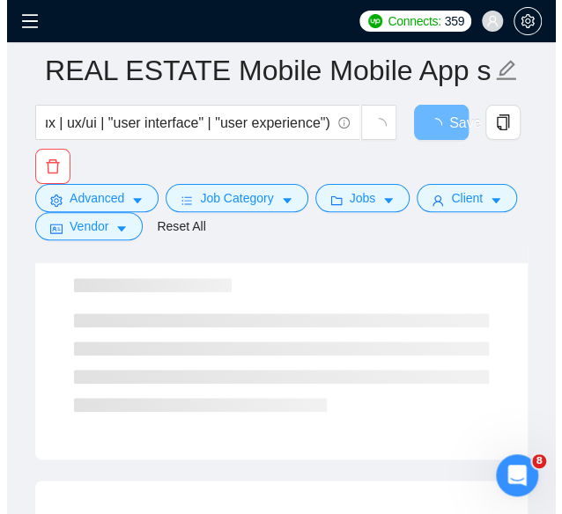
scroll to position [0, 0]
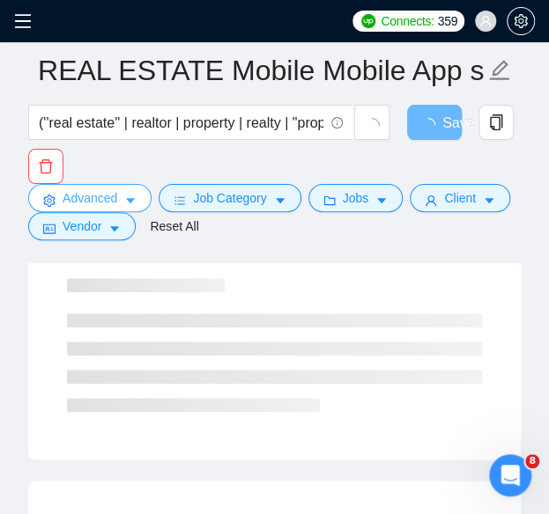
click at [123, 185] on button "Advanced" at bounding box center [89, 198] width 123 height 28
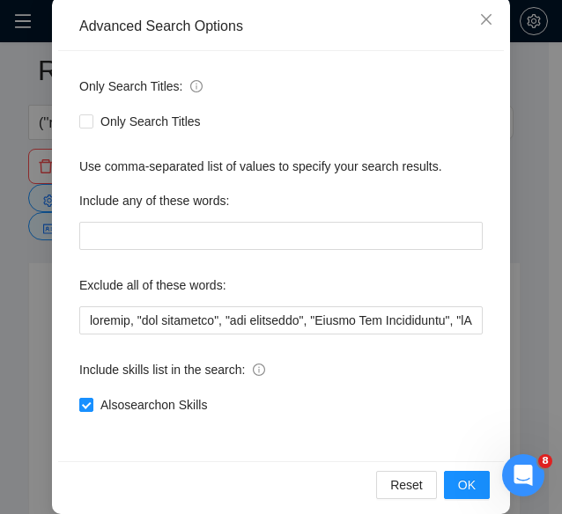
scroll to position [200, 0]
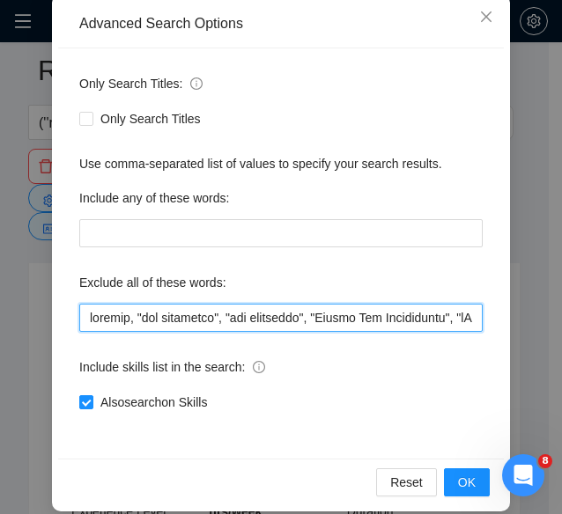
click at [180, 315] on input "text" at bounding box center [280, 318] width 403 height 28
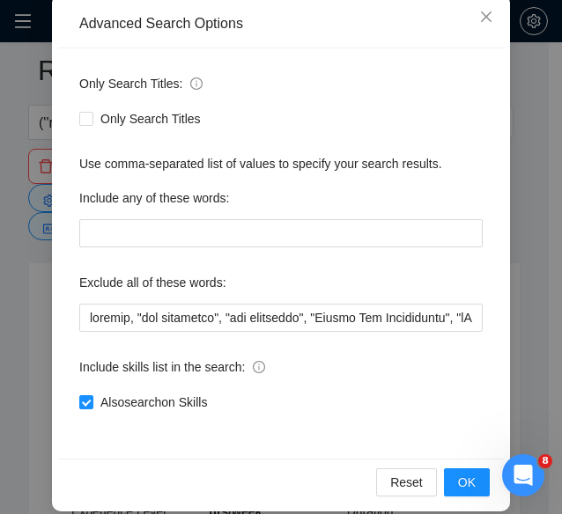
click at [528, 184] on div "Advanced Search Options Only Search Titles: Only Search Titles Use comma-separa…" at bounding box center [281, 257] width 562 height 514
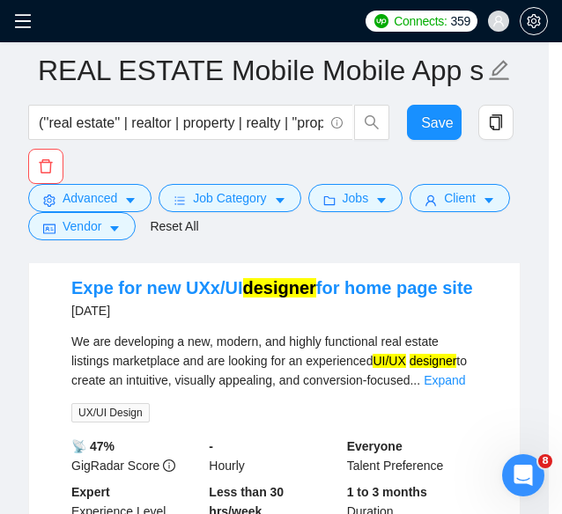
scroll to position [136, 0]
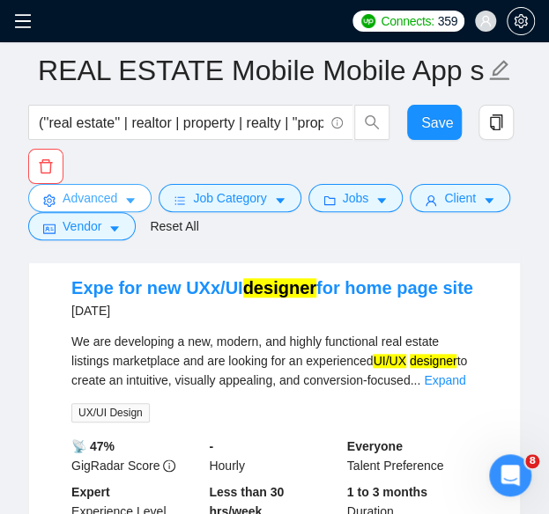
click at [122, 199] on button "Advanced" at bounding box center [89, 198] width 123 height 28
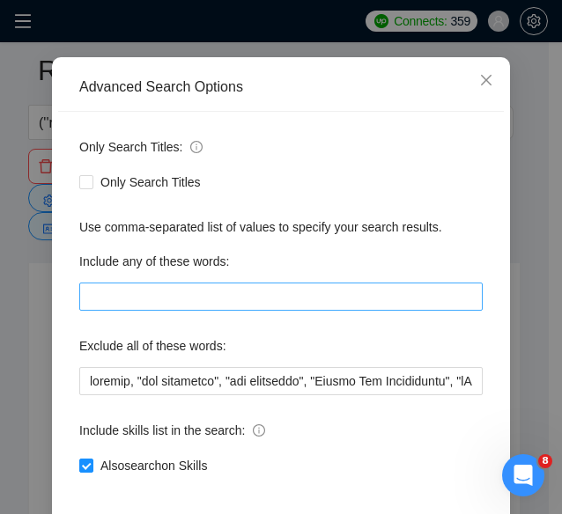
scroll to position [217, 0]
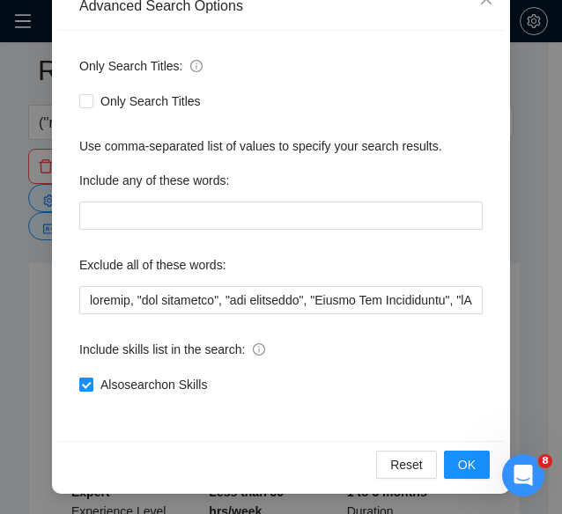
click at [85, 378] on input "Also search on Skills" at bounding box center [85, 384] width 12 height 12
checkbox input "false"
click at [510, 270] on div "Advanced Search Options Only Search Titles: Only Search Titles Use comma-separa…" at bounding box center [281, 257] width 562 height 514
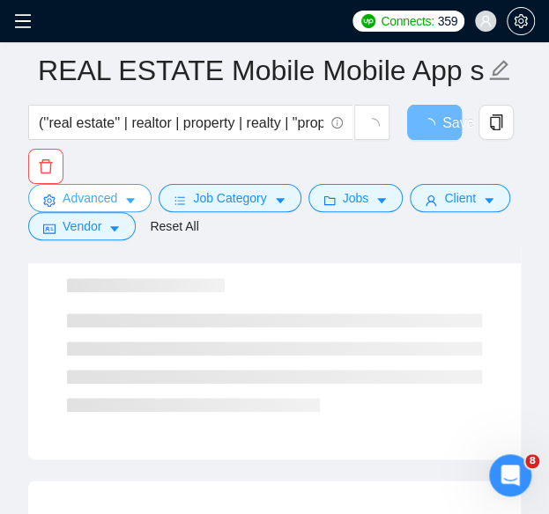
scroll to position [0, 0]
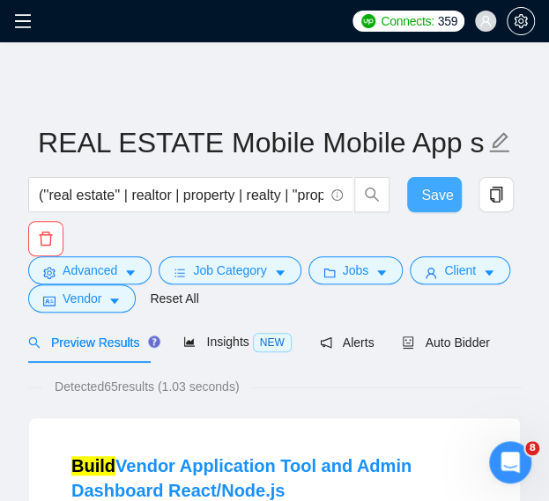
click at [423, 198] on span "Save" at bounding box center [437, 195] width 32 height 22
click at [441, 192] on span "Save" at bounding box center [437, 195] width 32 height 22
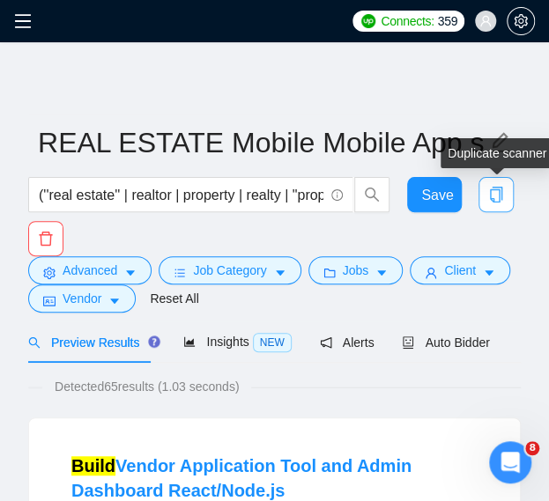
click at [486, 210] on button "button" at bounding box center [495, 194] width 35 height 35
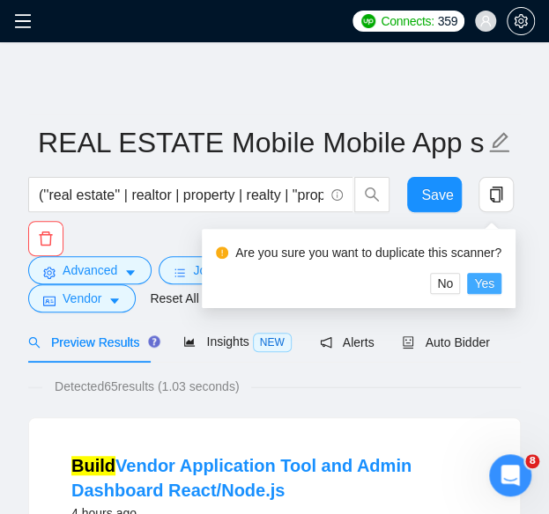
click at [486, 281] on span "Yes" at bounding box center [484, 283] width 20 height 19
